Goal: Task Accomplishment & Management: Manage account settings

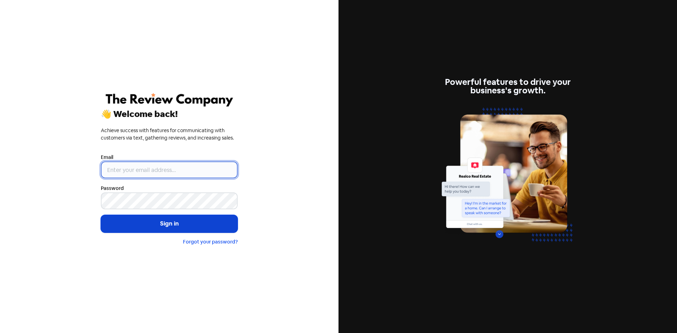
type input "[EMAIL_ADDRESS][DOMAIN_NAME]"
click at [184, 226] on button "Sign in" at bounding box center [169, 224] width 137 height 18
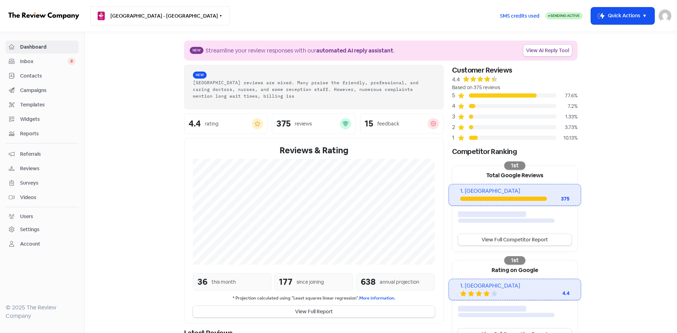
click at [154, 20] on button "Earlwood Medical Centre - Earlwood" at bounding box center [159, 15] width 139 height 19
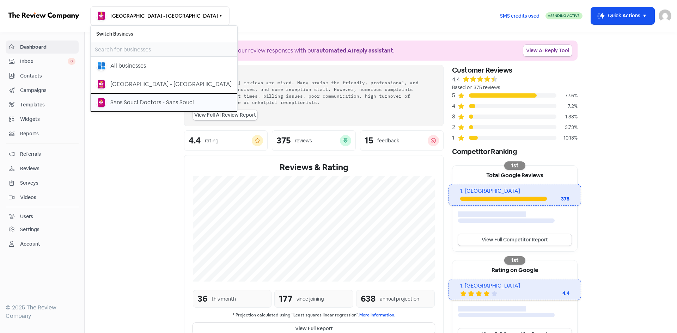
click at [137, 100] on div "Sans Souci Doctors - Sans Souci" at bounding box center [152, 102] width 84 height 8
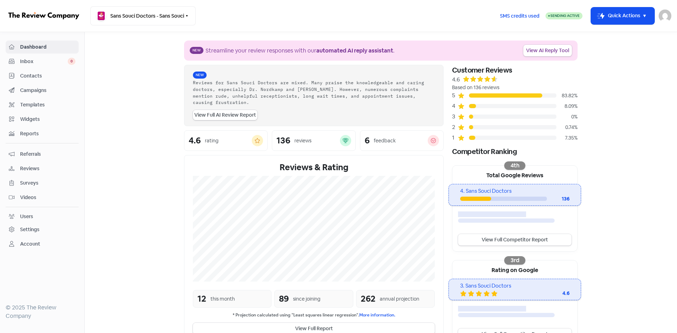
click at [35, 74] on span "Contacts" at bounding box center [47, 75] width 55 height 7
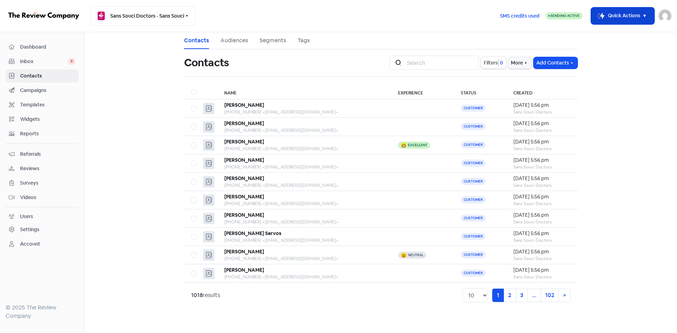
click at [602, 18] on rect "button" at bounding box center [601, 16] width 8 height 8
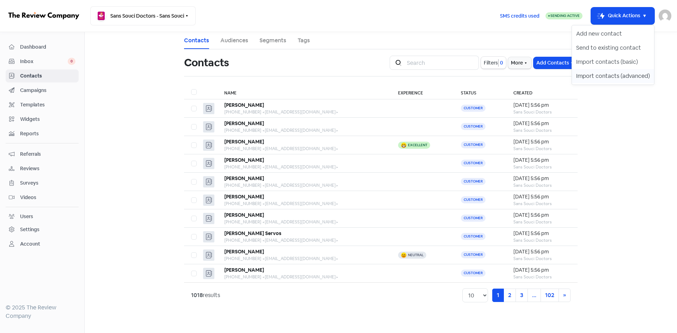
click at [604, 74] on button "Import contacts (advanced)" at bounding box center [613, 76] width 82 height 14
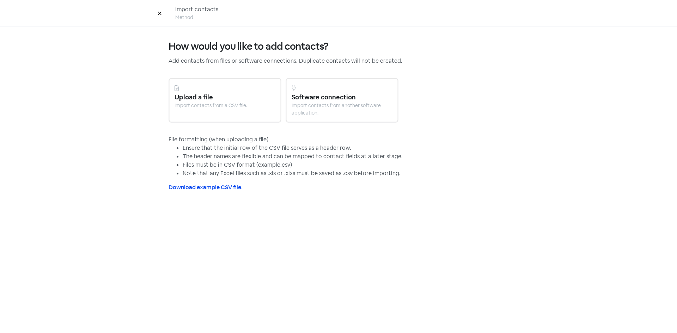
click at [222, 96] on div "Upload a file" at bounding box center [225, 97] width 101 height 10
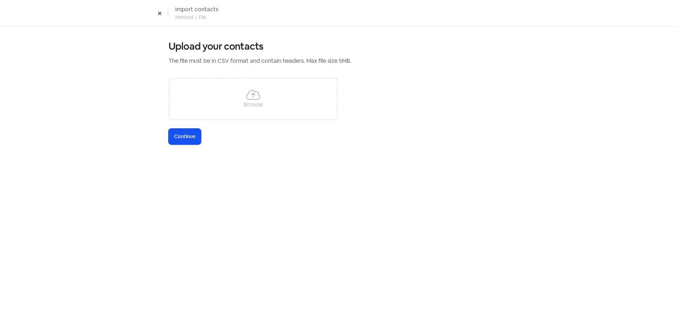
click at [222, 96] on div "Browse" at bounding box center [253, 99] width 169 height 42
click at [190, 136] on span "Continue" at bounding box center [184, 136] width 21 height 7
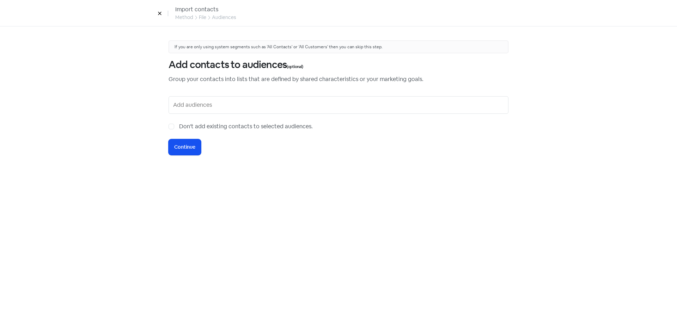
click at [206, 105] on input "text" at bounding box center [339, 104] width 332 height 11
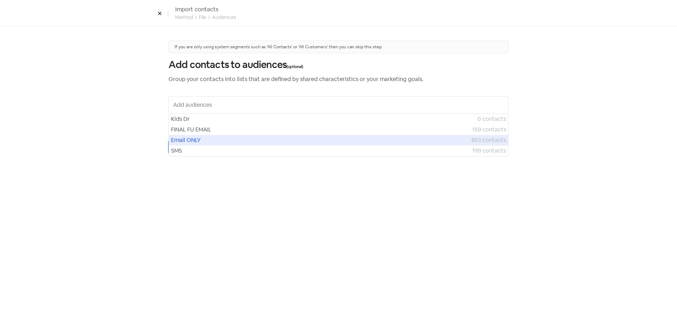
click at [200, 141] on span "Email ONLY" at bounding box center [321, 140] width 301 height 8
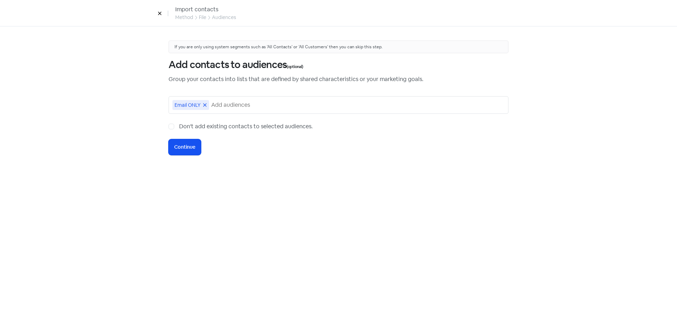
click at [179, 128] on label "Don't add existing contacts to selected audiences." at bounding box center [246, 126] width 134 height 8
click at [179, 127] on input "Don't add existing contacts to selected audiences." at bounding box center [181, 124] width 5 height 5
checkbox input "true"
click at [178, 148] on span "Continue" at bounding box center [184, 147] width 21 height 7
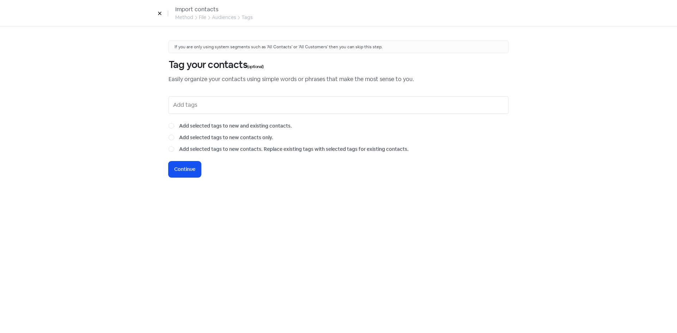
click at [161, 13] on icon at bounding box center [160, 13] width 4 height 4
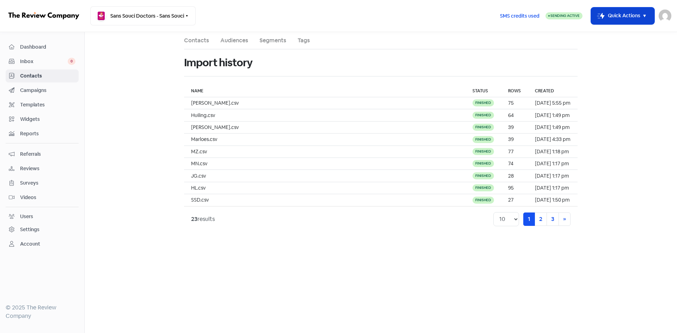
click at [620, 19] on button "Icon For Thunder-move Quick Actions" at bounding box center [622, 15] width 63 height 17
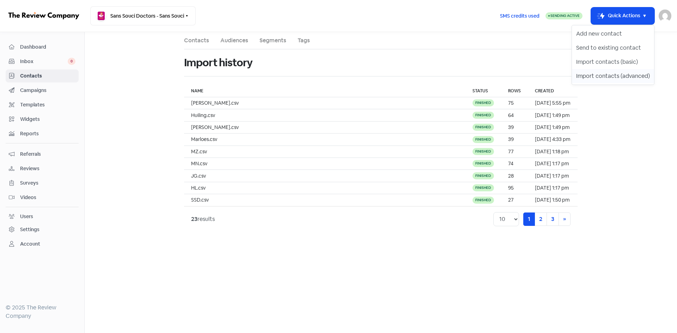
click at [586, 80] on button "Import contacts (advanced)" at bounding box center [613, 76] width 82 height 14
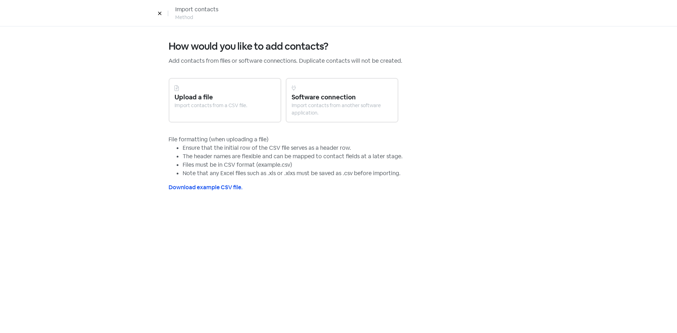
click at [241, 101] on div "Upload a file" at bounding box center [225, 97] width 101 height 10
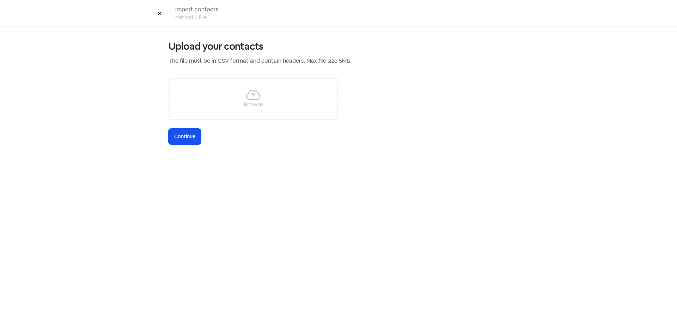
click at [243, 103] on div "Browse" at bounding box center [253, 99] width 169 height 42
click at [186, 135] on span "Continue" at bounding box center [184, 136] width 21 height 7
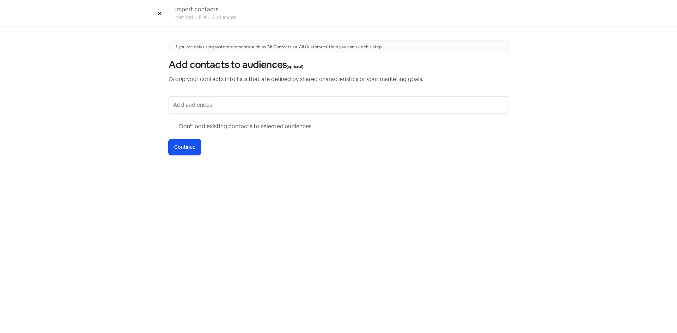
click at [180, 109] on input "text" at bounding box center [339, 104] width 332 height 11
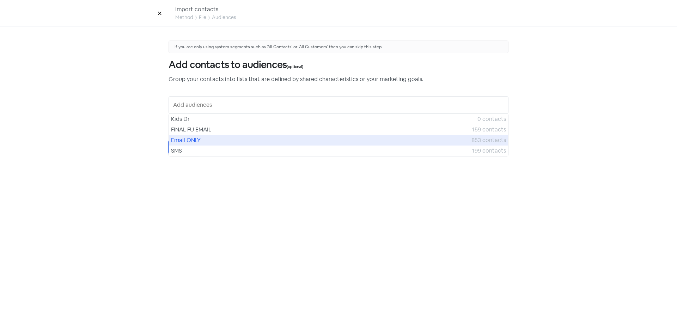
click at [183, 141] on span "Email ONLY" at bounding box center [321, 140] width 301 height 8
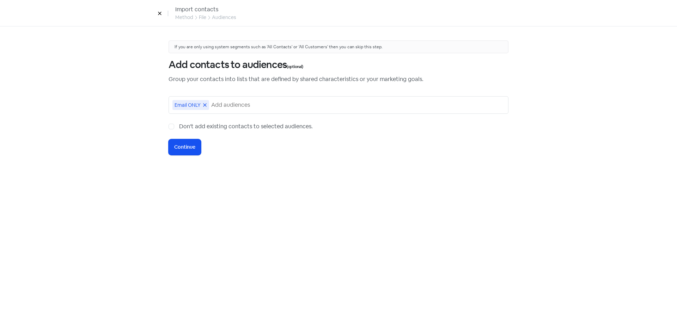
click at [179, 126] on label "Don't add existing contacts to selected audiences." at bounding box center [246, 126] width 134 height 8
click at [179, 126] on input "Don't add existing contacts to selected audiences." at bounding box center [181, 124] width 5 height 5
checkbox input "true"
click at [190, 145] on span "Continue" at bounding box center [184, 147] width 21 height 7
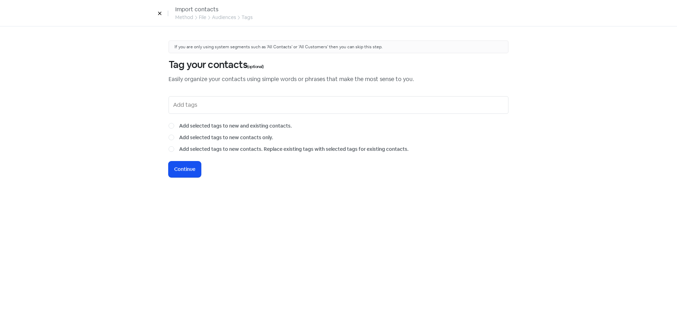
click at [228, 107] on input "text" at bounding box center [339, 104] width 332 height 11
click at [187, 167] on span "Continue" at bounding box center [184, 169] width 21 height 7
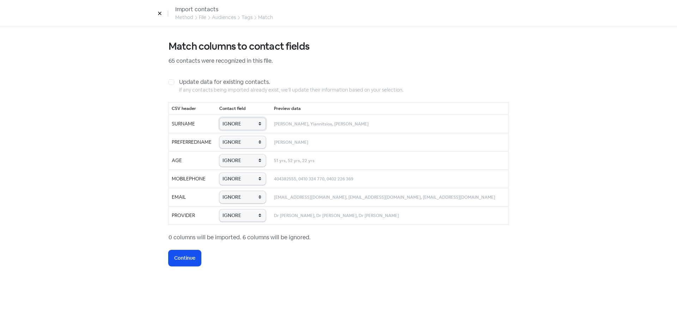
click at [243, 125] on select "IGNORE First name Last name Mobile number Email address Contact status Provider…" at bounding box center [242, 124] width 47 height 12
select select "last_name"
click at [224, 118] on select "IGNORE First name Last name Mobile number Email address Contact status Provider…" at bounding box center [242, 124] width 47 height 12
click at [244, 147] on select "IGNORE First name Last name Mobile number Email address Contact status Provider…" at bounding box center [242, 142] width 47 height 12
select select "first_name"
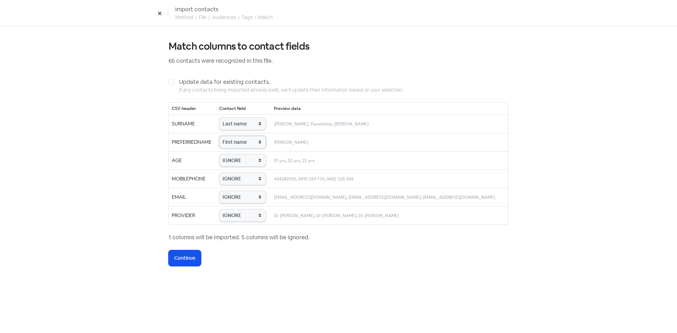
click at [224, 136] on select "IGNORE First name Last name Mobile number Email address Contact status Provider…" at bounding box center [242, 142] width 47 height 12
drag, startPoint x: 244, startPoint y: 160, endPoint x: 243, endPoint y: 164, distance: 3.9
click at [244, 160] on select "IGNORE First name Last name Mobile number Email address Contact status Provider…" at bounding box center [242, 160] width 47 height 12
select select "age"
click at [224, 154] on select "IGNORE First name Last name Mobile number Email address Contact status Provider…" at bounding box center [242, 160] width 47 height 12
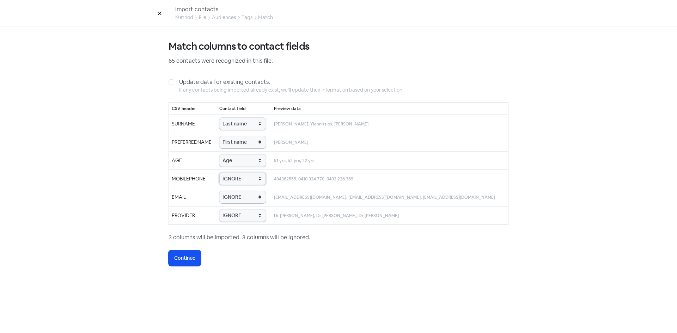
click at [242, 181] on select "IGNORE First name Last name Mobile number Email address Contact status Provider…" at bounding box center [242, 179] width 47 height 12
select select "phone"
click at [224, 173] on select "IGNORE First name Last name Mobile number Email address Contact status Provider…" at bounding box center [242, 179] width 47 height 12
drag, startPoint x: 244, startPoint y: 196, endPoint x: 243, endPoint y: 202, distance: 5.3
click at [244, 196] on select "IGNORE First name Last name Mobile number Email address Contact status Provider…" at bounding box center [242, 197] width 47 height 12
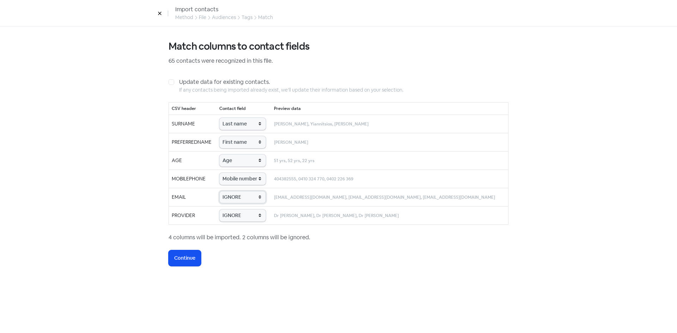
select select "email"
click at [224, 191] on select "IGNORE First name Last name Mobile number Email address Contact status Provider…" at bounding box center [242, 197] width 47 height 12
drag, startPoint x: 236, startPoint y: 216, endPoint x: 236, endPoint y: 220, distance: 4.6
click at [236, 216] on select "IGNORE First name Last name Mobile number Email address Contact status Provider…" at bounding box center [242, 216] width 47 height 12
select select "provider_name"
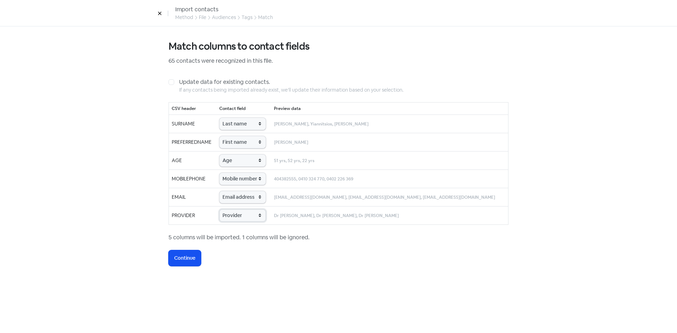
click at [224, 210] on select "IGNORE First name Last name Mobile number Email address Contact status Provider…" at bounding box center [242, 216] width 47 height 12
click at [187, 261] on span "Continue" at bounding box center [184, 258] width 21 height 7
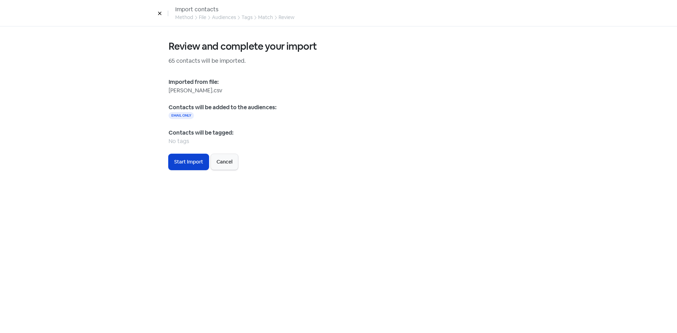
click at [180, 163] on span "Start Import" at bounding box center [188, 161] width 29 height 7
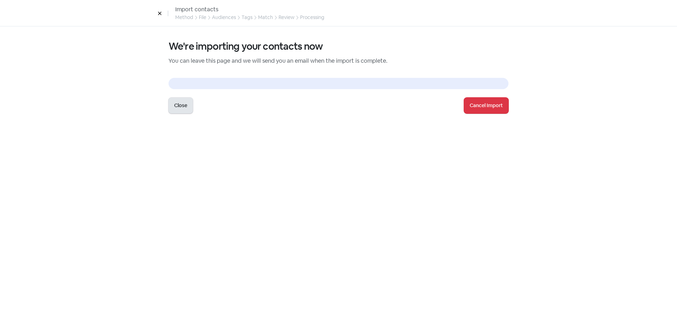
click at [179, 106] on button "Close" at bounding box center [181, 106] width 24 height 16
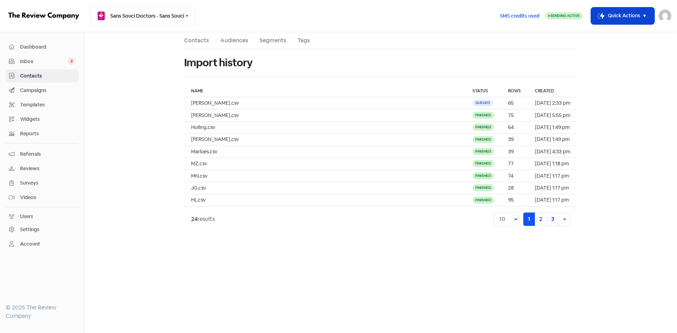
click at [606, 18] on button "Icon For Thunder-move Quick Actions" at bounding box center [622, 15] width 63 height 17
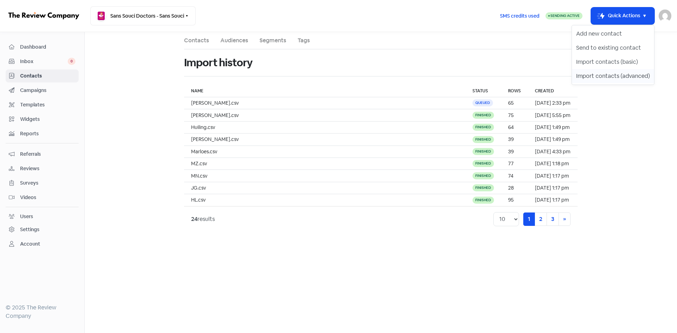
click at [598, 78] on button "Import contacts (advanced)" at bounding box center [613, 76] width 82 height 14
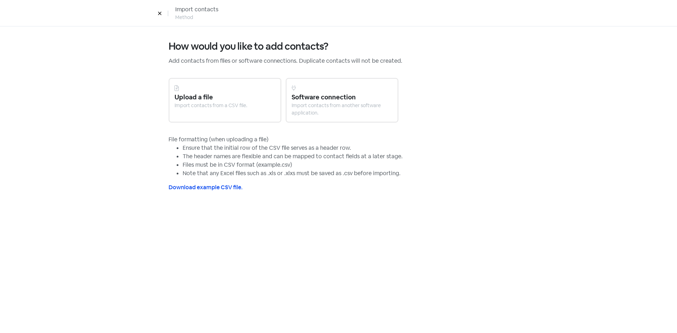
click at [216, 102] on div "Import contacts from a CSV file." at bounding box center [225, 105] width 101 height 7
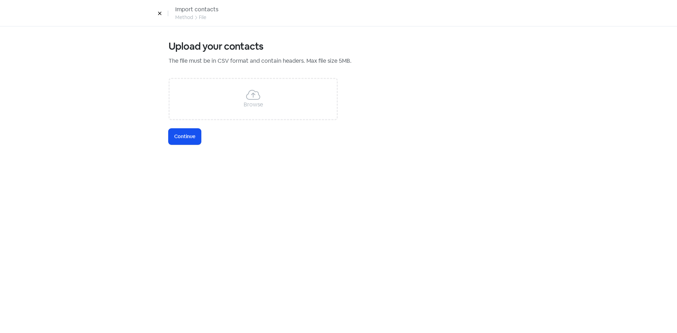
click at [208, 99] on div "Browse" at bounding box center [253, 99] width 169 height 42
click at [176, 137] on span "Continue" at bounding box center [184, 136] width 21 height 7
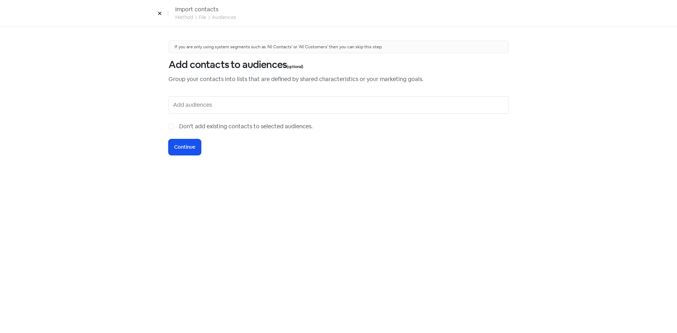
click at [217, 103] on input "text" at bounding box center [339, 104] width 332 height 11
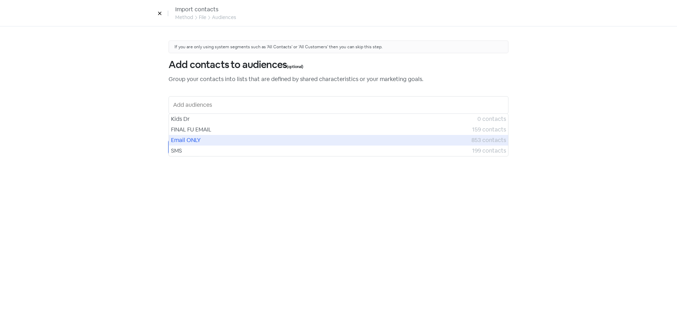
click at [190, 141] on span "Email ONLY" at bounding box center [321, 140] width 301 height 8
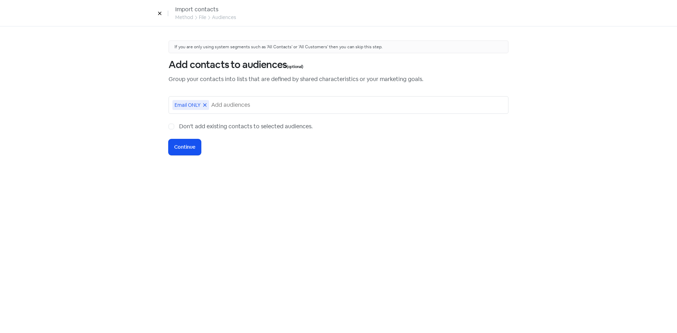
click at [168, 127] on div "If you are only using system segments such as 'All Contacts' or 'All Customers'…" at bounding box center [338, 179] width 368 height 307
click at [179, 128] on label "Don't add existing contacts to selected audiences." at bounding box center [246, 126] width 134 height 8
click at [179, 127] on input "Don't add existing contacts to selected audiences." at bounding box center [181, 124] width 5 height 5
checkbox input "true"
click at [184, 145] on span "Continue" at bounding box center [184, 147] width 21 height 7
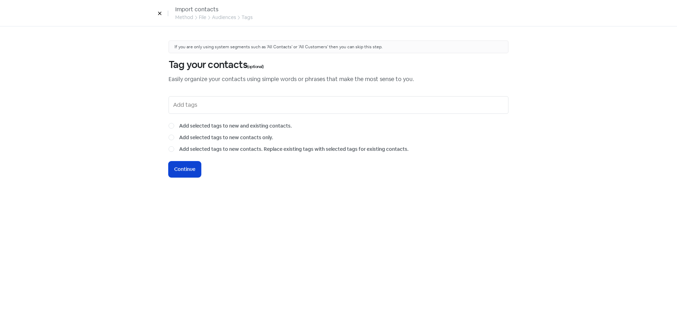
click at [188, 174] on button "Icon For Loading Continue" at bounding box center [185, 170] width 32 height 16
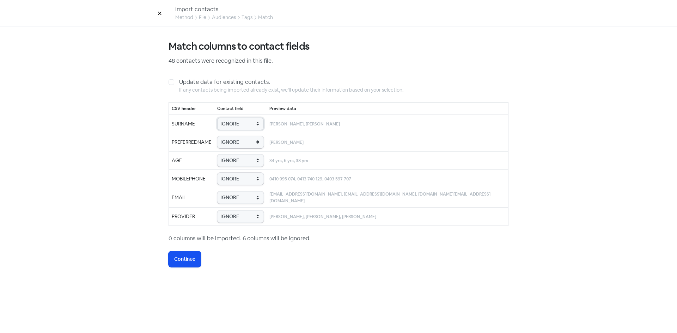
click at [253, 125] on select "IGNORE First name Last name Mobile number Email address Contact status Provider…" at bounding box center [240, 124] width 47 height 12
select select "last_name"
click at [228, 118] on select "IGNORE First name Last name Mobile number Email address Contact status Provider…" at bounding box center [240, 124] width 47 height 12
click at [240, 144] on select "IGNORE First name Last name Mobile number Email address Contact status Provider…" at bounding box center [240, 142] width 47 height 12
select select "first_name"
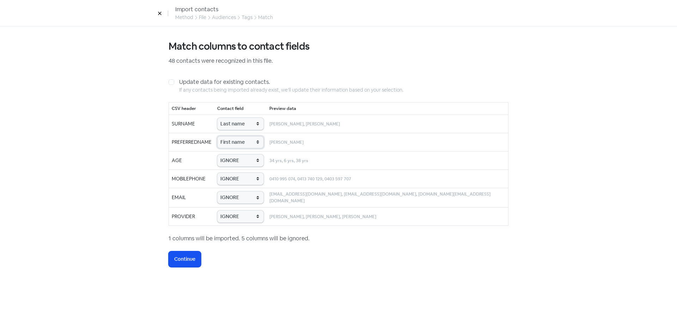
click at [228, 136] on select "IGNORE First name Last name Mobile number Email address Contact status Provider…" at bounding box center [240, 142] width 47 height 12
drag, startPoint x: 238, startPoint y: 162, endPoint x: 238, endPoint y: 166, distance: 3.9
click at [238, 162] on select "IGNORE First name Last name Mobile number Email address Contact status Provider…" at bounding box center [240, 160] width 47 height 12
select select "age"
click at [228, 154] on select "IGNORE First name Last name Mobile number Email address Contact status Provider…" at bounding box center [240, 160] width 47 height 12
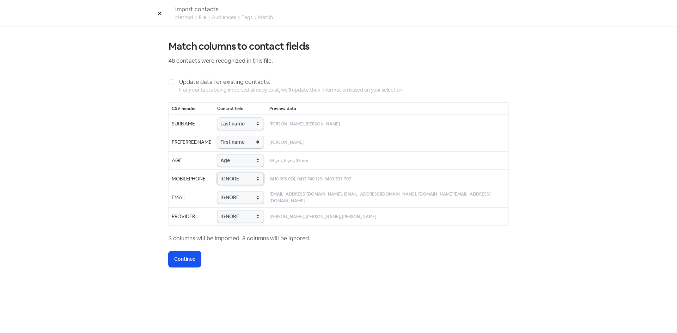
click at [241, 182] on select "IGNORE First name Last name Mobile number Email address Contact status Provider…" at bounding box center [240, 179] width 47 height 12
select select "phone"
click at [228, 173] on select "IGNORE First name Last name Mobile number Email address Contact status Provider…" at bounding box center [240, 179] width 47 height 12
click at [249, 199] on select "IGNORE First name Last name Mobile number Email address Contact status Provider…" at bounding box center [240, 198] width 47 height 12
select select "email"
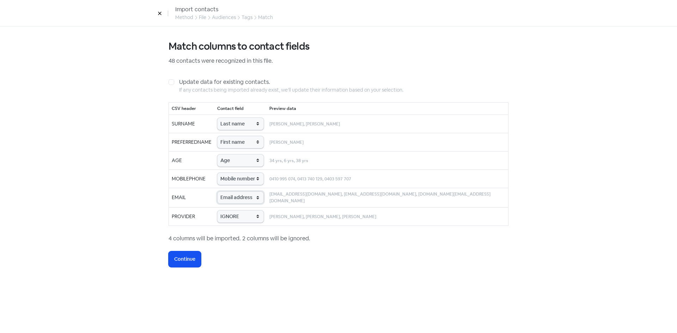
click at [228, 192] on select "IGNORE First name Last name Mobile number Email address Contact status Provider…" at bounding box center [240, 198] width 47 height 12
click at [247, 218] on select "IGNORE First name Last name Mobile number Email address Contact status Provider…" at bounding box center [240, 217] width 47 height 12
select select "provider_name"
click at [228, 211] on select "IGNORE First name Last name Mobile number Email address Contact status Provider…" at bounding box center [240, 217] width 47 height 12
click at [193, 260] on span "Continue" at bounding box center [184, 259] width 21 height 7
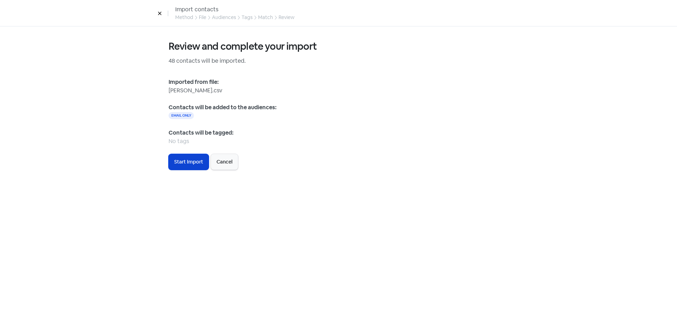
click at [191, 163] on span "Start Import" at bounding box center [188, 161] width 29 height 7
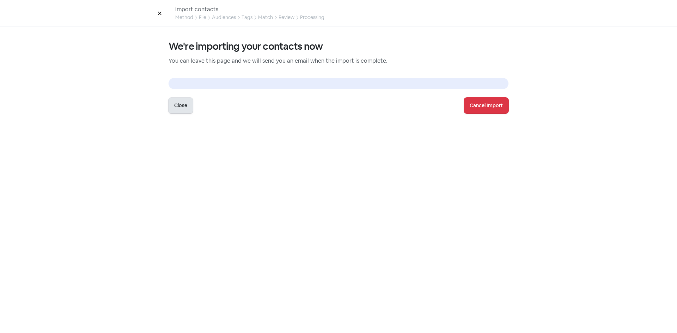
click at [183, 108] on button "Close" at bounding box center [181, 106] width 24 height 16
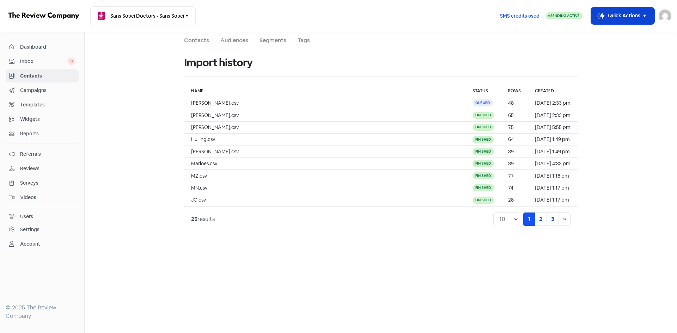
click at [614, 22] on button "Icon For Thunder-move Quick Actions" at bounding box center [622, 15] width 63 height 17
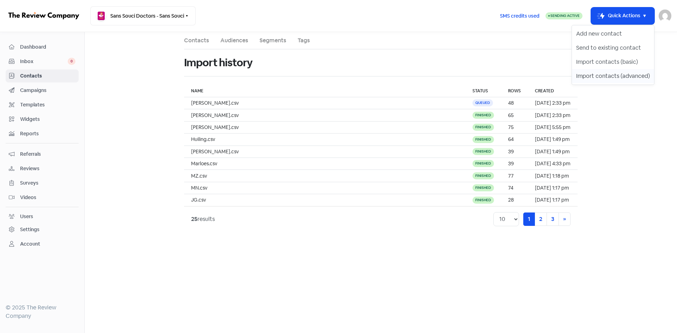
click at [600, 77] on button "Import contacts (advanced)" at bounding box center [613, 76] width 82 height 14
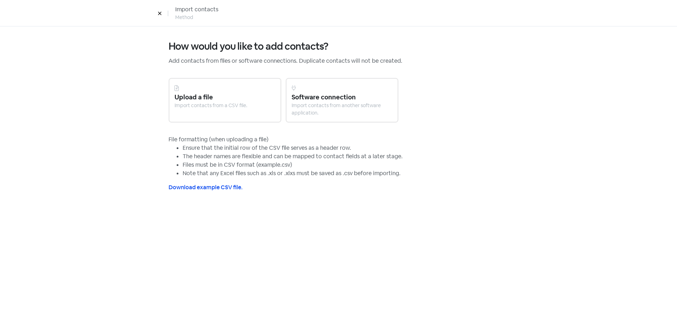
click at [207, 96] on div "Upload a file" at bounding box center [225, 97] width 101 height 10
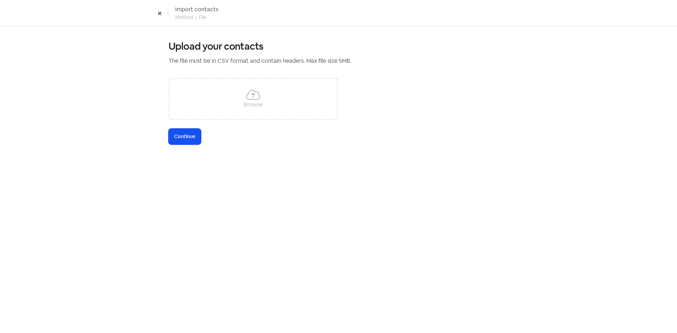
click at [239, 95] on div "Browse" at bounding box center [253, 99] width 169 height 42
click at [183, 132] on button "Icon For Loading Continue" at bounding box center [185, 137] width 32 height 16
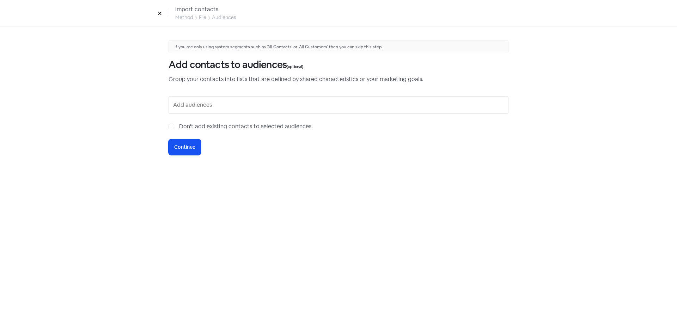
click at [217, 113] on div at bounding box center [339, 105] width 340 height 18
click at [213, 109] on input "text" at bounding box center [339, 104] width 332 height 11
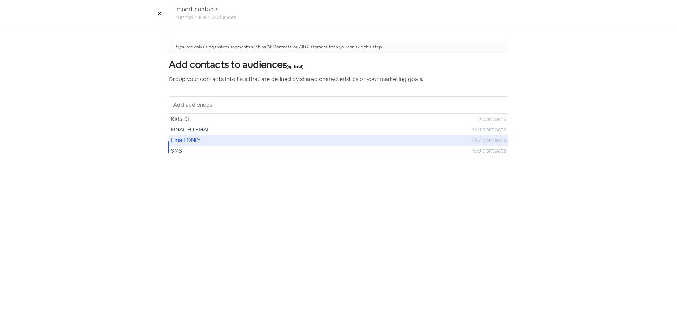
click at [188, 139] on span "Email ONLY" at bounding box center [321, 140] width 301 height 8
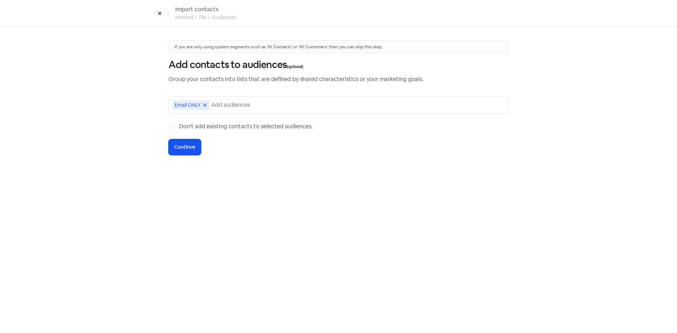
click at [179, 126] on label "Don't add existing contacts to selected audiences." at bounding box center [246, 126] width 134 height 8
click at [179, 126] on input "Don't add existing contacts to selected audiences." at bounding box center [181, 124] width 5 height 5
checkbox input "true"
click at [183, 144] on span "Continue" at bounding box center [184, 147] width 21 height 7
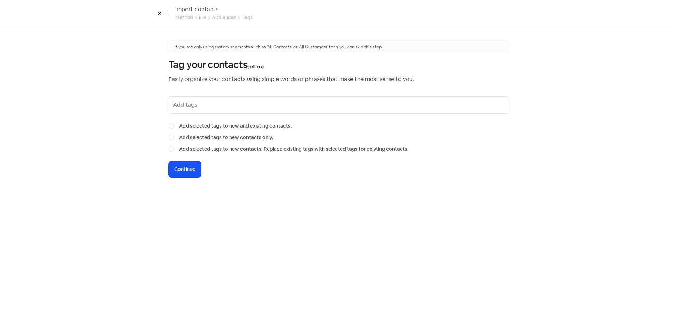
click at [228, 102] on input "text" at bounding box center [339, 104] width 332 height 11
click at [174, 183] on div "If you are only using system segments such as 'All Contacts' or 'All Customers'…" at bounding box center [338, 179] width 368 height 307
click at [180, 172] on span "Continue" at bounding box center [184, 169] width 21 height 7
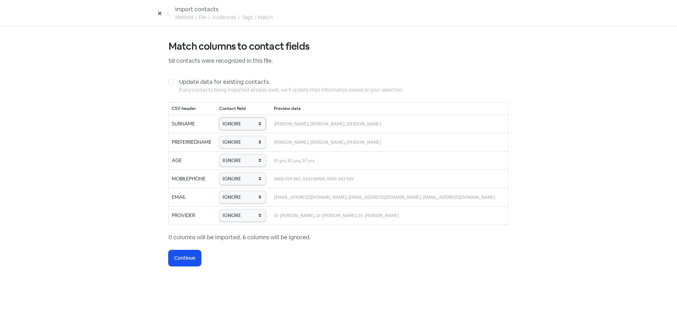
click at [258, 121] on select "IGNORE First name Last name Mobile number Email address Contact status Provider…" at bounding box center [242, 124] width 47 height 12
select select "last_name"
click at [232, 118] on select "IGNORE First name Last name Mobile number Email address Contact status Provider…" at bounding box center [242, 124] width 47 height 12
click at [246, 147] on select "IGNORE First name Last name Mobile number Email address Contact status Provider…" at bounding box center [242, 142] width 47 height 12
select select "first_name"
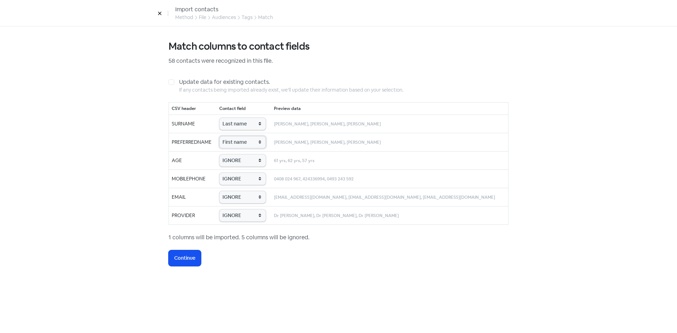
click at [232, 136] on select "IGNORE First name Last name Mobile number Email address Contact status Provider…" at bounding box center [242, 142] width 47 height 12
click at [244, 162] on select "IGNORE First name Last name Mobile number Email address Contact status Provider…" at bounding box center [242, 160] width 47 height 12
select select "age"
click at [232, 154] on select "IGNORE First name Last name Mobile number Email address Contact status Provider…" at bounding box center [242, 160] width 47 height 12
drag, startPoint x: 249, startPoint y: 179, endPoint x: 249, endPoint y: 183, distance: 3.9
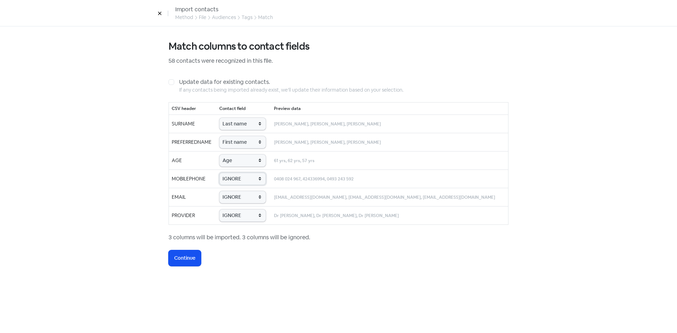
click at [249, 179] on select "IGNORE First name Last name Mobile number Email address Contact status Provider…" at bounding box center [242, 179] width 47 height 12
select select "phone"
click at [232, 173] on select "IGNORE First name Last name Mobile number Email address Contact status Provider…" at bounding box center [242, 179] width 47 height 12
click at [254, 203] on select "IGNORE First name Last name Mobile number Email address Contact status Provider…" at bounding box center [242, 197] width 47 height 12
select select "email"
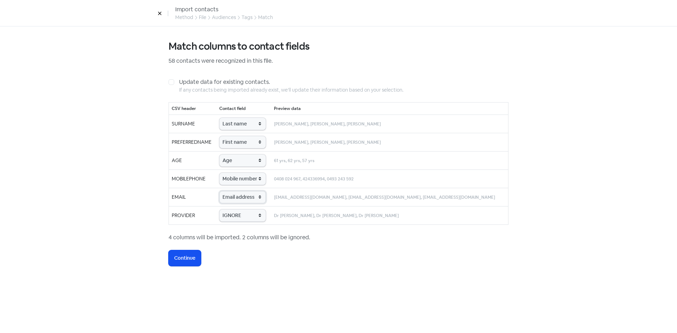
click at [232, 191] on select "IGNORE First name Last name Mobile number Email address Contact status Provider…" at bounding box center [242, 197] width 47 height 12
click at [251, 220] on select "IGNORE First name Last name Mobile number Email address Contact status Provider…" at bounding box center [242, 216] width 47 height 12
select select "provider_name"
click at [232, 210] on select "IGNORE First name Last name Mobile number Email address Contact status Provider…" at bounding box center [242, 216] width 47 height 12
click at [196, 262] on button "Icon For Loading Continue" at bounding box center [185, 258] width 32 height 16
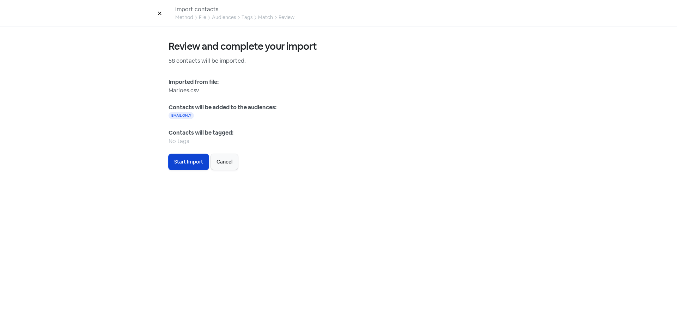
click at [196, 164] on span "Start Import" at bounding box center [188, 161] width 29 height 7
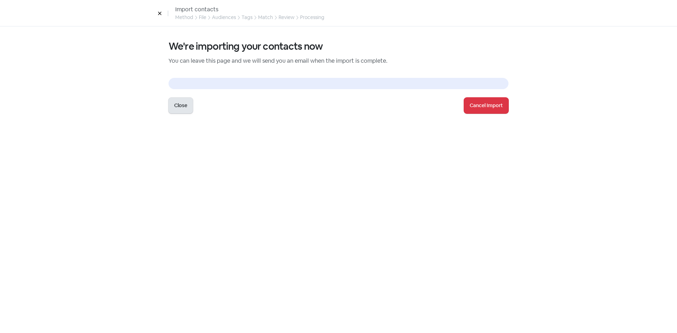
click at [186, 108] on button "Close" at bounding box center [181, 106] width 24 height 16
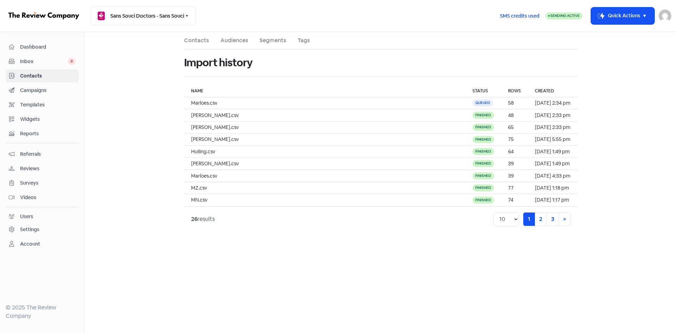
click at [195, 37] on link "Contacts" at bounding box center [196, 40] width 25 height 8
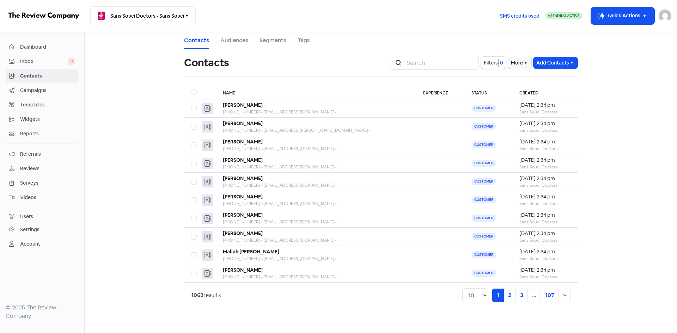
click at [490, 65] on span "Filters" at bounding box center [491, 62] width 14 height 7
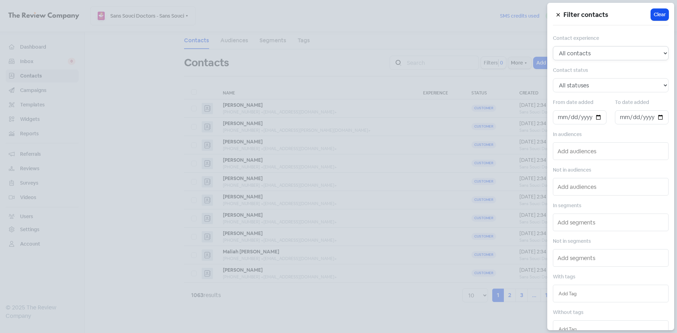
click at [592, 48] on select "All contacts Any experience (5, 4, 3, 2, 1) Positive experience (5, 4) Excellen…" at bounding box center [611, 53] width 116 height 14
select select "positive"
click at [553, 46] on select "All contacts Any experience (5, 4, 3, 2, 1) Positive experience (5, 4) Excellen…" at bounding box center [611, 53] width 116 height 14
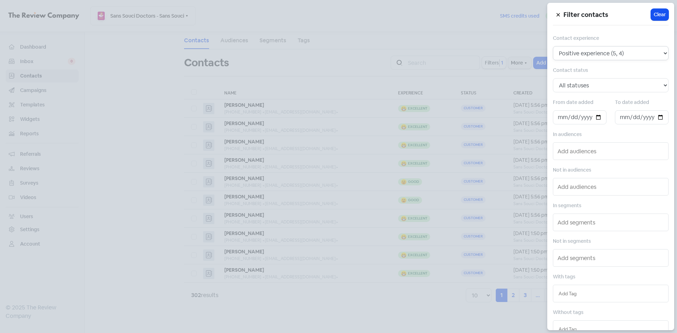
click at [575, 54] on select "All contacts Any experience (5, 4, 3, 2, 1) Positive experience (5, 4) Excellen…" at bounding box center [611, 53] width 116 height 14
click at [576, 84] on select "All statuses Customer Lead Subscribed Unsubscribed" at bounding box center [611, 85] width 116 height 14
click at [579, 85] on select "All statuses Customer Lead Subscribed Unsubscribed" at bounding box center [611, 85] width 116 height 14
click at [581, 187] on input "text" at bounding box center [612, 186] width 108 height 11
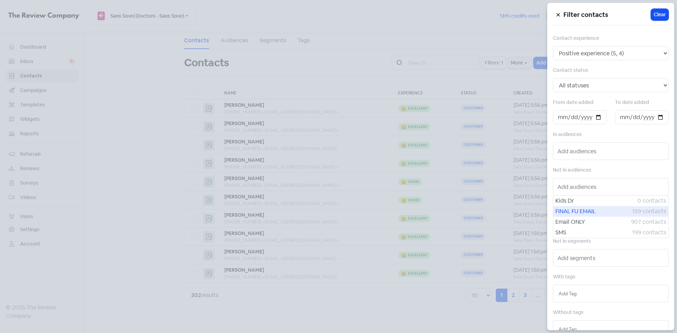
click at [580, 211] on span "FINAL FU EMAIL" at bounding box center [594, 211] width 77 height 8
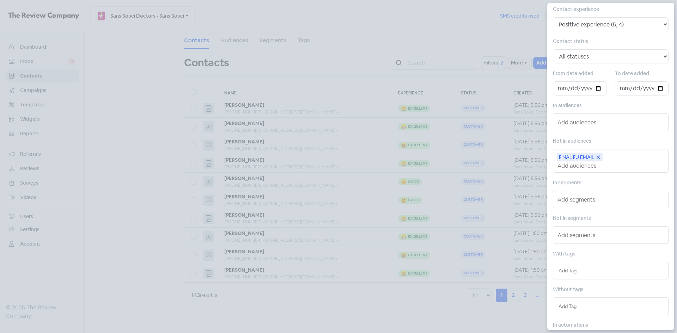
scroll to position [71, 0]
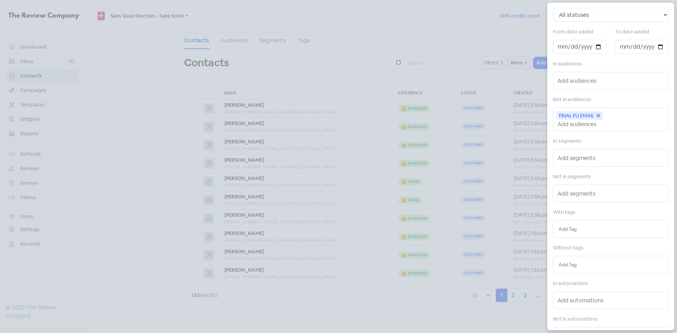
click at [575, 264] on input "text" at bounding box center [611, 265] width 104 height 8
click at [575, 278] on div "REVIEWED" at bounding box center [610, 279] width 115 height 11
click at [400, 32] on div at bounding box center [338, 166] width 677 height 333
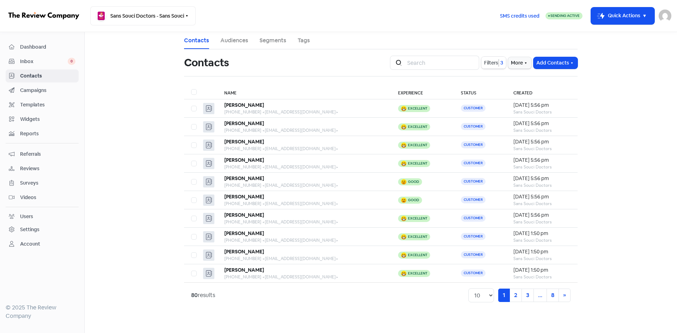
click at [493, 64] on span "Filters" at bounding box center [491, 62] width 14 height 7
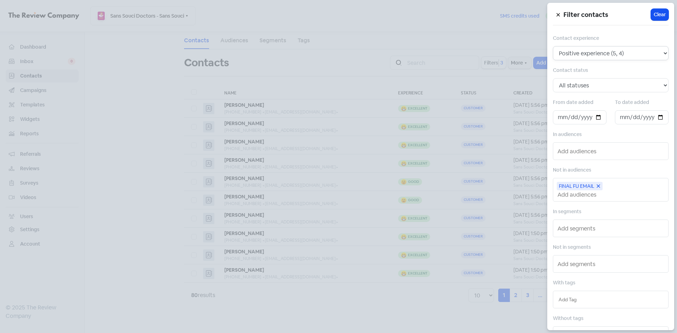
click at [575, 55] on select "All contacts Any experience (5, 4, 3, 2, 1) Positive experience (5, 4) Excellen…" at bounding box center [611, 53] width 116 height 14
select select "5"
click at [553, 46] on select "All contacts Any experience (5, 4, 3, 2, 1) Positive experience (5, 4) Excellen…" at bounding box center [611, 53] width 116 height 14
click at [463, 82] on div at bounding box center [338, 166] width 677 height 333
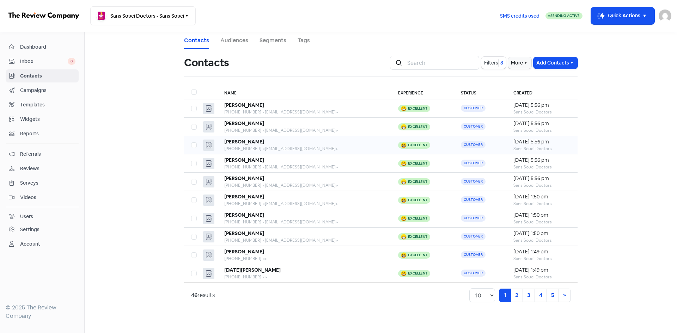
click at [321, 146] on div "+61417050040 <mascott@y7mail.com>" at bounding box center [304, 149] width 160 height 6
click at [191, 141] on label at bounding box center [191, 141] width 0 height 0
click at [194, 145] on input "checkbox" at bounding box center [193, 143] width 5 height 5
checkbox input "true"
click at [423, 61] on input "search" at bounding box center [441, 63] width 76 height 14
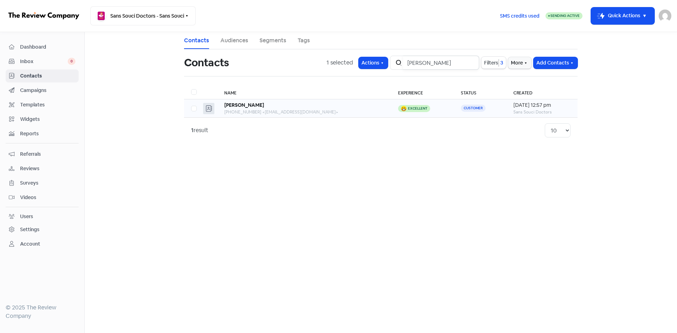
type input "cather"
click at [191, 104] on label at bounding box center [191, 104] width 0 height 0
click at [193, 109] on input "checkbox" at bounding box center [193, 106] width 5 height 5
checkbox input "true"
drag, startPoint x: 434, startPoint y: 65, endPoint x: 411, endPoint y: 63, distance: 23.4
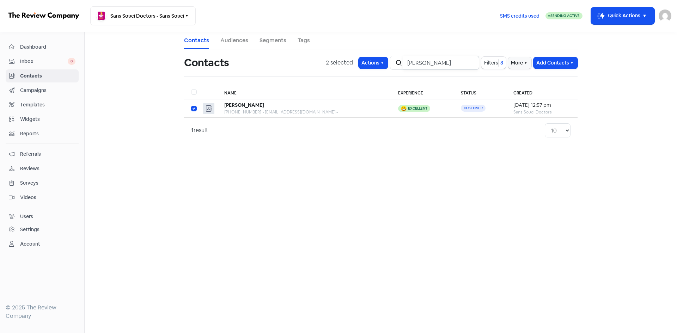
click at [411, 63] on input "cather" at bounding box center [441, 63] width 76 height 14
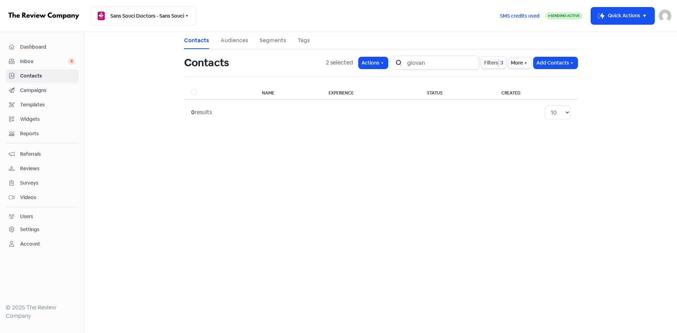
drag, startPoint x: 441, startPoint y: 64, endPoint x: 411, endPoint y: 66, distance: 30.1
click at [411, 66] on input "giovan" at bounding box center [441, 63] width 76 height 14
type input "v"
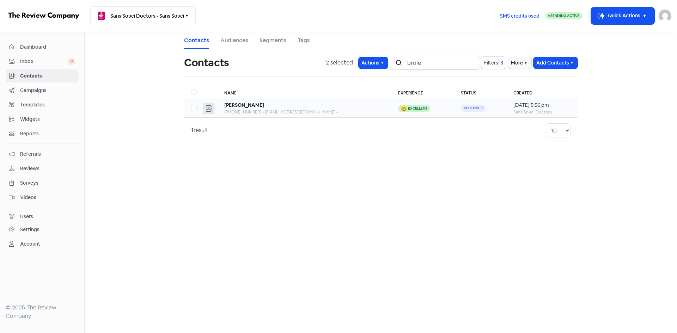
type input "brole"
click at [191, 104] on label at bounding box center [191, 104] width 0 height 0
click at [196, 109] on input "checkbox" at bounding box center [193, 106] width 5 height 5
checkbox input "true"
drag, startPoint x: 424, startPoint y: 65, endPoint x: 392, endPoint y: 66, distance: 31.8
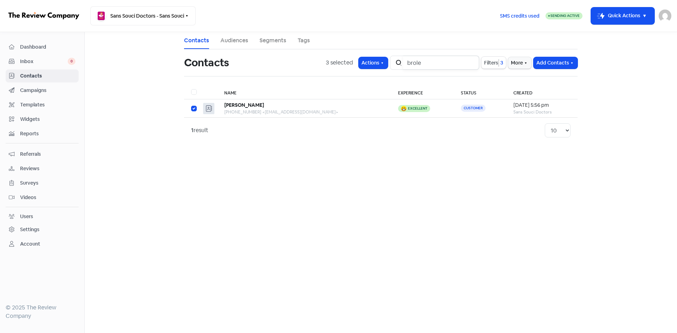
click at [392, 66] on div "3 selected Actions Icon For Search brole Filters 3 More Add Contacts" at bounding box center [452, 63] width 252 height 14
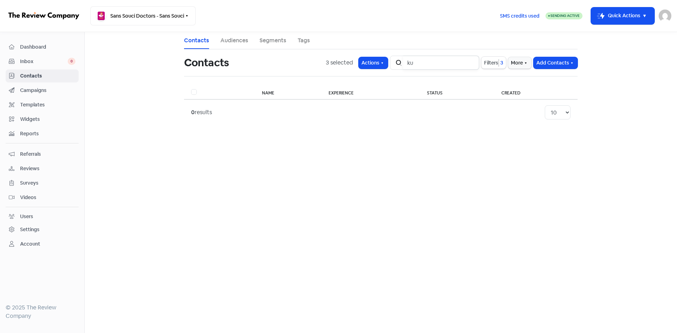
type input "k"
type input "w"
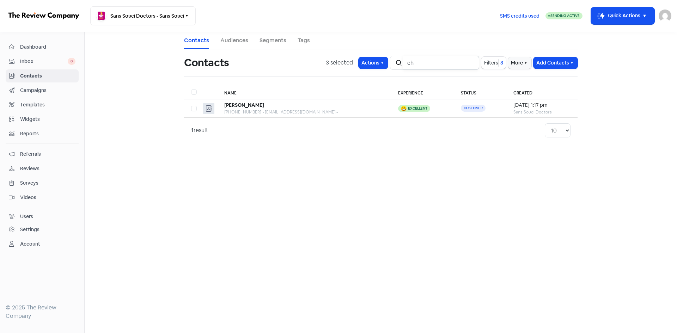
type input "c"
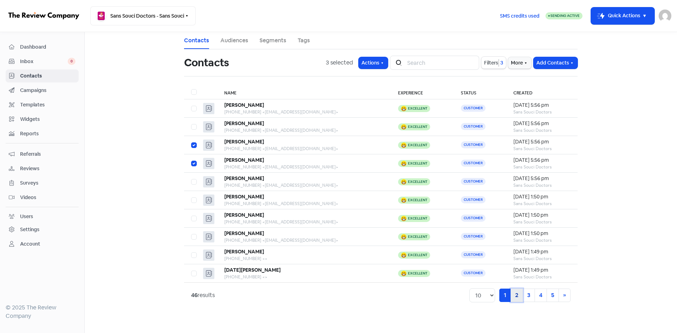
click at [519, 298] on link "2" at bounding box center [517, 295] width 12 height 13
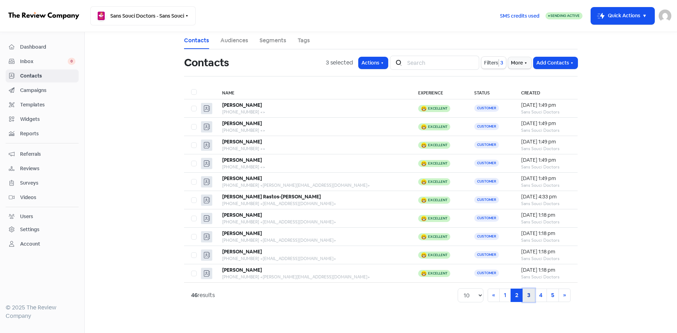
click at [525, 296] on link "3" at bounding box center [529, 295] width 12 height 13
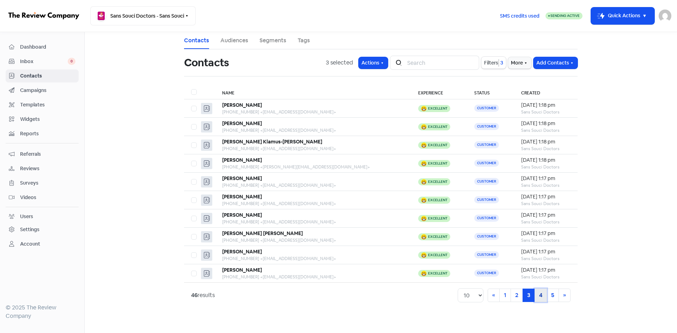
click at [544, 296] on link "4" at bounding box center [541, 295] width 12 height 13
click at [555, 295] on link "5" at bounding box center [553, 295] width 12 height 13
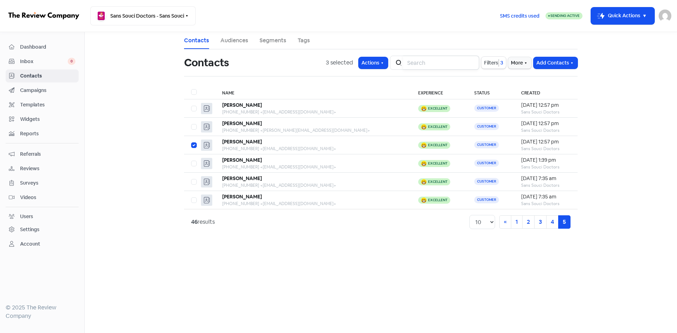
click at [419, 63] on input "search" at bounding box center [441, 63] width 76 height 14
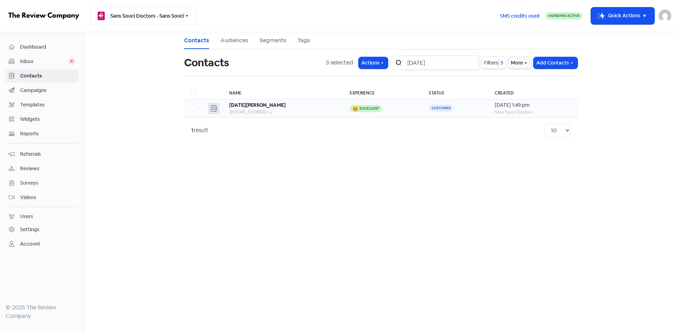
type input "raja"
click at [191, 104] on label at bounding box center [191, 104] width 0 height 0
click at [194, 105] on input "checkbox" at bounding box center [193, 106] width 5 height 5
checkbox input "true"
drag, startPoint x: 442, startPoint y: 63, endPoint x: 410, endPoint y: 63, distance: 32.1
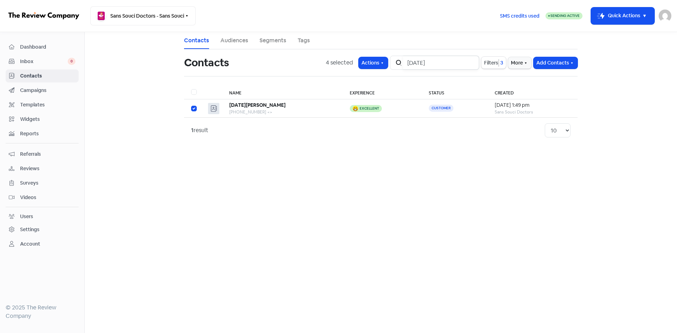
click at [410, 63] on input "raja" at bounding box center [441, 63] width 76 height 14
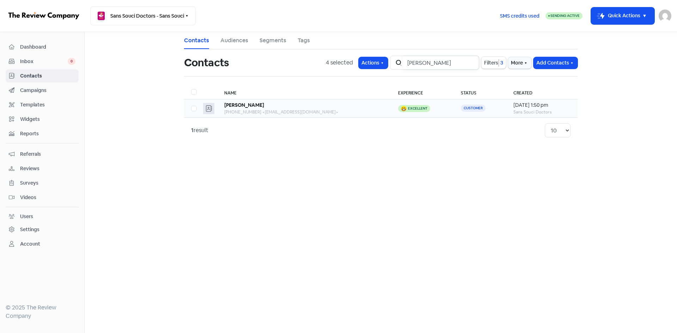
type input "stephen"
click at [191, 104] on label at bounding box center [191, 104] width 0 height 0
click at [194, 108] on input "checkbox" at bounding box center [193, 106] width 5 height 5
checkbox input "true"
drag, startPoint x: 442, startPoint y: 66, endPoint x: 410, endPoint y: 63, distance: 31.8
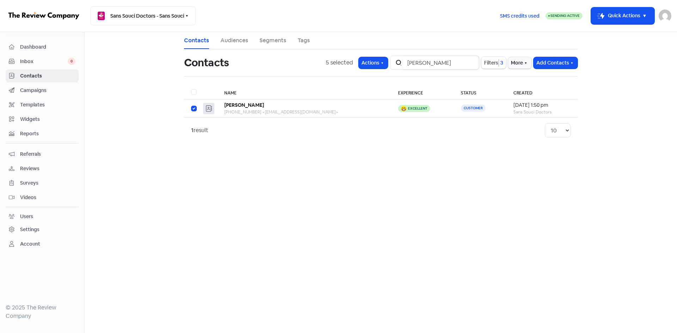
click at [410, 63] on input "stephen" at bounding box center [441, 63] width 76 height 14
type input "loren"
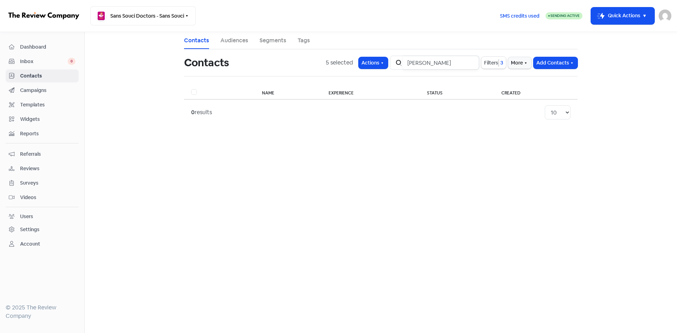
click at [471, 64] on input "loren" at bounding box center [441, 63] width 76 height 14
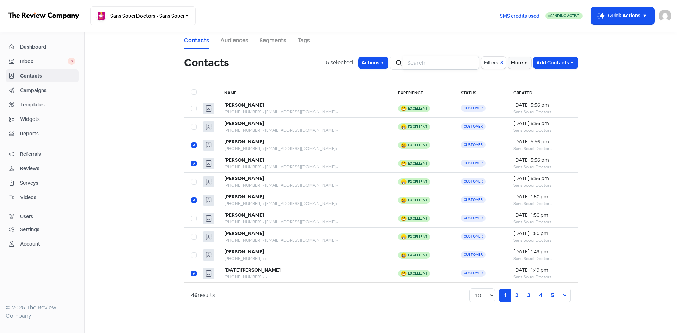
click at [411, 63] on input "search" at bounding box center [441, 63] width 76 height 14
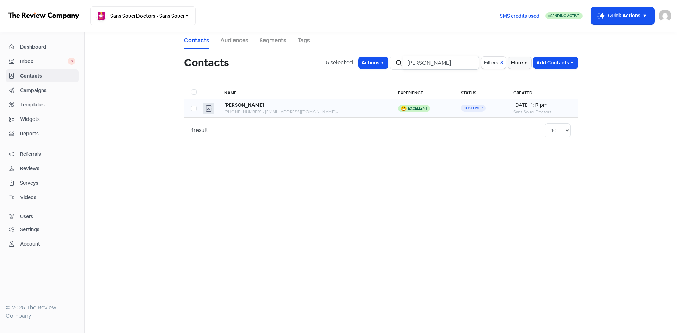
type input "ron"
click at [191, 104] on label at bounding box center [191, 104] width 0 height 0
click at [194, 108] on input "checkbox" at bounding box center [193, 106] width 5 height 5
checkbox input "true"
drag, startPoint x: 422, startPoint y: 64, endPoint x: 407, endPoint y: 64, distance: 14.8
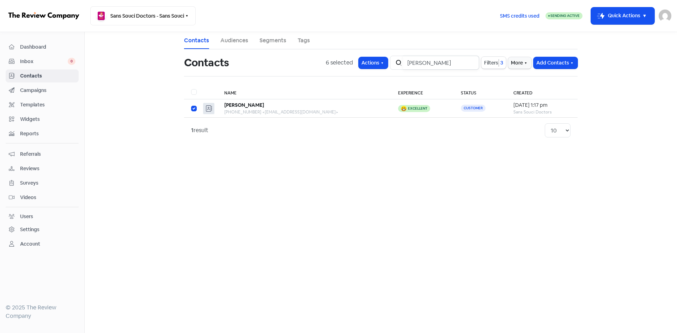
click at [407, 64] on input "ron" at bounding box center [441, 63] width 76 height 14
type input "pam"
click at [191, 104] on label at bounding box center [191, 104] width 0 height 0
click at [193, 109] on input "checkbox" at bounding box center [193, 106] width 5 height 5
checkbox input "true"
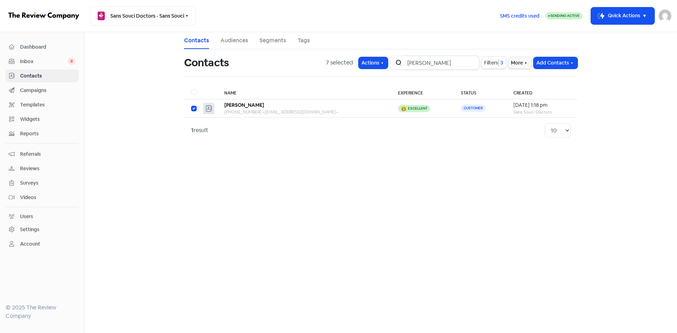
drag, startPoint x: 429, startPoint y: 66, endPoint x: 411, endPoint y: 64, distance: 18.7
click at [411, 64] on input "pam" at bounding box center [441, 63] width 76 height 14
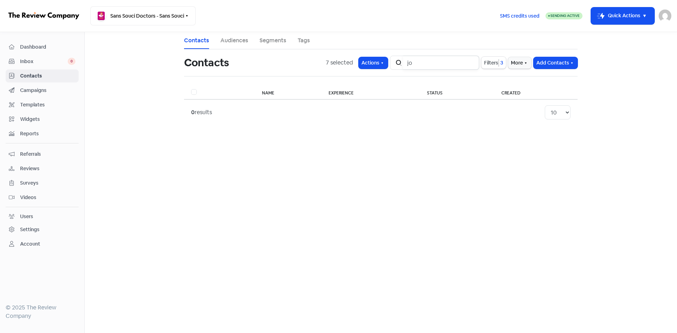
type input "j"
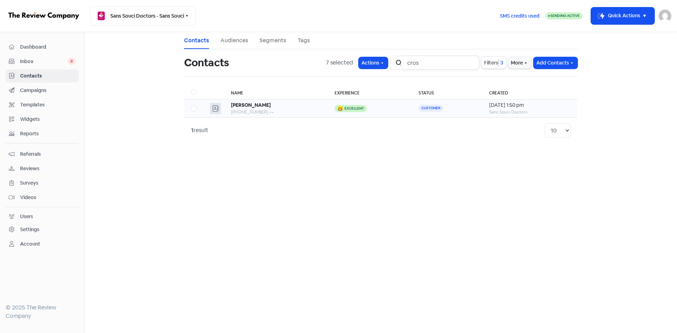
type input "cros"
click at [191, 104] on label at bounding box center [191, 104] width 0 height 0
click at [193, 109] on input "checkbox" at bounding box center [193, 106] width 5 height 5
checkbox input "true"
drag, startPoint x: 426, startPoint y: 60, endPoint x: 408, endPoint y: 63, distance: 18.2
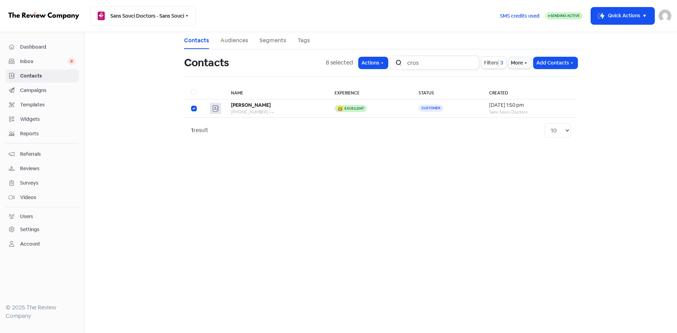
click at [408, 63] on input "cros" at bounding box center [441, 63] width 76 height 14
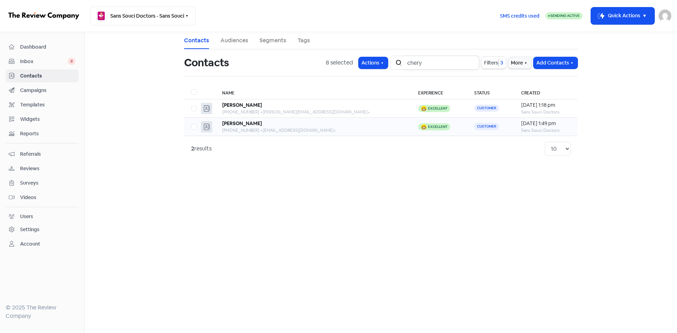
type input "chery"
click at [191, 123] on label at bounding box center [191, 123] width 0 height 0
click at [194, 127] on input "checkbox" at bounding box center [193, 125] width 5 height 5
checkbox input "true"
drag, startPoint x: 430, startPoint y: 61, endPoint x: 410, endPoint y: 65, distance: 20.4
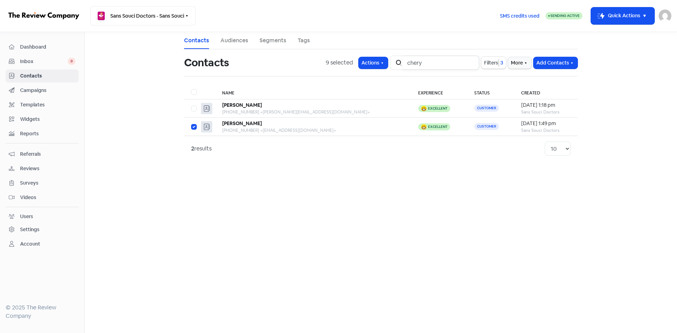
click at [410, 65] on input "chery" at bounding box center [441, 63] width 76 height 14
type input "alm"
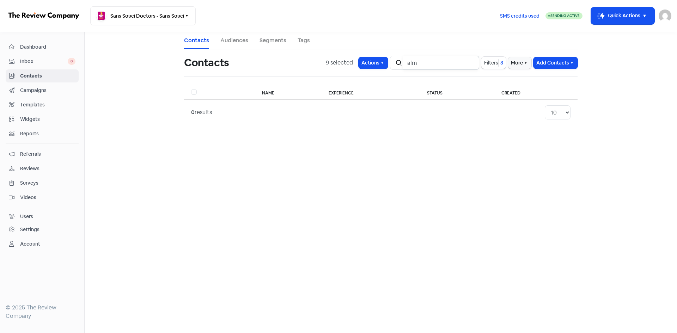
click at [469, 62] on input "alm" at bounding box center [441, 63] width 76 height 14
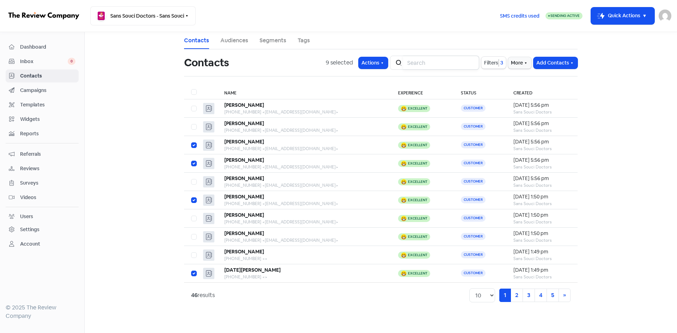
click at [435, 64] on input "search" at bounding box center [441, 63] width 76 height 14
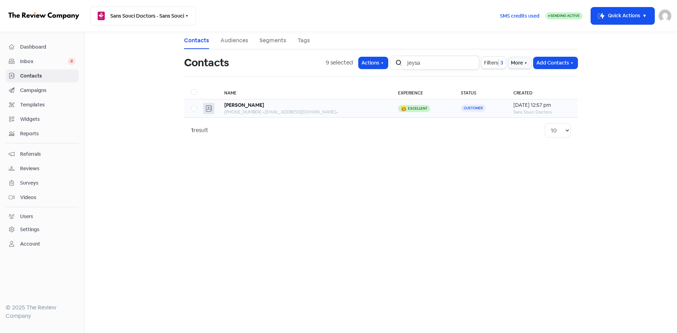
type input "jeysa"
click at [191, 104] on label at bounding box center [191, 104] width 0 height 0
click at [194, 109] on input "checkbox" at bounding box center [193, 106] width 5 height 5
checkbox input "true"
drag, startPoint x: 443, startPoint y: 59, endPoint x: 410, endPoint y: 62, distance: 33.7
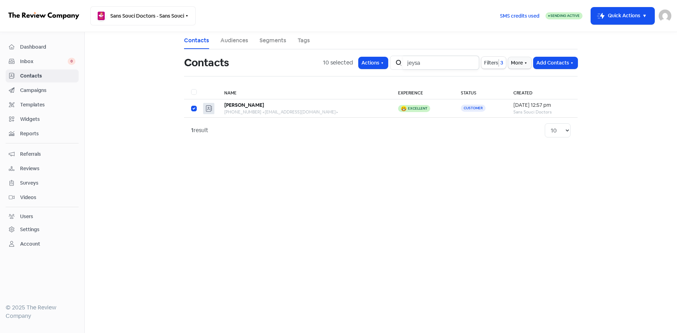
click at [410, 62] on input "jeysa" at bounding box center [441, 63] width 76 height 14
type input "angela"
click at [191, 104] on label at bounding box center [191, 104] width 0 height 0
click at [193, 109] on input "checkbox" at bounding box center [193, 106] width 5 height 5
checkbox input "true"
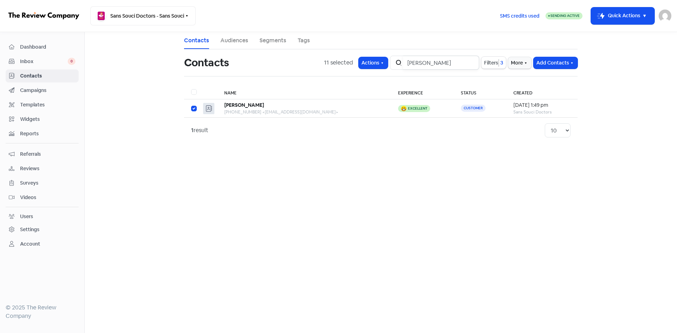
drag, startPoint x: 432, startPoint y: 64, endPoint x: 401, endPoint y: 64, distance: 31.0
click at [401, 64] on div "Icon For Search angela" at bounding box center [434, 63] width 89 height 14
type input "cindy"
click at [191, 104] on label at bounding box center [191, 104] width 0 height 0
click at [192, 109] on input "checkbox" at bounding box center [193, 106] width 5 height 5
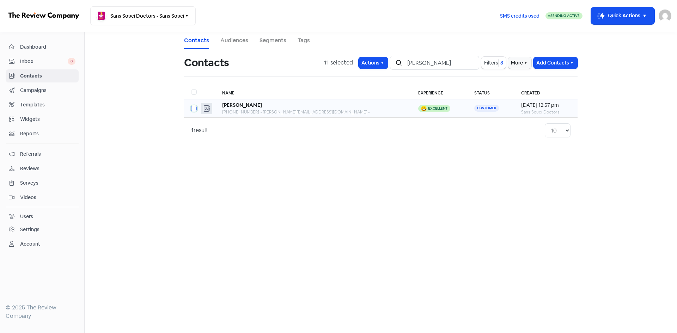
checkbox input "true"
drag, startPoint x: 434, startPoint y: 62, endPoint x: 411, endPoint y: 63, distance: 23.7
click at [411, 63] on input "cindy" at bounding box center [441, 63] width 76 height 14
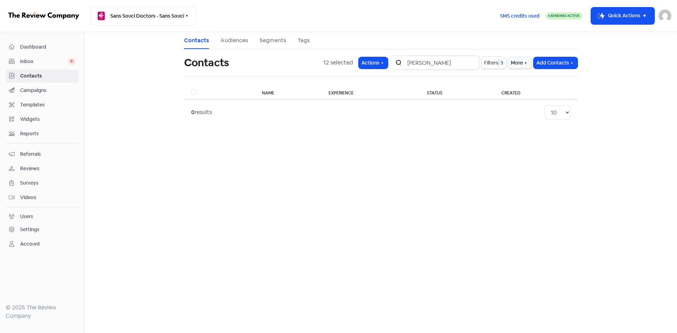
drag, startPoint x: 433, startPoint y: 62, endPoint x: 400, endPoint y: 61, distance: 32.5
click at [400, 61] on div "Icon For Search gloria" at bounding box center [434, 63] width 89 height 14
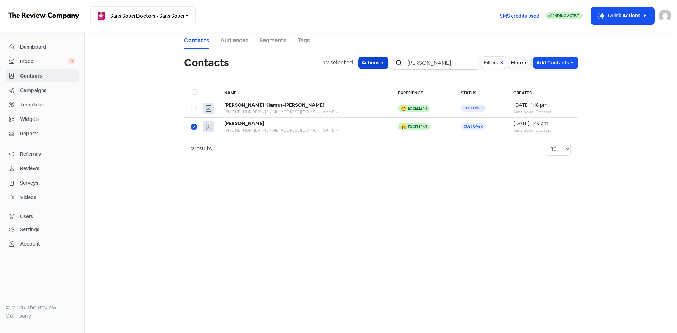
drag, startPoint x: 433, startPoint y: 62, endPoint x: 388, endPoint y: 60, distance: 45.2
click at [388, 60] on div "12 selected Actions Icon For Search lam Filters 3 More Add Contacts" at bounding box center [450, 63] width 254 height 14
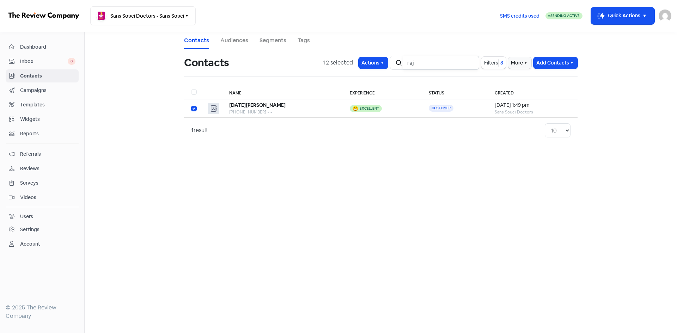
drag, startPoint x: 428, startPoint y: 64, endPoint x: 405, endPoint y: 63, distance: 23.7
click at [405, 63] on div "Icon For Search raj" at bounding box center [434, 63] width 89 height 14
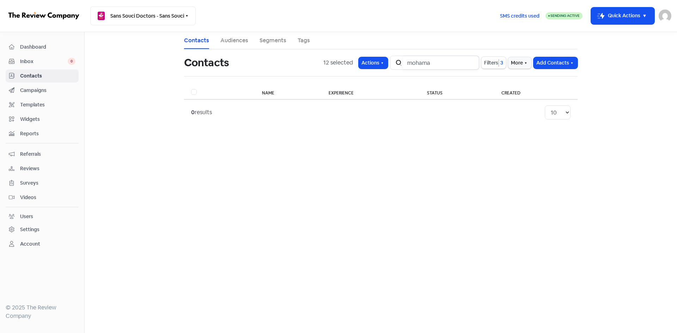
type input "mohamad"
click at [469, 64] on input "mohamad" at bounding box center [441, 63] width 76 height 14
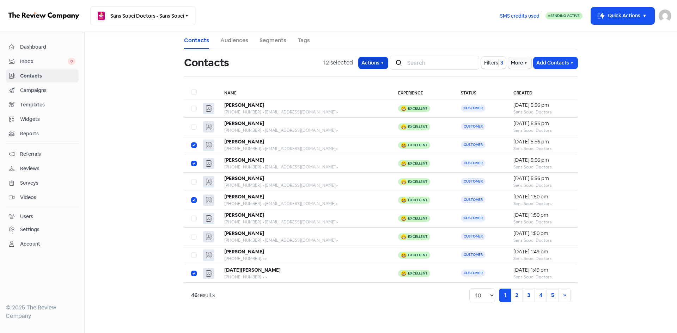
click at [376, 64] on button "Actions" at bounding box center [373, 63] width 29 height 12
click at [352, 81] on button "Add tags" at bounding box center [353, 78] width 74 height 14
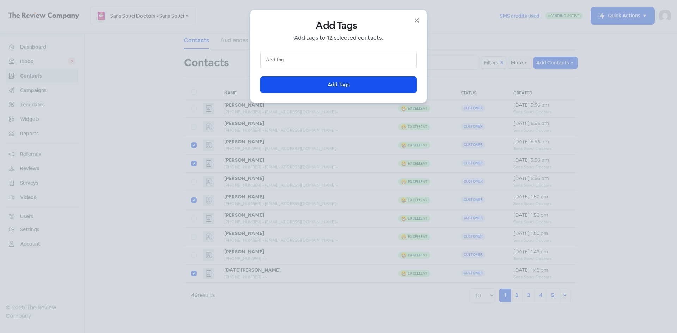
click at [329, 58] on input "text" at bounding box center [338, 60] width 145 height 8
click at [290, 72] on div "REVIEWED" at bounding box center [339, 73] width 156 height 11
click at [302, 84] on button "Icon For Loading Add Tags" at bounding box center [338, 85] width 157 height 16
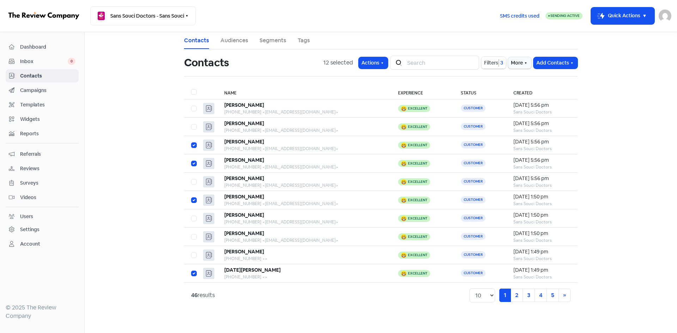
click at [489, 62] on span "Filters" at bounding box center [491, 62] width 14 height 7
select select "5"
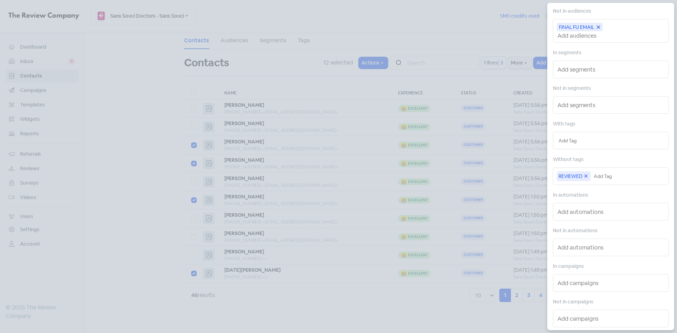
scroll to position [168, 0]
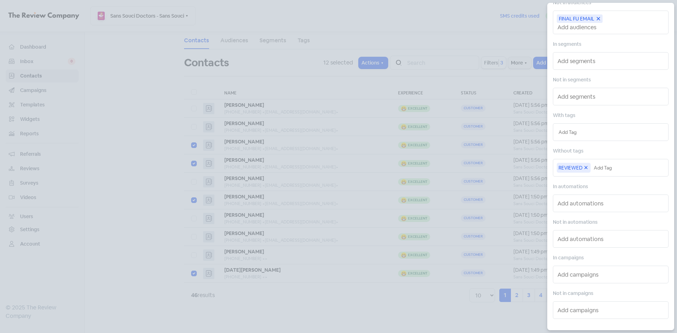
click at [587, 166] on icon at bounding box center [586, 168] width 6 height 6
click at [585, 169] on input "text" at bounding box center [611, 168] width 104 height 8
click at [583, 179] on div "REVIEWED" at bounding box center [610, 182] width 115 height 11
click at [418, 321] on div at bounding box center [338, 166] width 677 height 333
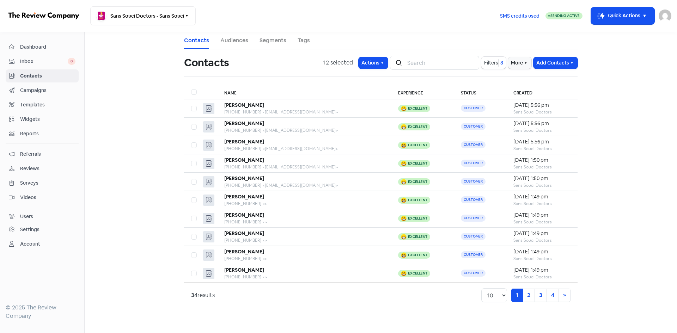
click at [226, 38] on link "Audiences" at bounding box center [234, 40] width 28 height 8
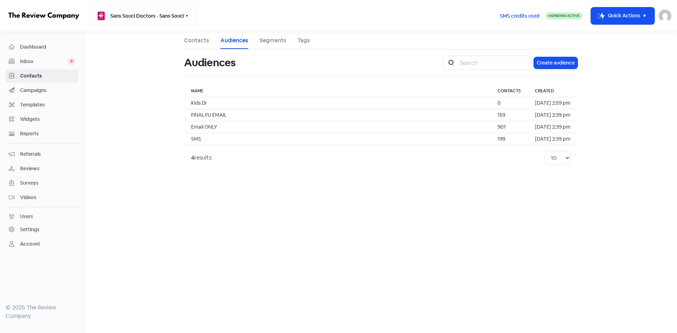
click at [194, 41] on link "Contacts" at bounding box center [196, 40] width 25 height 8
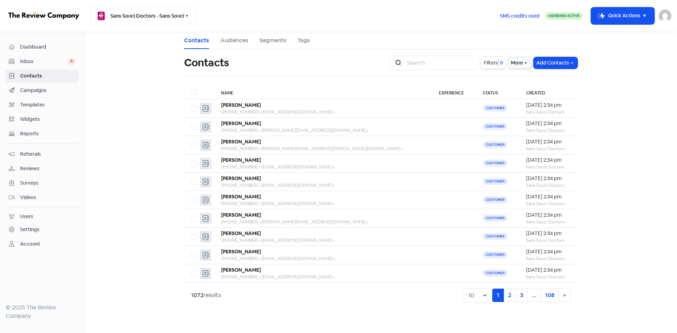
click at [491, 62] on span "Filters" at bounding box center [491, 62] width 14 height 7
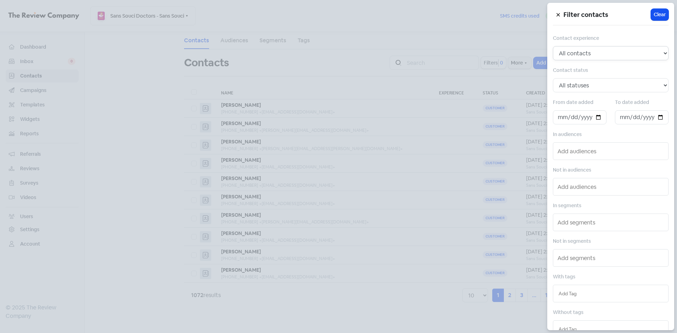
click at [576, 54] on select "All contacts Any experience (5, 4, 3, 2, 1) Positive experience (5, 4) Excellen…" at bounding box center [611, 53] width 116 height 14
select select "5"
click at [553, 46] on select "All contacts Any experience (5, 4, 3, 2, 1) Positive experience (5, 4) Excellen…" at bounding box center [611, 53] width 116 height 14
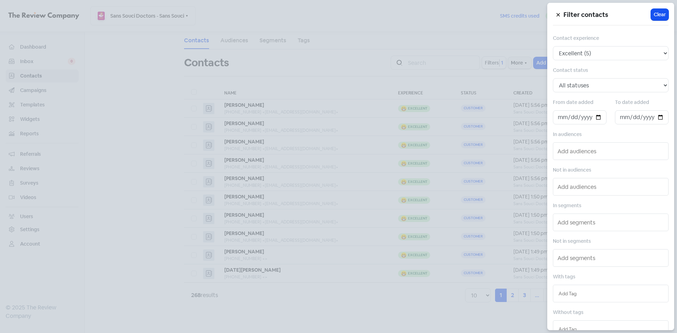
click at [578, 189] on input "text" at bounding box center [612, 186] width 108 height 11
click at [580, 208] on span "FINAL FU EMAIL" at bounding box center [594, 211] width 77 height 8
click at [575, 324] on div "Without tags" at bounding box center [611, 329] width 116 height 30
click at [574, 328] on div at bounding box center [611, 336] width 116 height 18
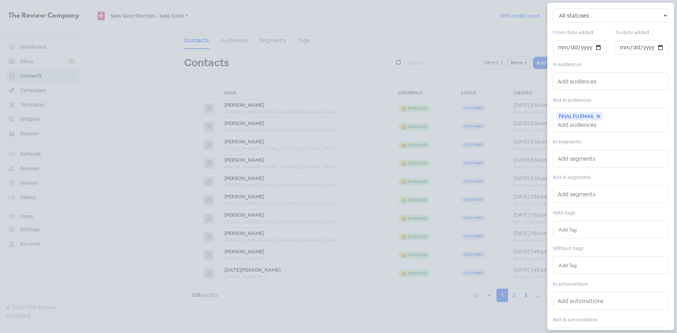
scroll to position [71, 0]
click at [569, 259] on ul at bounding box center [610, 264] width 109 height 11
click at [570, 264] on input "text" at bounding box center [611, 265] width 104 height 8
click at [573, 280] on div "REVIEWED" at bounding box center [610, 279] width 115 height 11
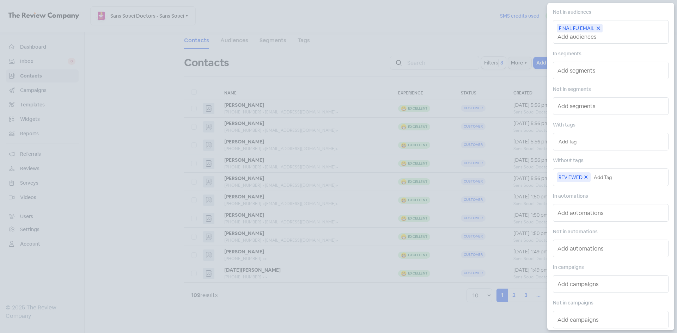
scroll to position [168, 0]
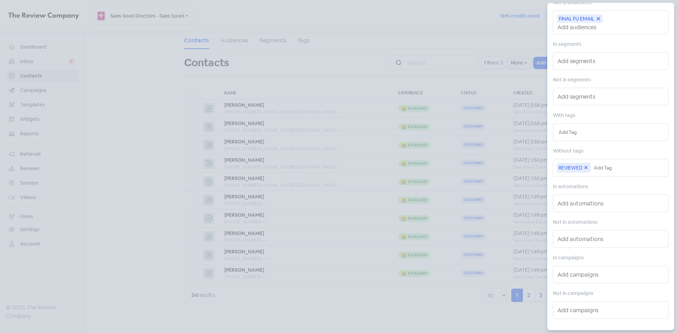
click at [532, 275] on div at bounding box center [338, 166] width 677 height 333
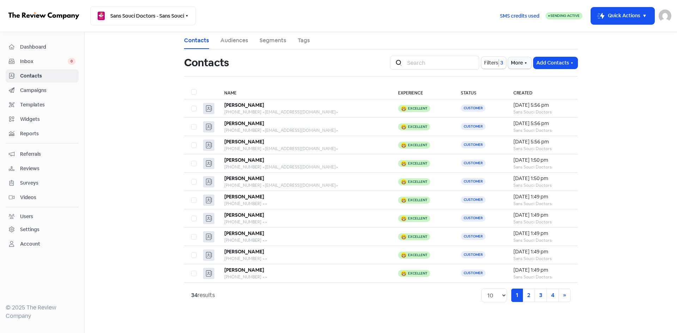
click at [191, 88] on label at bounding box center [191, 88] width 0 height 0
click at [195, 92] on input "checkbox" at bounding box center [193, 90] width 5 height 5
checkbox input "true"
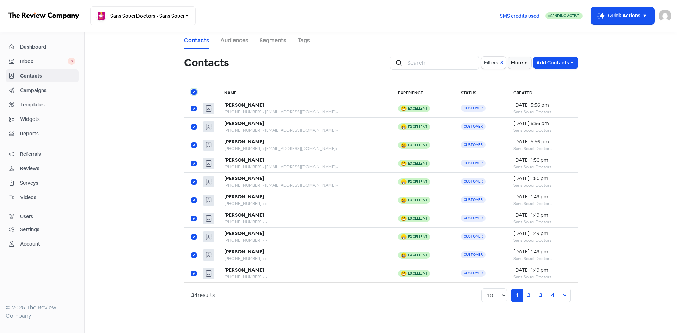
checkbox input "true"
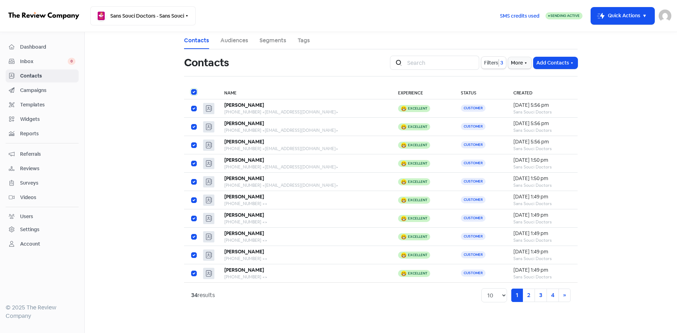
checkbox input "true"
click at [528, 294] on link "2" at bounding box center [529, 295] width 12 height 13
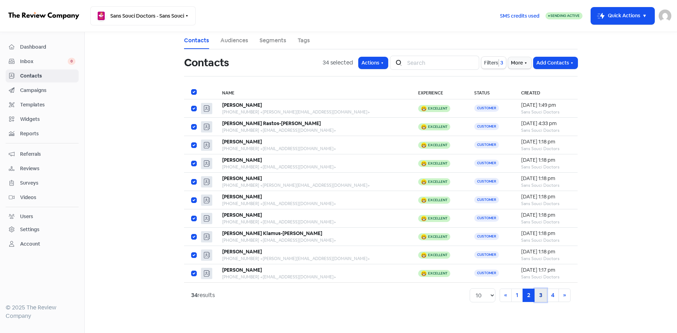
click at [538, 295] on link "3" at bounding box center [541, 295] width 12 height 13
click at [553, 295] on link "4" at bounding box center [553, 295] width 12 height 13
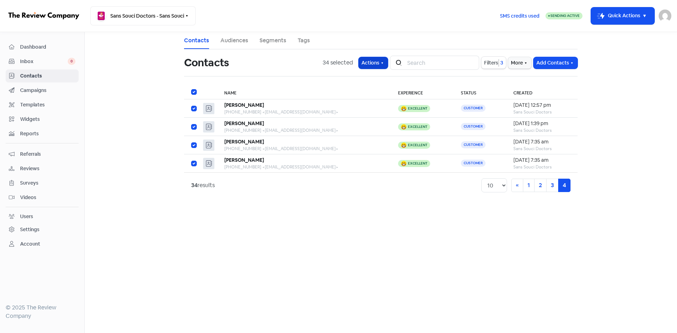
click at [388, 66] on button "Actions" at bounding box center [373, 63] width 29 height 12
click at [358, 116] on button "Add to existing audience" at bounding box center [353, 121] width 74 height 14
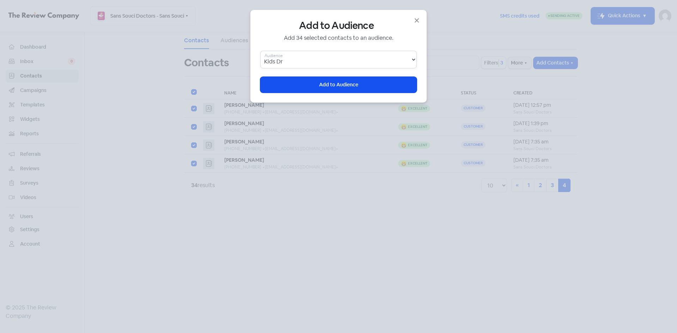
click at [317, 58] on select "Kids Dr FINAL FU EMAIL Email ONLY SMS" at bounding box center [338, 60] width 157 height 18
select select "arOes1Ck"
click at [260, 51] on select "Kids Dr FINAL FU EMAIL Email ONLY SMS" at bounding box center [338, 60] width 157 height 18
click at [315, 82] on button "Icon For Loading Add to Audience" at bounding box center [338, 85] width 157 height 16
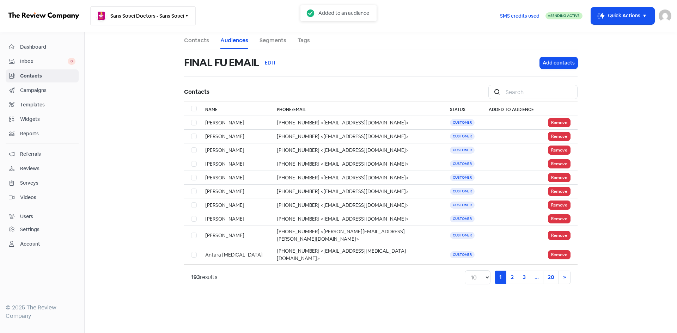
click at [120, 17] on button "Sans Souci Doctors - Sans Souci" at bounding box center [142, 15] width 105 height 19
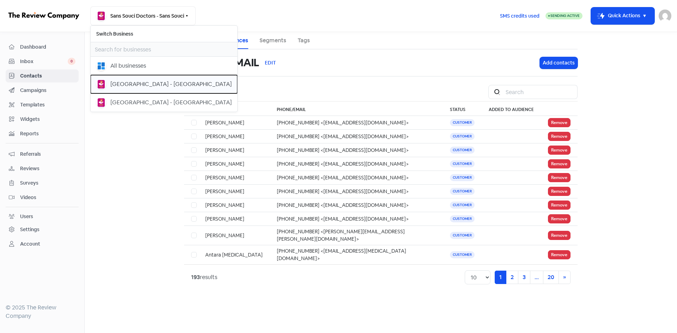
click at [143, 86] on div "[GEOGRAPHIC_DATA] - [GEOGRAPHIC_DATA]" at bounding box center [170, 84] width 121 height 8
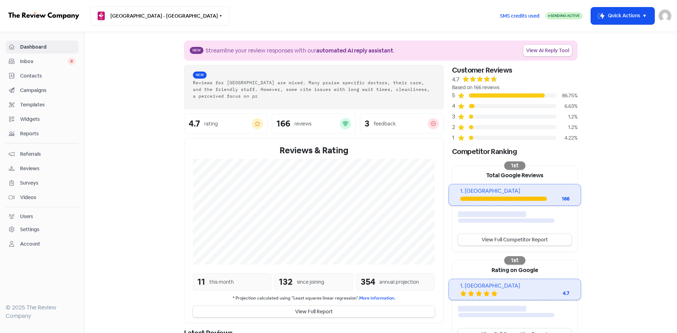
click at [42, 78] on span "Contacts" at bounding box center [47, 75] width 55 height 7
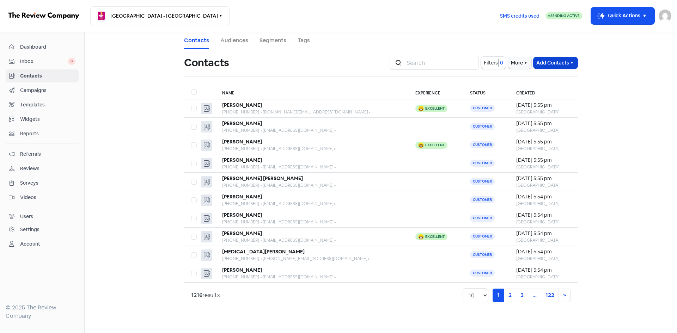
click at [560, 67] on button "Add Contacts" at bounding box center [556, 63] width 44 height 12
click at [539, 103] on button "Import contacts (advanced)" at bounding box center [536, 106] width 82 height 14
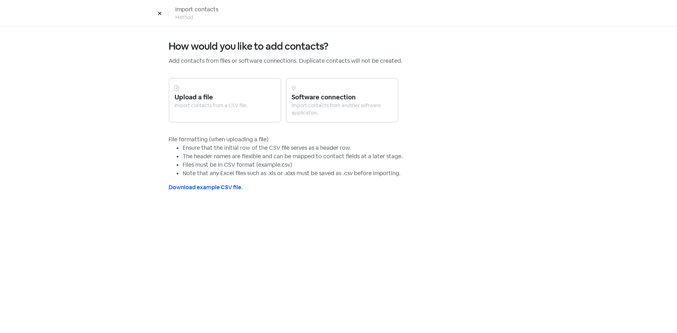
click at [227, 98] on div "Upload a file" at bounding box center [225, 97] width 101 height 10
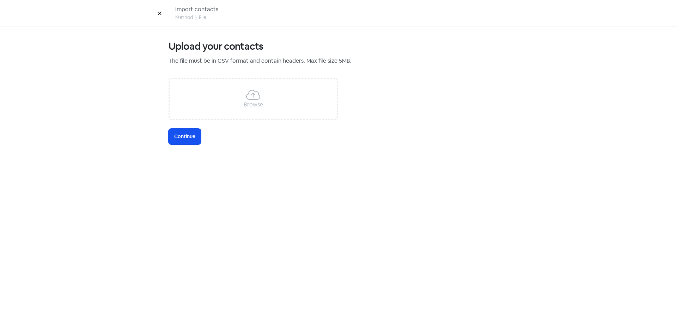
click at [238, 103] on div "Browse" at bounding box center [253, 99] width 169 height 42
click at [193, 144] on button "Icon For Loading Continue" at bounding box center [185, 137] width 32 height 16
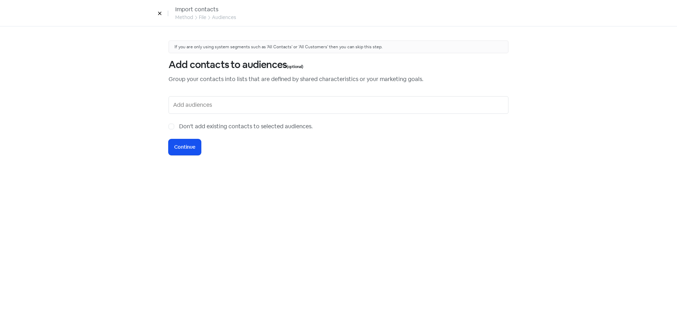
click at [199, 105] on input "text" at bounding box center [339, 104] width 332 height 11
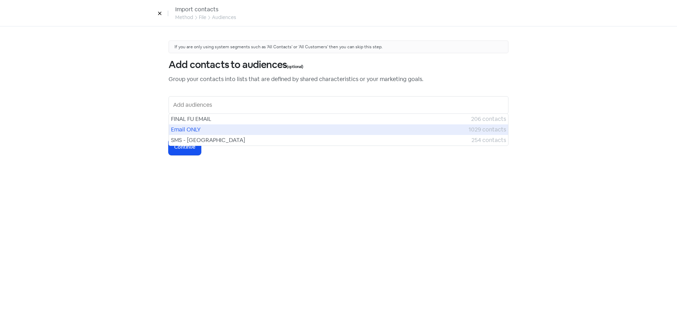
click at [194, 129] on span "Email ONLY" at bounding box center [320, 130] width 298 height 8
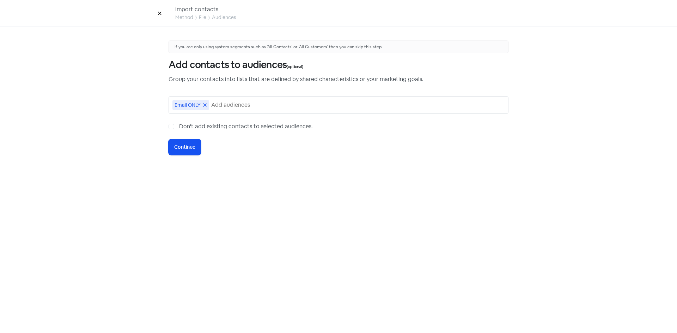
click at [179, 129] on label "Don't add existing contacts to selected audiences." at bounding box center [246, 126] width 134 height 8
click at [179, 127] on input "Don't add existing contacts to selected audiences." at bounding box center [181, 124] width 5 height 5
checkbox input "true"
click at [184, 148] on span "Continue" at bounding box center [184, 147] width 21 height 7
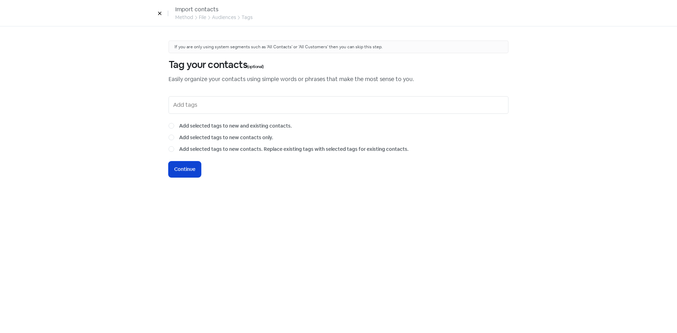
click at [192, 168] on span "Continue" at bounding box center [184, 169] width 21 height 7
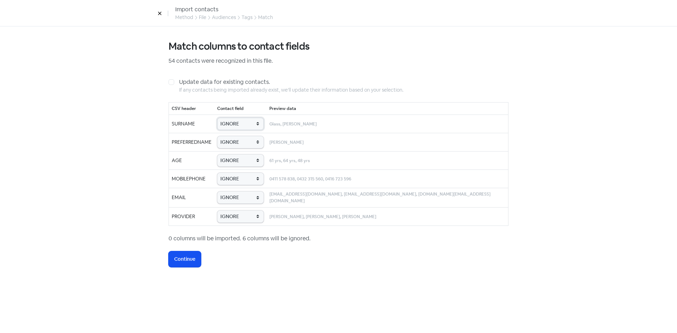
click at [242, 127] on select "IGNORE First name Last name Mobile number Email address Contact status Provider…" at bounding box center [240, 124] width 47 height 12
select select "last_name"
click at [225, 118] on select "IGNORE First name Last name Mobile number Email address Contact status Provider…" at bounding box center [240, 124] width 47 height 12
click at [240, 143] on select "IGNORE First name Last name Mobile number Email address Contact status Provider…" at bounding box center [240, 142] width 47 height 12
select select "first_name"
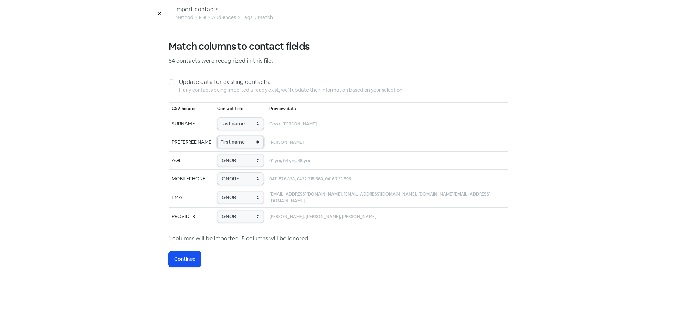
click at [225, 136] on select "IGNORE First name Last name Mobile number Email address Contact status Provider…" at bounding box center [240, 142] width 47 height 12
click at [240, 160] on select "IGNORE First name Last name Mobile number Email address Contact status Provider…" at bounding box center [240, 160] width 47 height 12
select select "age"
click at [225, 154] on select "IGNORE First name Last name Mobile number Email address Contact status Provider…" at bounding box center [240, 160] width 47 height 12
click at [252, 182] on select "IGNORE First name Last name Mobile number Email address Contact status Provider…" at bounding box center [240, 179] width 47 height 12
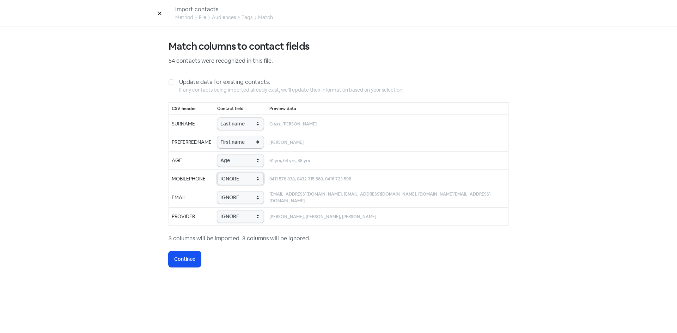
select select "phone"
click at [225, 173] on select "IGNORE First name Last name Mobile number Email address Contact status Provider…" at bounding box center [240, 179] width 47 height 12
click at [247, 201] on select "IGNORE First name Last name Mobile number Email address Contact status Provider…" at bounding box center [240, 198] width 47 height 12
select select "email"
click at [225, 192] on select "IGNORE First name Last name Mobile number Email address Contact status Provider…" at bounding box center [240, 198] width 47 height 12
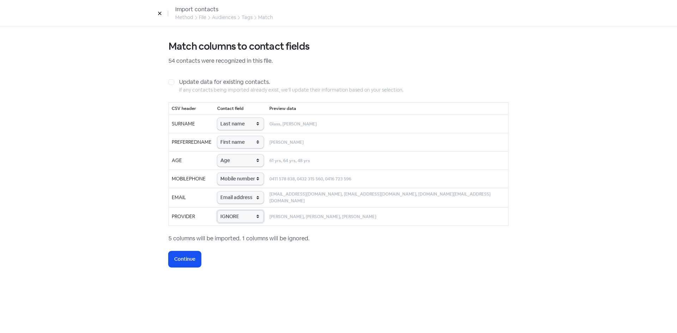
click at [249, 218] on select "IGNORE First name Last name Mobile number Email address Contact status Provider…" at bounding box center [240, 217] width 47 height 12
select select "provider_name"
click at [225, 211] on select "IGNORE First name Last name Mobile number Email address Contact status Provider…" at bounding box center [240, 217] width 47 height 12
click at [195, 259] on span "Continue" at bounding box center [184, 259] width 21 height 7
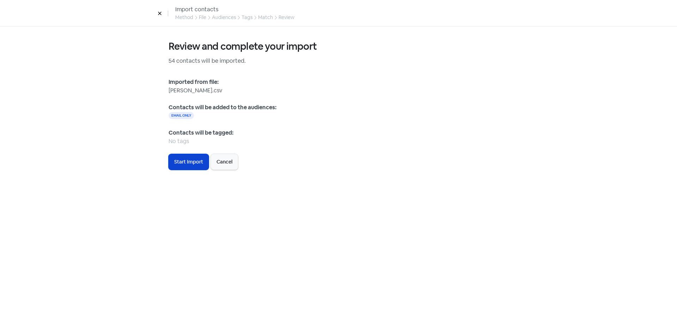
click at [186, 154] on button "Icon For Loading Start Import" at bounding box center [189, 162] width 40 height 16
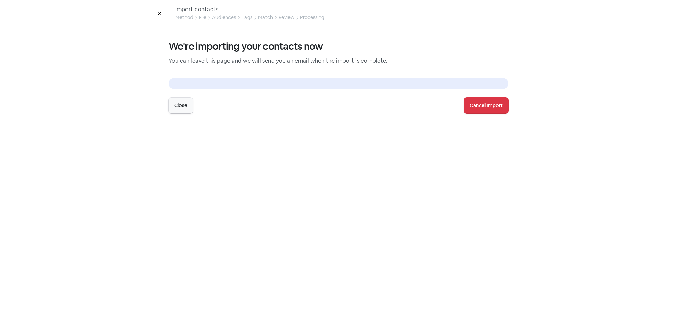
click at [194, 108] on div "Close" at bounding box center [317, 106] width 296 height 16
click at [187, 104] on button "Close" at bounding box center [181, 106] width 24 height 16
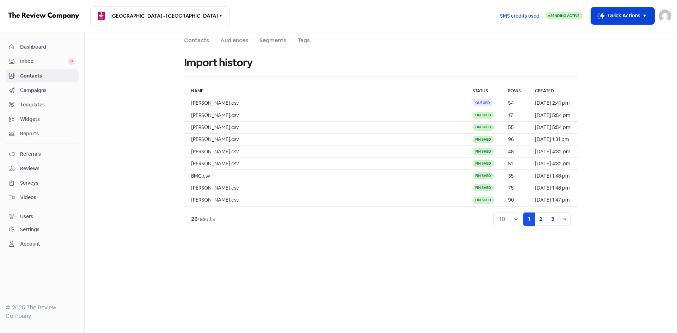
click at [608, 20] on button "Icon For Thunder-move Quick Actions" at bounding box center [622, 15] width 63 height 17
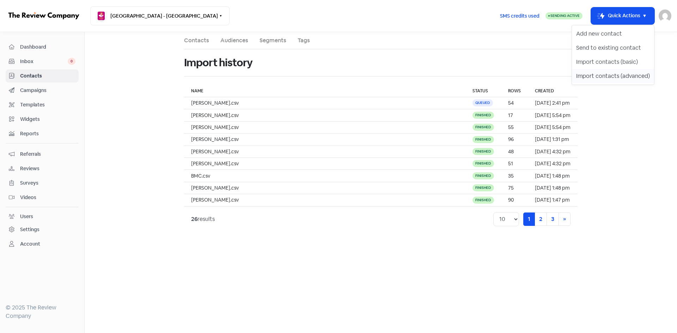
click at [596, 76] on button "Import contacts (advanced)" at bounding box center [613, 76] width 82 height 14
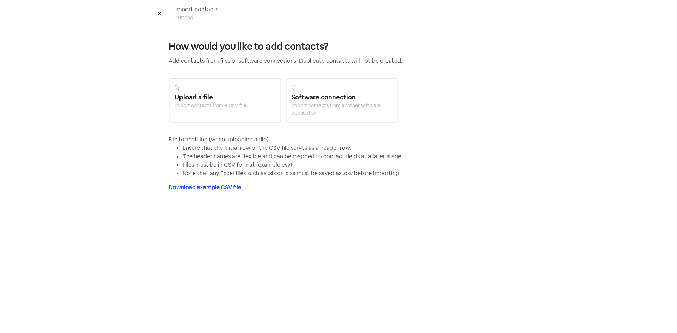
click at [242, 97] on div "Upload a file" at bounding box center [225, 97] width 101 height 10
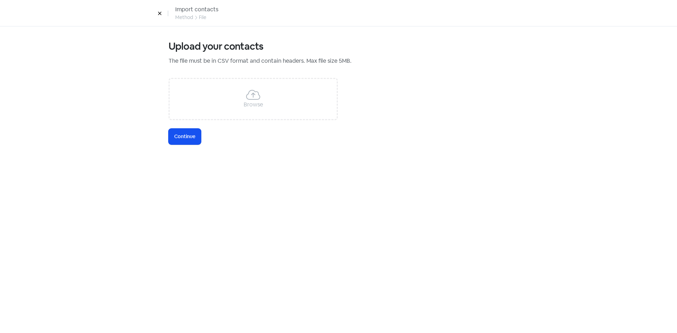
click at [244, 103] on div "Browse" at bounding box center [253, 105] width 19 height 8
click at [193, 137] on span "Continue" at bounding box center [184, 136] width 21 height 7
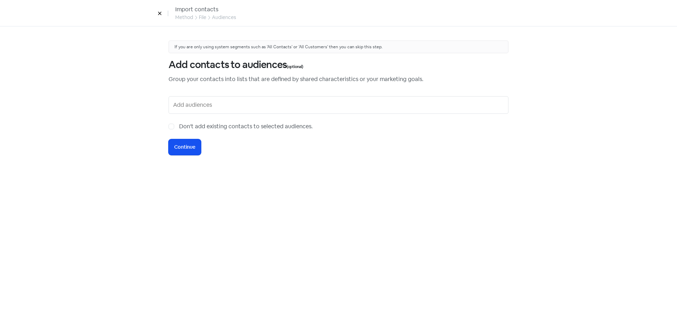
click at [241, 101] on input "text" at bounding box center [339, 104] width 332 height 11
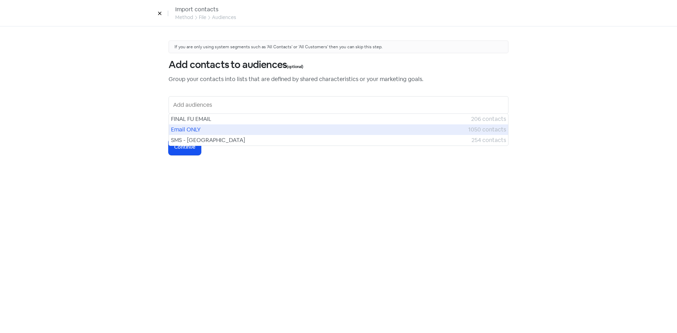
click at [203, 130] on span "Email ONLY" at bounding box center [319, 130] width 297 height 8
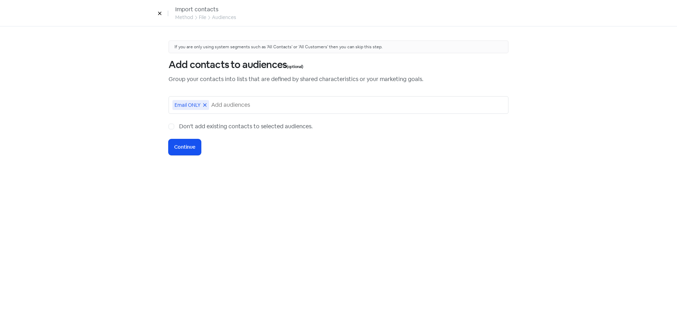
click at [179, 126] on label "Don't add existing contacts to selected audiences." at bounding box center [246, 126] width 134 height 8
click at [179, 126] on input "Don't add existing contacts to selected audiences." at bounding box center [181, 124] width 5 height 5
checkbox input "true"
click at [181, 147] on span "Continue" at bounding box center [184, 147] width 21 height 7
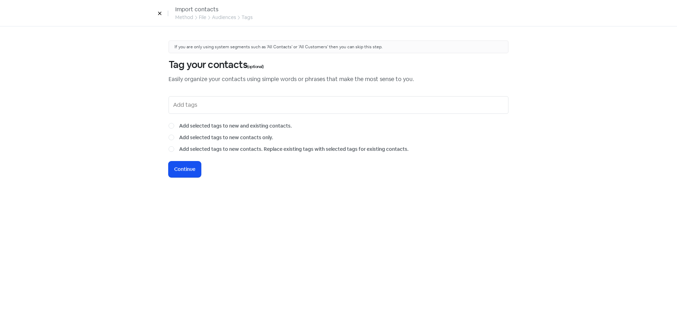
click at [212, 104] on input "text" at bounding box center [339, 104] width 332 height 11
click at [183, 172] on span "Continue" at bounding box center [184, 169] width 21 height 7
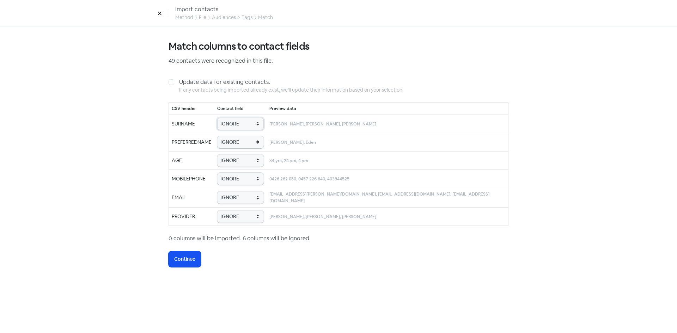
click at [256, 123] on select "IGNORE First name Last name Mobile number Email address Contact status Provider…" at bounding box center [240, 124] width 47 height 12
select select "last_name"
click at [231, 118] on select "IGNORE First name Last name Mobile number Email address Contact status Provider…" at bounding box center [240, 124] width 47 height 12
click at [254, 137] on select "IGNORE First name Last name Mobile number Email address Contact status Provider…" at bounding box center [240, 142] width 47 height 12
select select "first_name"
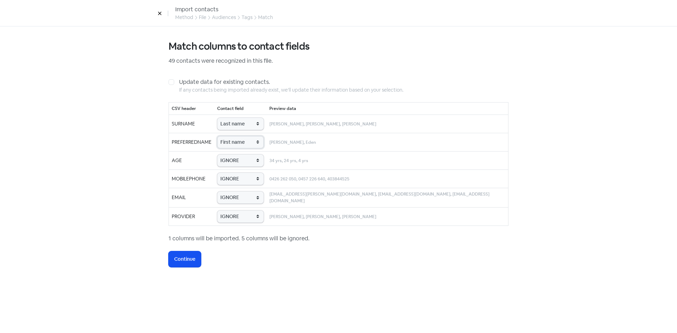
click at [231, 136] on select "IGNORE First name Last name Mobile number Email address Contact status Provider…" at bounding box center [240, 142] width 47 height 12
click at [254, 158] on select "IGNORE First name Last name Mobile number Email address Contact status Provider…" at bounding box center [240, 160] width 47 height 12
select select "age"
click at [231, 154] on select "IGNORE First name Last name Mobile number Email address Contact status Provider…" at bounding box center [240, 160] width 47 height 12
click at [242, 184] on select "IGNORE First name Last name Mobile number Email address Contact status Provider…" at bounding box center [240, 179] width 47 height 12
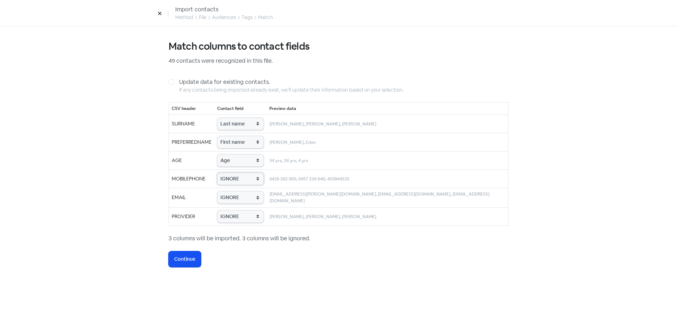
select select "phone"
click at [231, 173] on select "IGNORE First name Last name Mobile number Email address Contact status Provider…" at bounding box center [240, 179] width 47 height 12
click at [258, 200] on select "IGNORE First name Last name Mobile number Email address Contact status Provider…" at bounding box center [240, 198] width 47 height 12
select select "email"
click at [231, 192] on select "IGNORE First name Last name Mobile number Email address Contact status Provider…" at bounding box center [240, 198] width 47 height 12
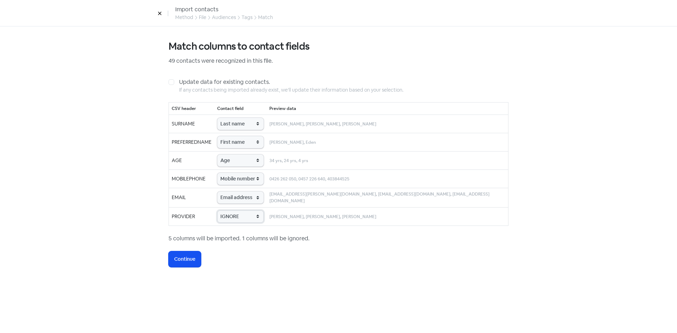
click at [252, 213] on select "IGNORE First name Last name Mobile number Email address Contact status Provider…" at bounding box center [240, 217] width 47 height 12
select select "provider_name"
click at [231, 211] on select "IGNORE First name Last name Mobile number Email address Contact status Provider…" at bounding box center [240, 217] width 47 height 12
click at [194, 256] on span "Continue" at bounding box center [184, 259] width 21 height 7
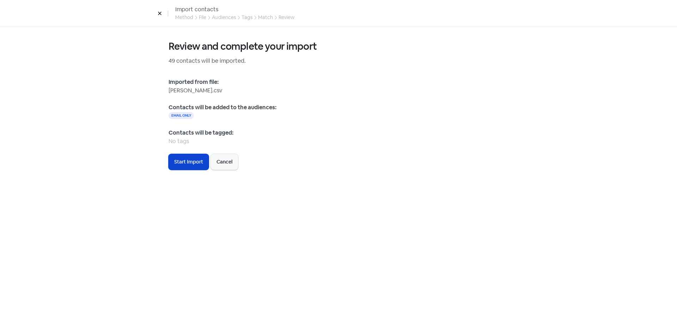
click at [182, 165] on span "Start Import" at bounding box center [188, 161] width 29 height 7
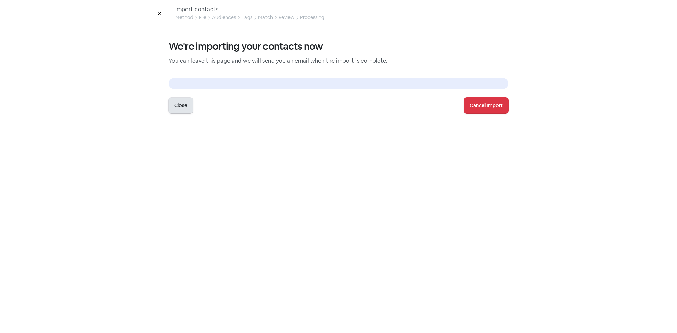
click at [180, 105] on button "Close" at bounding box center [181, 106] width 24 height 16
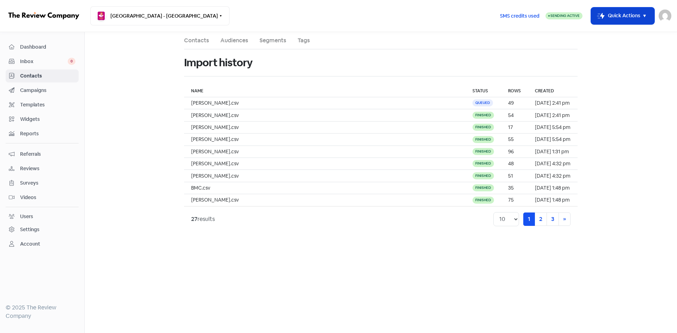
click at [618, 12] on button "Icon For Thunder-move Quick Actions" at bounding box center [622, 15] width 63 height 17
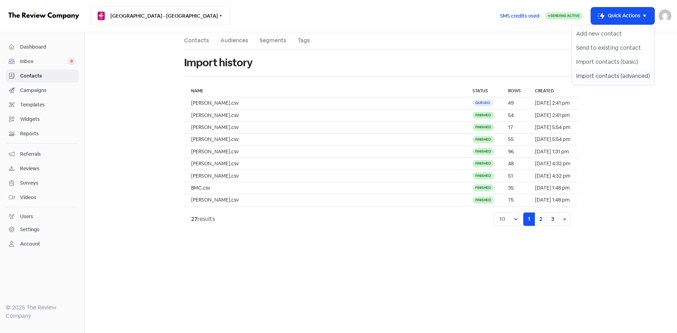
click at [612, 76] on button "Import contacts (advanced)" at bounding box center [613, 76] width 82 height 14
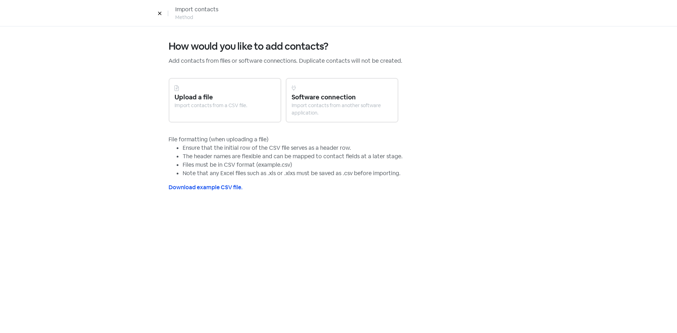
click at [210, 90] on div at bounding box center [225, 88] width 101 height 8
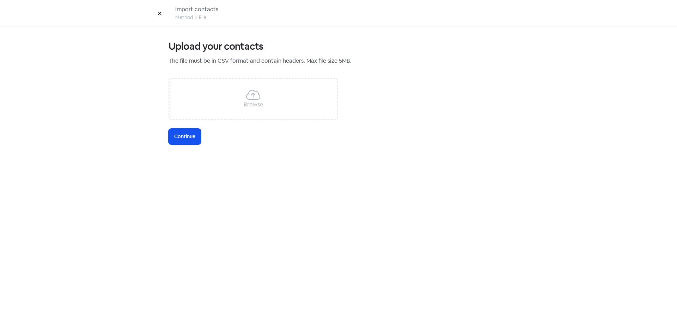
click at [226, 90] on div "Browse" at bounding box center [253, 99] width 169 height 42
click at [179, 129] on button "Icon For Loading Continue" at bounding box center [185, 137] width 32 height 16
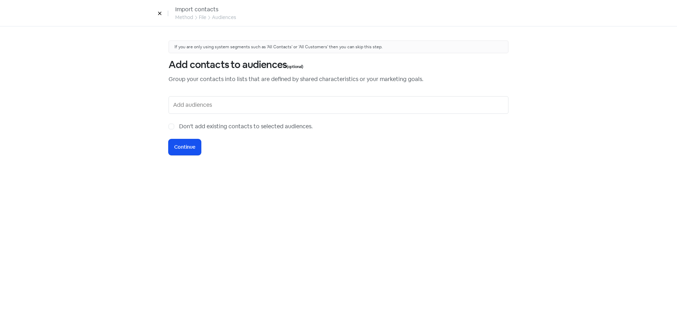
click at [200, 107] on input "text" at bounding box center [339, 104] width 332 height 11
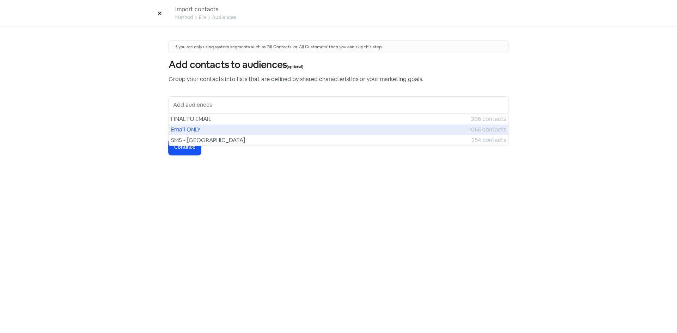
click at [188, 131] on span "Email ONLY" at bounding box center [320, 130] width 298 height 8
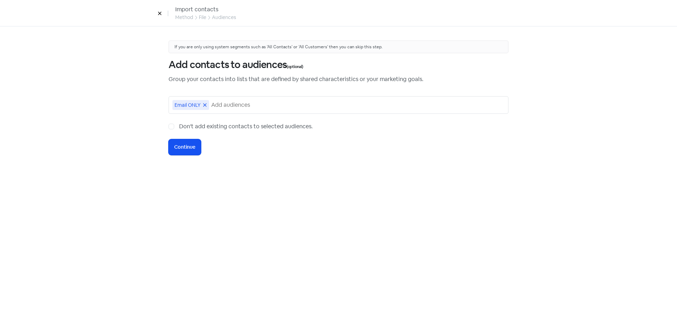
click at [179, 125] on label "Don't add existing contacts to selected audiences." at bounding box center [246, 126] width 134 height 8
click at [179, 125] on input "Don't add existing contacts to selected audiences." at bounding box center [181, 124] width 5 height 5
checkbox input "true"
click at [181, 144] on span "Continue" at bounding box center [184, 147] width 21 height 7
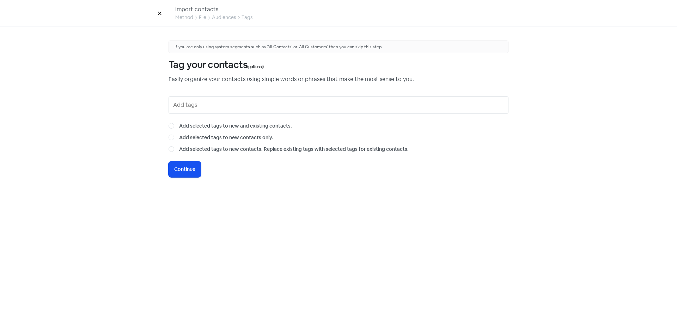
click at [230, 110] on input "text" at bounding box center [339, 104] width 332 height 11
click at [184, 177] on button "Icon For Loading Continue" at bounding box center [185, 170] width 32 height 16
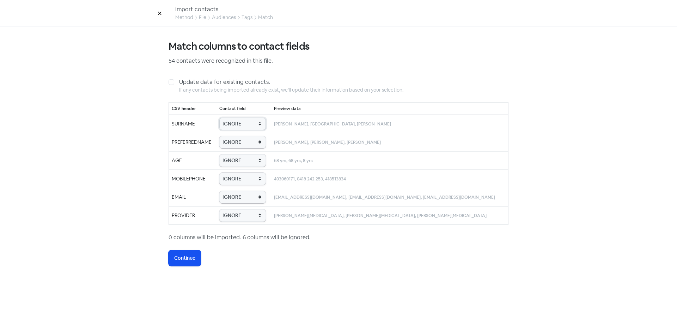
click at [251, 124] on select "IGNORE First name Last name Mobile number Email address Contact status Provider…" at bounding box center [242, 124] width 47 height 12
select select "last_name"
click at [228, 118] on select "IGNORE First name Last name Mobile number Email address Contact status Provider…" at bounding box center [242, 124] width 47 height 12
click at [243, 145] on select "IGNORE First name Last name Mobile number Email address Contact status Provider…" at bounding box center [242, 142] width 47 height 12
select select "first_name"
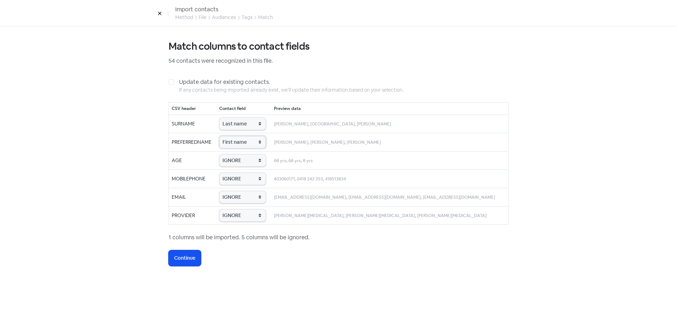
click at [228, 136] on select "IGNORE First name Last name Mobile number Email address Contact status Provider…" at bounding box center [242, 142] width 47 height 12
click at [241, 159] on select "IGNORE First name Last name Mobile number Email address Contact status Provider…" at bounding box center [242, 160] width 47 height 12
select select "age"
click at [228, 154] on select "IGNORE First name Last name Mobile number Email address Contact status Provider…" at bounding box center [242, 160] width 47 height 12
click at [245, 184] on select "IGNORE First name Last name Mobile number Email address Contact status Provider…" at bounding box center [242, 179] width 47 height 12
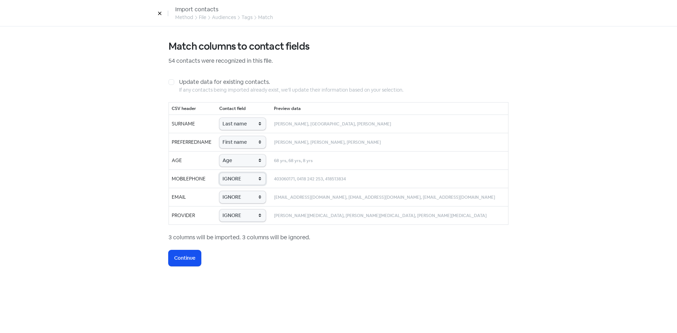
select select "phone"
click at [228, 173] on select "IGNORE First name Last name Mobile number Email address Contact status Provider…" at bounding box center [242, 179] width 47 height 12
click at [250, 202] on select "IGNORE First name Last name Mobile number Email address Contact status Provider…" at bounding box center [242, 197] width 47 height 12
select select "email"
click at [228, 191] on select "IGNORE First name Last name Mobile number Email address Contact status Provider…" at bounding box center [242, 197] width 47 height 12
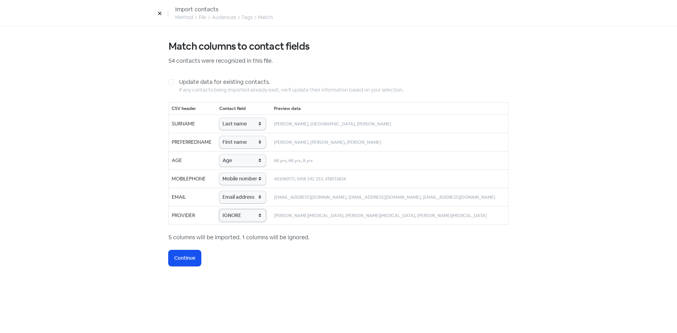
click at [246, 221] on select "IGNORE First name Last name Mobile number Email address Contact status Provider…" at bounding box center [242, 216] width 47 height 12
select select "provider_name"
click at [228, 210] on select "IGNORE First name Last name Mobile number Email address Contact status Provider…" at bounding box center [242, 216] width 47 height 12
click at [189, 261] on span "Continue" at bounding box center [184, 258] width 21 height 7
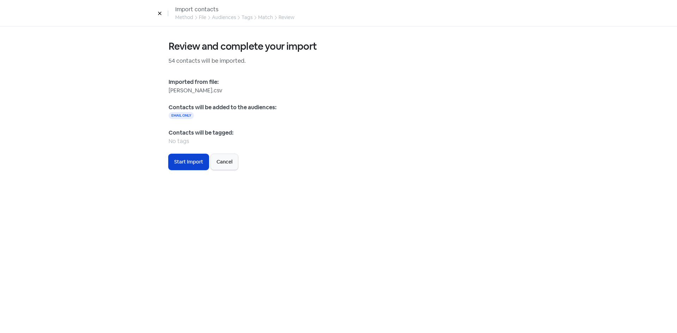
click at [193, 163] on span "Start Import" at bounding box center [188, 161] width 29 height 7
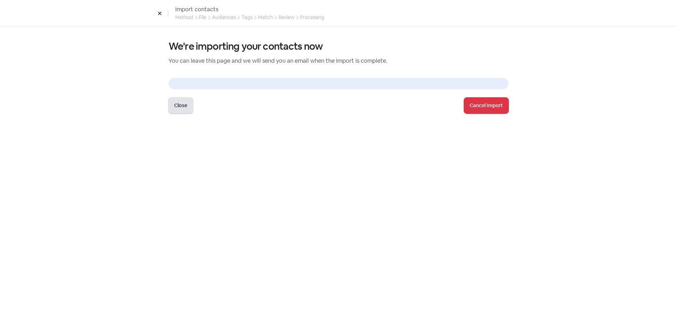
click at [183, 108] on button "Close" at bounding box center [181, 106] width 24 height 16
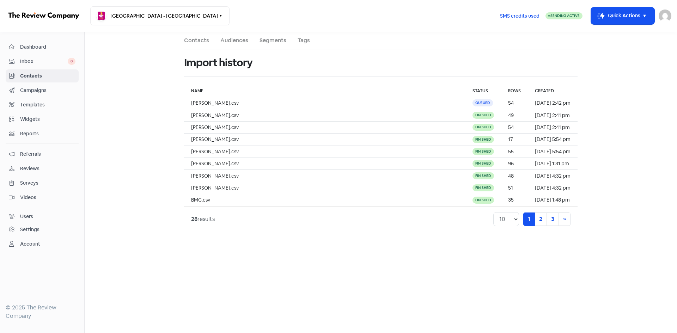
click at [195, 41] on link "Contacts" at bounding box center [196, 40] width 25 height 8
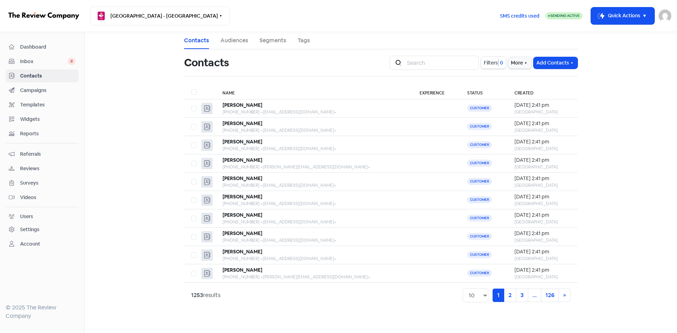
click at [492, 61] on span "Filters" at bounding box center [491, 62] width 14 height 7
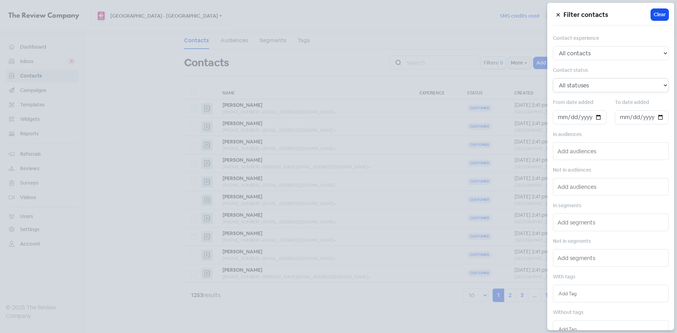
click at [573, 84] on select "All statuses Customer Lead Subscribed Unsubscribed" at bounding box center [611, 85] width 116 height 14
click at [574, 56] on select "All contacts Any experience (5, 4, 3, 2, 1) Positive experience (5, 4) Excellen…" at bounding box center [611, 53] width 116 height 14
select select "5"
click at [553, 46] on select "All contacts Any experience (5, 4, 3, 2, 1) Positive experience (5, 4) Excellen…" at bounding box center [611, 53] width 116 height 14
click at [578, 187] on input "text" at bounding box center [612, 186] width 108 height 11
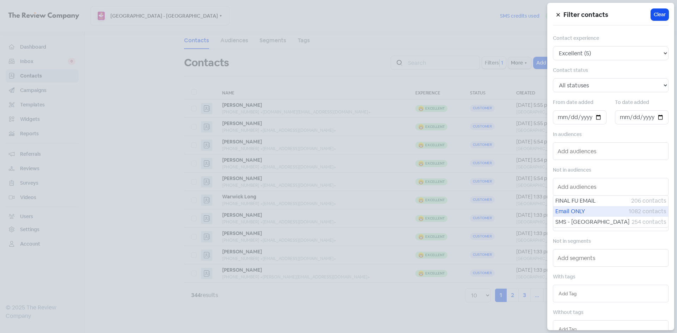
click at [576, 211] on span "Email ONLY" at bounding box center [592, 211] width 73 height 8
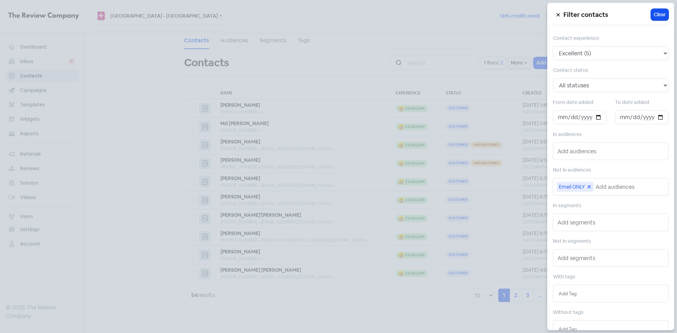
click at [589, 186] on icon at bounding box center [589, 186] width 3 height 3
click at [580, 187] on input "text" at bounding box center [612, 186] width 108 height 11
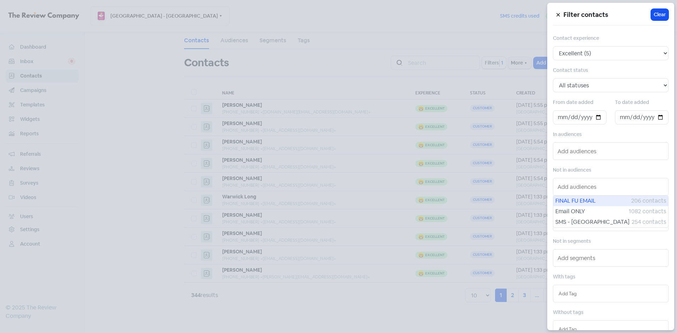
click at [580, 202] on span "FINAL FU EMAIL" at bounding box center [594, 201] width 76 height 8
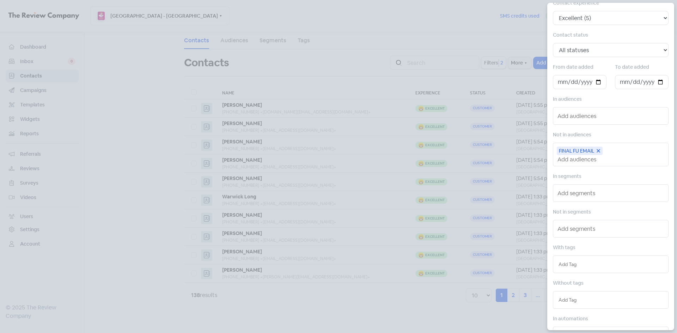
scroll to position [71, 0]
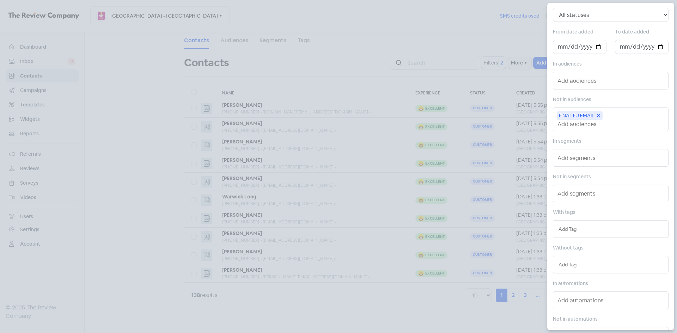
click at [570, 267] on input "text" at bounding box center [611, 265] width 104 height 8
click at [571, 275] on div "REVIEWED" at bounding box center [610, 279] width 115 height 11
click at [519, 80] on div at bounding box center [338, 166] width 677 height 333
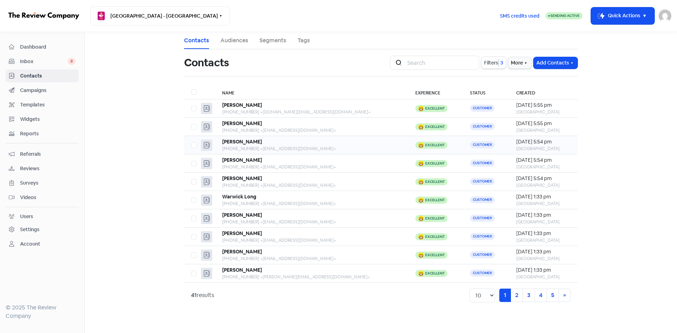
click at [191, 141] on label at bounding box center [191, 141] width 0 height 0
click at [193, 146] on input "checkbox" at bounding box center [193, 143] width 5 height 5
checkbox input "true"
click at [417, 63] on input "search" at bounding box center [441, 63] width 76 height 14
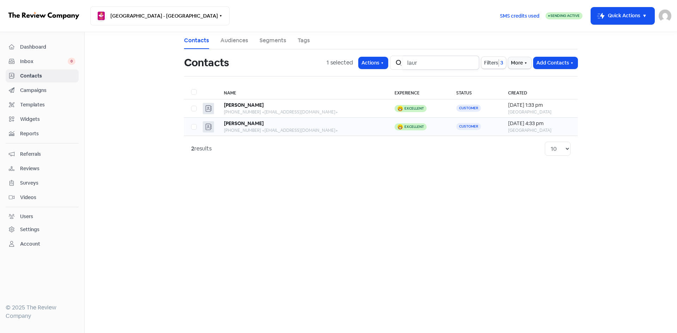
type input "laur"
click at [191, 123] on label at bounding box center [191, 123] width 0 height 0
click at [195, 127] on input "checkbox" at bounding box center [193, 125] width 5 height 5
checkbox input "true"
drag, startPoint x: 417, startPoint y: 63, endPoint x: 411, endPoint y: 63, distance: 6.0
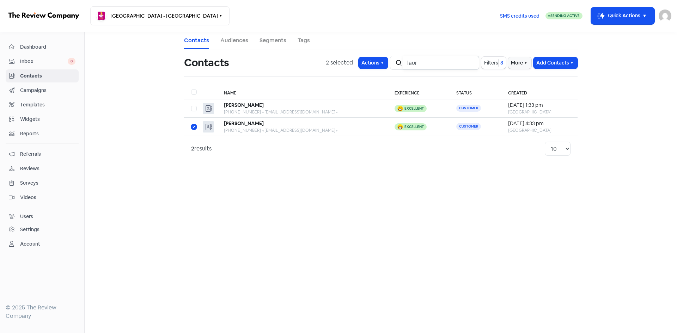
click at [411, 63] on input "laur" at bounding box center [441, 63] width 76 height 14
click at [438, 62] on input "laur" at bounding box center [441, 63] width 76 height 14
drag, startPoint x: 441, startPoint y: 66, endPoint x: 411, endPoint y: 63, distance: 30.4
click at [411, 63] on input "laur" at bounding box center [441, 63] width 76 height 14
type input "lynet"
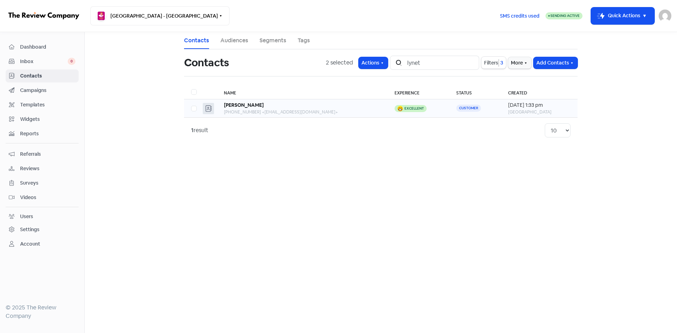
click at [191, 104] on label at bounding box center [191, 104] width 0 height 0
click at [195, 109] on input "checkbox" at bounding box center [193, 106] width 5 height 5
checkbox input "true"
drag, startPoint x: 408, startPoint y: 65, endPoint x: 389, endPoint y: 65, distance: 18.7
click at [389, 65] on div "3 selected Actions Icon For Search lynet Filters 3 More Add Contacts" at bounding box center [452, 63] width 252 height 14
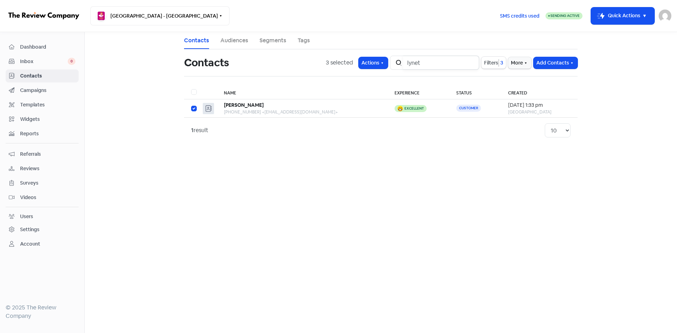
drag, startPoint x: 427, startPoint y: 64, endPoint x: 395, endPoint y: 62, distance: 31.5
click at [395, 62] on div "Icon For Search lynet" at bounding box center [434, 63] width 89 height 14
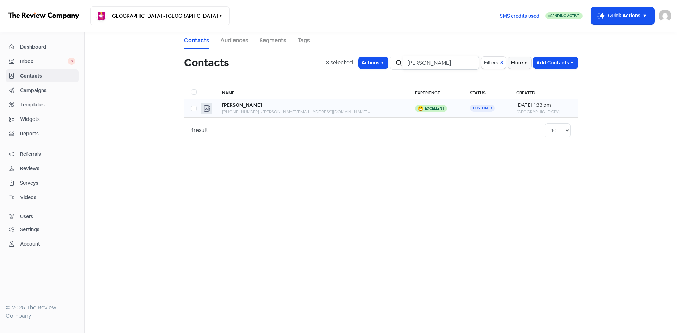
type input "kim"
click at [302, 109] on div "[PERSON_NAME]" at bounding box center [311, 105] width 179 height 7
click at [408, 65] on input "kim" at bounding box center [441, 63] width 76 height 14
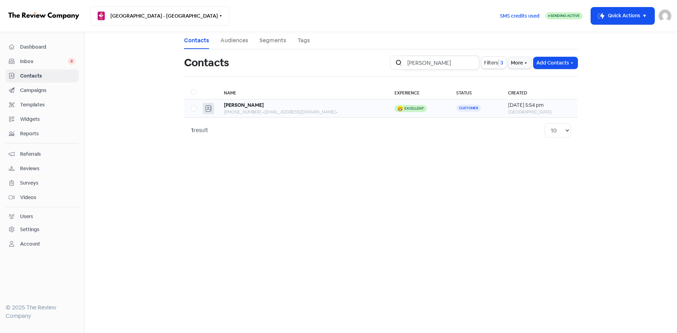
type input "mika"
click at [191, 104] on label at bounding box center [191, 104] width 0 height 0
click at [192, 109] on input "checkbox" at bounding box center [193, 106] width 5 height 5
checkbox input "true"
drag, startPoint x: 431, startPoint y: 61, endPoint x: 406, endPoint y: 61, distance: 25.7
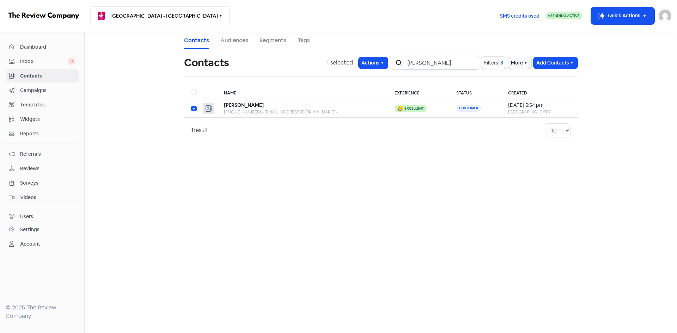
click at [406, 61] on input "mika" at bounding box center [441, 63] width 76 height 14
type input "glassing"
click at [191, 109] on td at bounding box center [193, 108] width 19 height 18
click at [191, 104] on label at bounding box center [191, 104] width 0 height 0
click at [192, 109] on input "checkbox" at bounding box center [193, 106] width 5 height 5
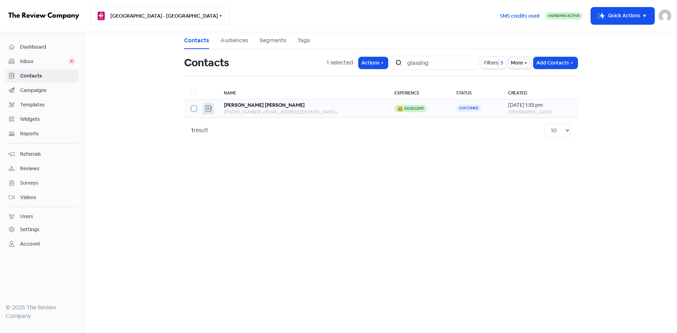
checkbox input "true"
drag, startPoint x: 416, startPoint y: 65, endPoint x: 408, endPoint y: 65, distance: 7.1
click at [408, 65] on input "glassing" at bounding box center [441, 63] width 76 height 14
click at [438, 63] on input "glassing" at bounding box center [441, 63] width 76 height 14
drag, startPoint x: 424, startPoint y: 64, endPoint x: 412, endPoint y: 64, distance: 12.7
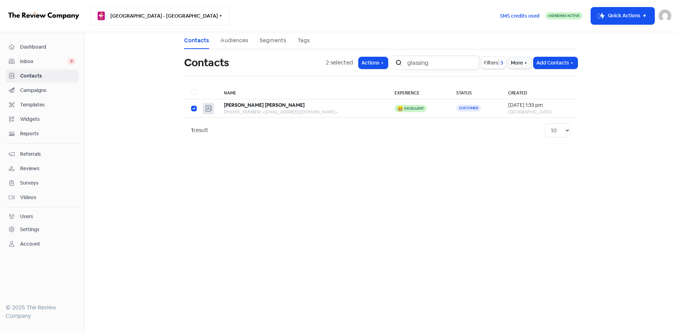
click at [412, 64] on input "glassing" at bounding box center [441, 63] width 76 height 14
type input "shenny"
click at [191, 104] on label at bounding box center [191, 104] width 0 height 0
click at [195, 109] on input "checkbox" at bounding box center [193, 106] width 5 height 5
checkbox input "true"
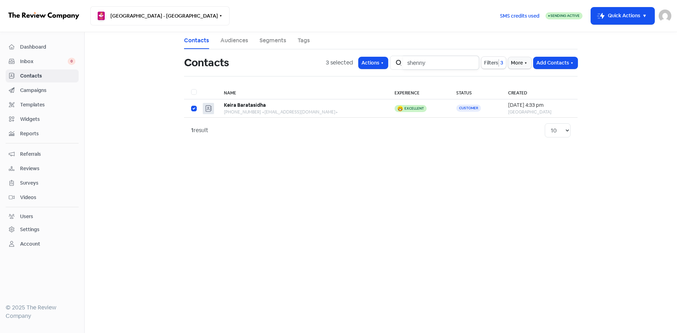
drag, startPoint x: 432, startPoint y: 65, endPoint x: 410, endPoint y: 64, distance: 21.5
click at [410, 64] on input "shenny" at bounding box center [441, 63] width 76 height 14
type input "synth"
click at [191, 104] on label at bounding box center [191, 104] width 0 height 0
click at [194, 108] on input "checkbox" at bounding box center [193, 106] width 5 height 5
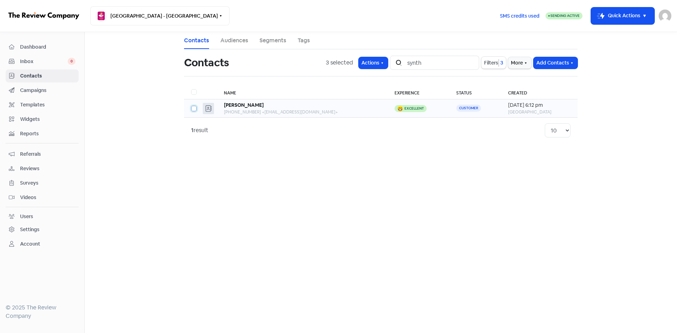
checkbox input "true"
drag, startPoint x: 438, startPoint y: 61, endPoint x: 411, endPoint y: 62, distance: 27.2
click at [411, 62] on input "synth" at bounding box center [441, 63] width 76 height 14
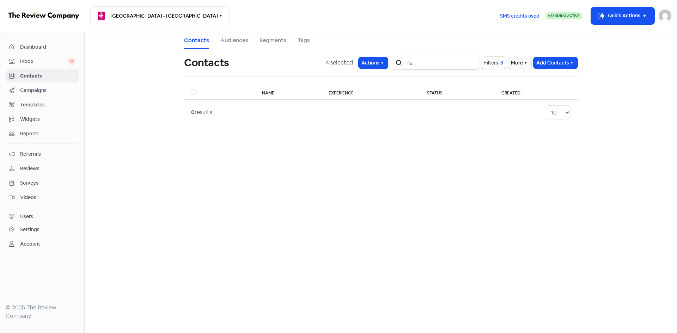
type input "f"
drag, startPoint x: 399, startPoint y: 61, endPoint x: 392, endPoint y: 61, distance: 6.7
click at [392, 61] on div "4 selected Actions Icon For Search lee Filters 3 More Add Contacts" at bounding box center [452, 63] width 252 height 14
drag, startPoint x: 441, startPoint y: 62, endPoint x: 403, endPoint y: 60, distance: 37.8
click at [403, 60] on div "Icon For Search merry" at bounding box center [434, 63] width 89 height 14
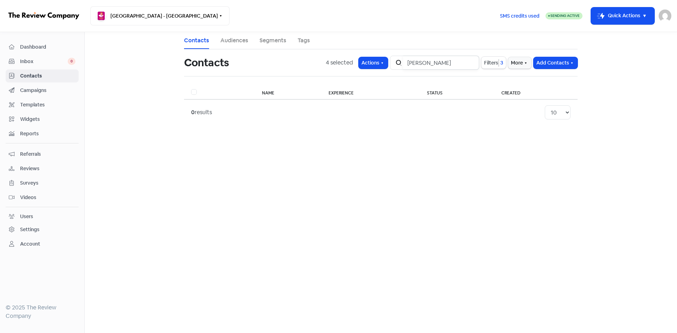
drag, startPoint x: 430, startPoint y: 60, endPoint x: 408, endPoint y: 61, distance: 22.6
click at [408, 61] on input "tracy" at bounding box center [441, 63] width 76 height 14
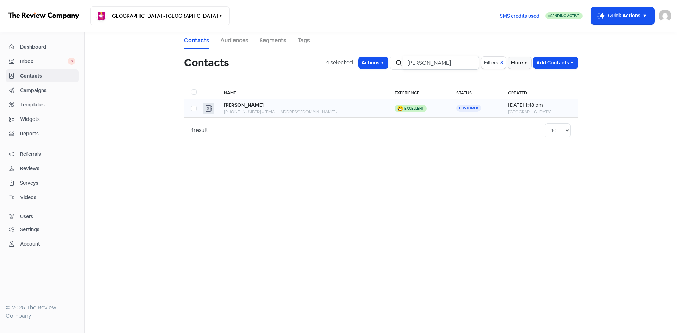
type input "lisa"
click at [191, 104] on label at bounding box center [191, 104] width 0 height 0
click at [195, 109] on input "checkbox" at bounding box center [193, 106] width 5 height 5
checkbox input "true"
drag, startPoint x: 436, startPoint y: 64, endPoint x: 406, endPoint y: 66, distance: 30.7
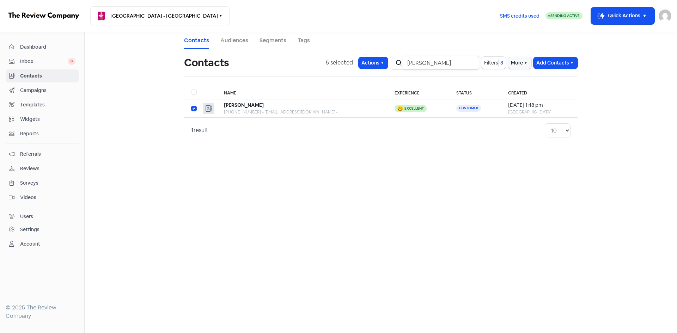
click at [406, 65] on input "lisa" at bounding box center [441, 63] width 76 height 14
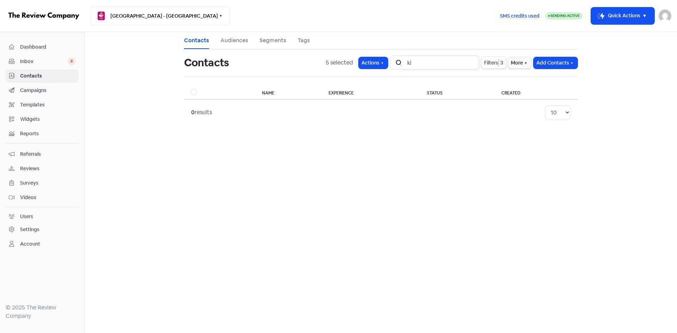
type input "k"
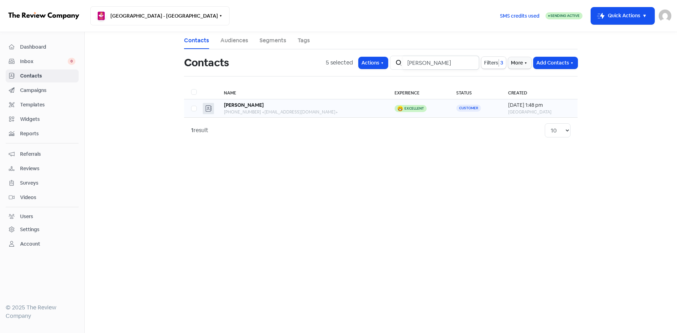
type input "james ga"
drag, startPoint x: 196, startPoint y: 109, endPoint x: 221, endPoint y: 105, distance: 25.6
click at [191, 104] on label at bounding box center [191, 104] width 0 height 0
click at [196, 109] on input "checkbox" at bounding box center [193, 106] width 5 height 5
checkbox input "true"
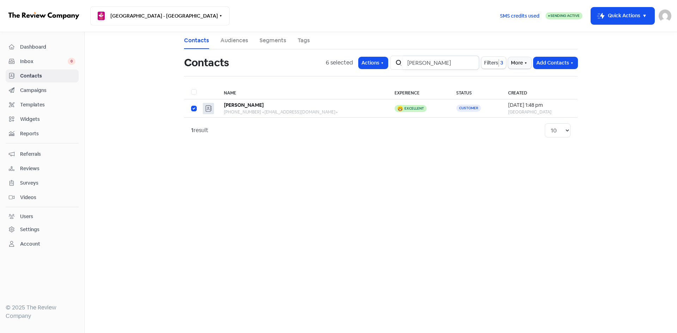
drag, startPoint x: 451, startPoint y: 63, endPoint x: 410, endPoint y: 62, distance: 41.3
click at [410, 62] on input "james ga" at bounding box center [441, 63] width 76 height 14
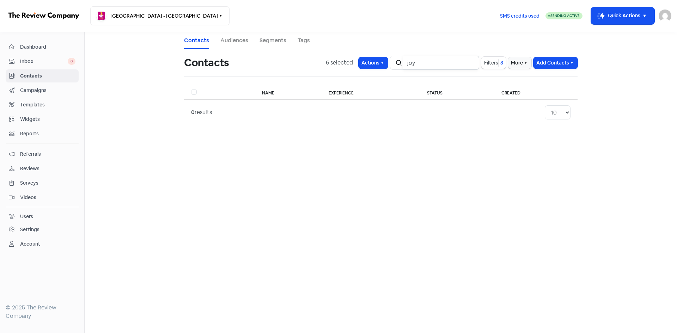
drag, startPoint x: 424, startPoint y: 63, endPoint x: 402, endPoint y: 63, distance: 21.2
click at [402, 63] on div "Icon For Search joy" at bounding box center [434, 63] width 89 height 14
drag, startPoint x: 429, startPoint y: 66, endPoint x: 409, endPoint y: 66, distance: 19.8
click at [409, 66] on input "ramez" at bounding box center [441, 63] width 76 height 14
drag, startPoint x: 441, startPoint y: 65, endPoint x: 414, endPoint y: 64, distance: 26.5
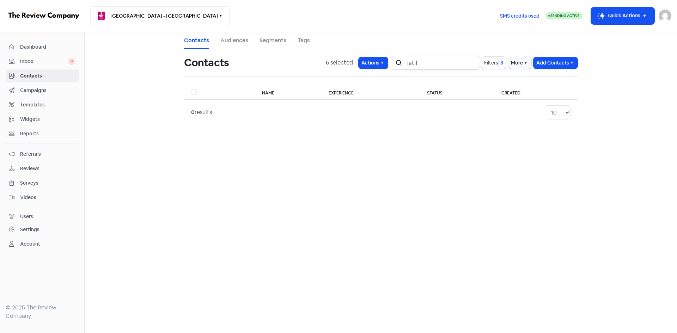
click at [414, 64] on input "latif" at bounding box center [441, 63] width 76 height 14
type input "l"
drag, startPoint x: 444, startPoint y: 66, endPoint x: 410, endPoint y: 66, distance: 34.6
click at [410, 66] on input "heath" at bounding box center [441, 63] width 76 height 14
type input "baker"
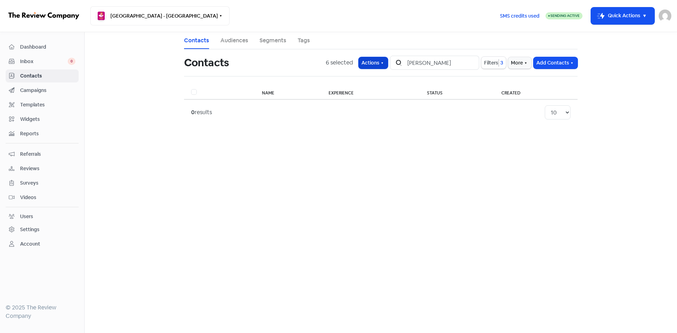
click at [379, 64] on button "Actions" at bounding box center [373, 63] width 29 height 12
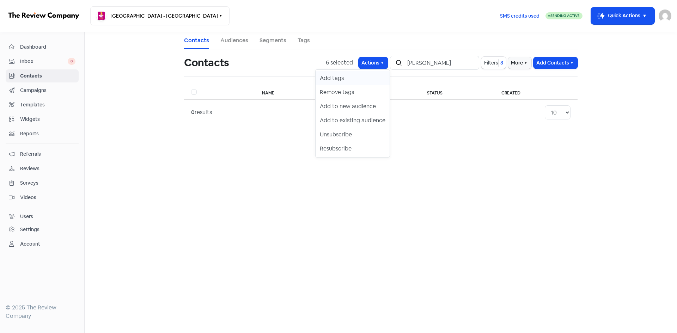
click at [337, 79] on button "Add tags" at bounding box center [353, 78] width 74 height 14
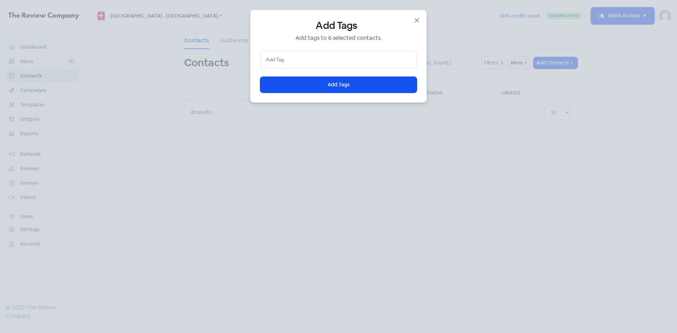
click at [319, 63] on input "text" at bounding box center [338, 60] width 145 height 8
click at [295, 72] on div "REVIEWED" at bounding box center [339, 73] width 156 height 11
click at [302, 85] on button "Icon For Loading Add Tags" at bounding box center [338, 85] width 157 height 16
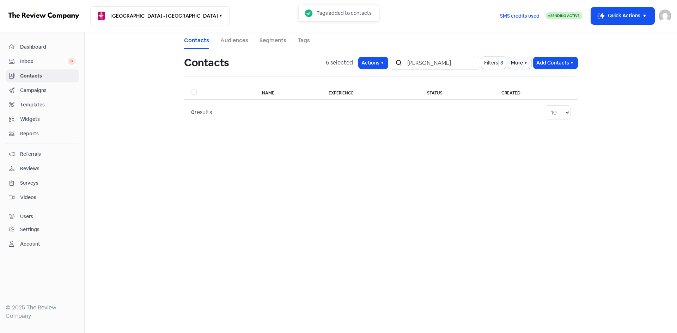
click at [201, 41] on link "Contacts" at bounding box center [196, 40] width 25 height 8
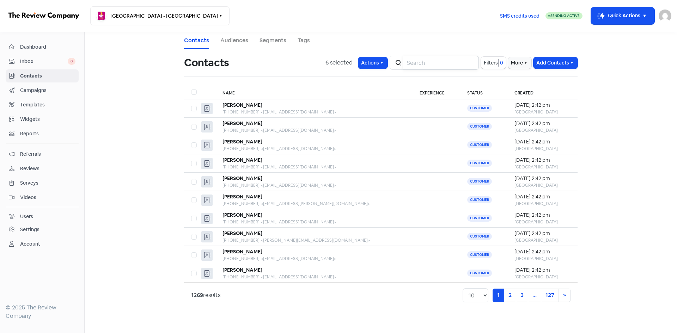
click at [414, 66] on input "search" at bounding box center [441, 63] width 76 height 14
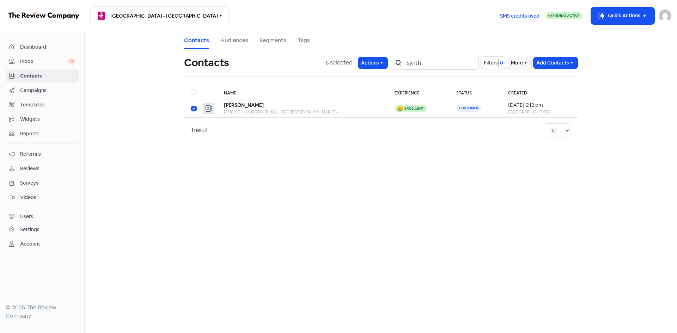
drag, startPoint x: 417, startPoint y: 65, endPoint x: 409, endPoint y: 65, distance: 7.4
click at [409, 65] on input "synth" at bounding box center [441, 63] width 76 height 14
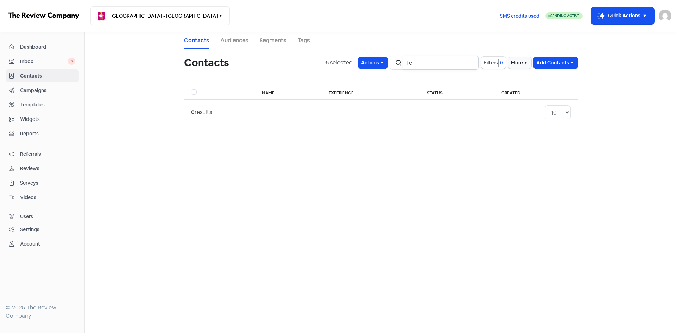
type input "f"
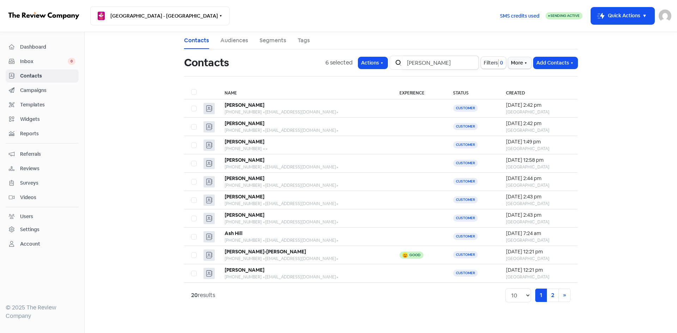
type input "lee"
click at [555, 297] on link "2" at bounding box center [553, 295] width 12 height 13
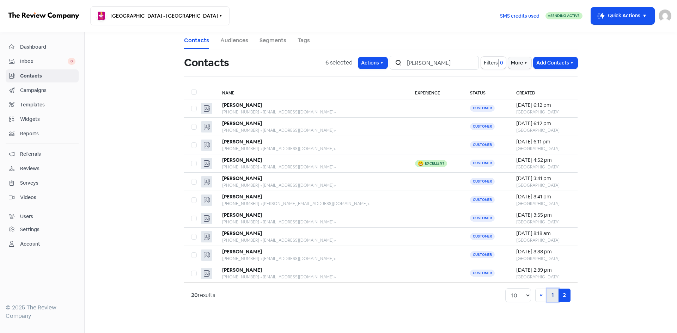
click at [549, 296] on link "1" at bounding box center [553, 295] width 12 height 13
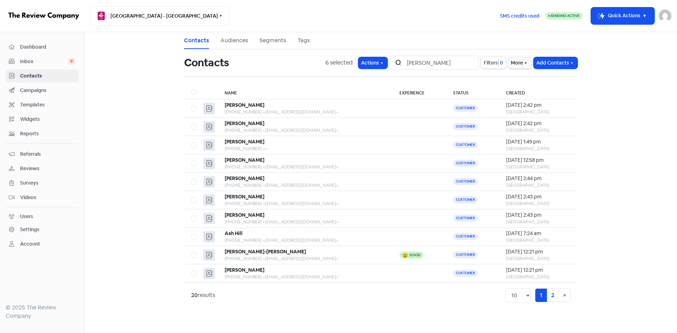
click at [190, 42] on link "Contacts" at bounding box center [196, 40] width 25 height 8
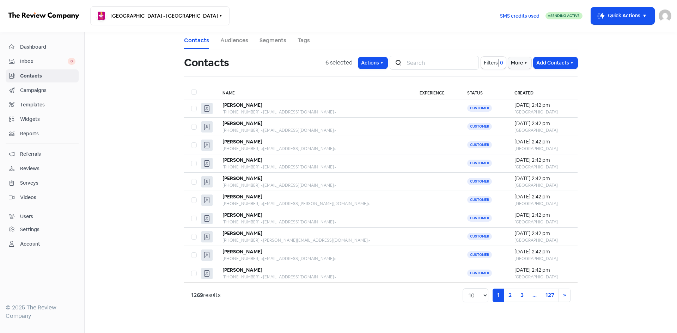
click at [238, 39] on link "Audiences" at bounding box center [234, 40] width 28 height 8
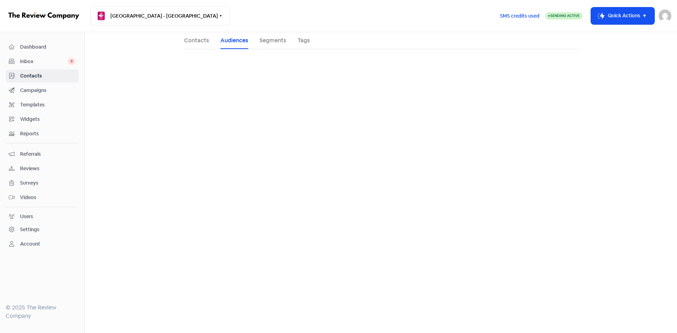
click at [201, 40] on link "Contacts" at bounding box center [196, 40] width 25 height 8
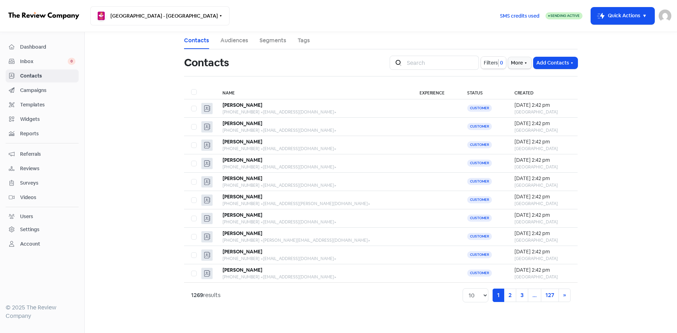
click at [492, 64] on span "Filters" at bounding box center [491, 62] width 14 height 7
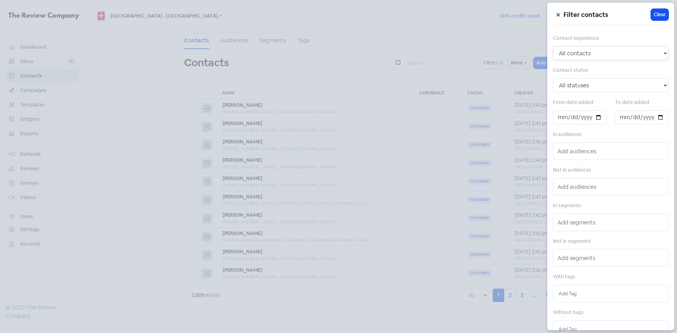
click at [589, 54] on select "All contacts Any experience (5, 4, 3, 2, 1) Positive experience (5, 4) Excellen…" at bounding box center [611, 53] width 116 height 14
select select "5"
click at [553, 46] on select "All contacts Any experience (5, 4, 3, 2, 1) Positive experience (5, 4) Excellen…" at bounding box center [611, 53] width 116 height 14
click at [578, 188] on input "text" at bounding box center [612, 186] width 108 height 11
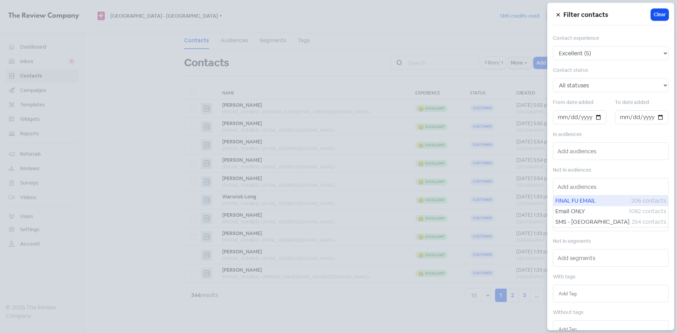
click at [577, 204] on span "FINAL FU EMAIL" at bounding box center [594, 201] width 76 height 8
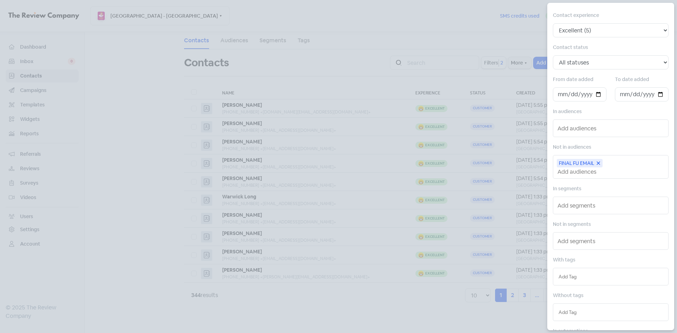
scroll to position [35, 0]
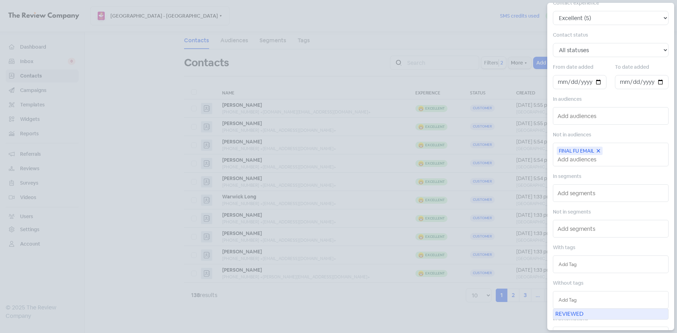
click at [570, 298] on input "text" at bounding box center [611, 300] width 104 height 8
click at [580, 314] on div "REVIEWED" at bounding box center [610, 314] width 115 height 11
click at [362, 301] on div at bounding box center [338, 166] width 677 height 333
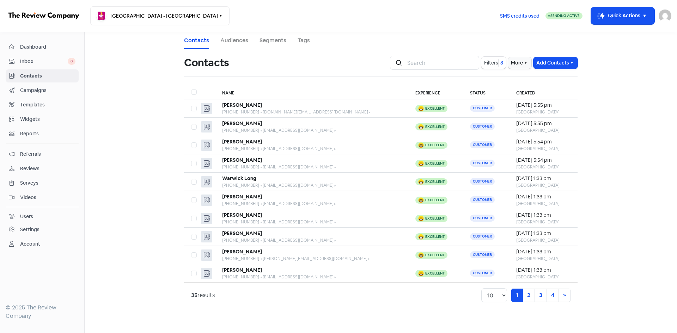
click at [191, 88] on label at bounding box center [191, 88] width 0 height 0
click at [192, 92] on input "checkbox" at bounding box center [193, 90] width 5 height 5
checkbox input "true"
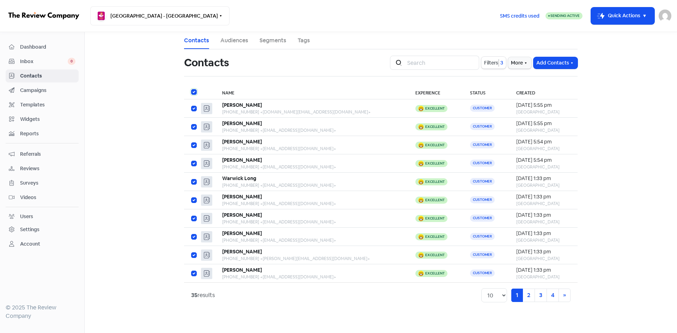
checkbox input "true"
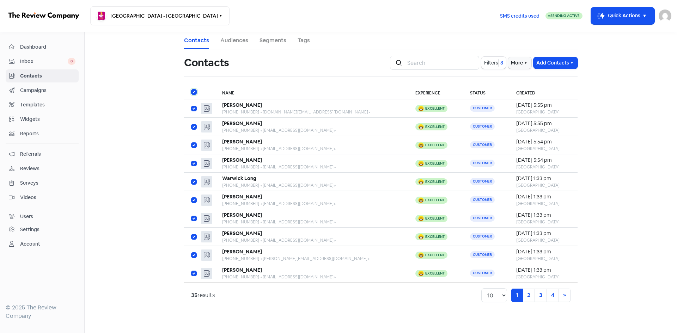
checkbox input "true"
click at [191, 88] on label at bounding box center [191, 88] width 0 height 0
click at [191, 92] on input "checkbox" at bounding box center [193, 90] width 5 height 5
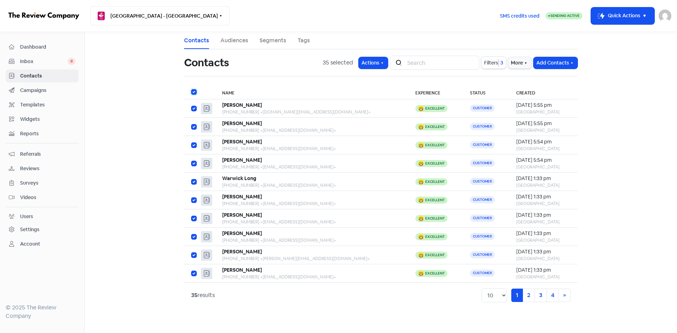
checkbox input "false"
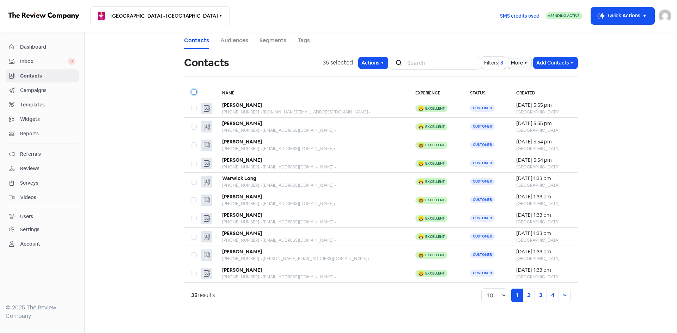
checkbox input "false"
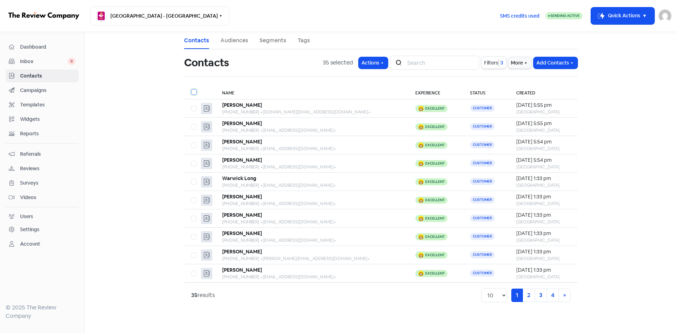
checkbox input "false"
click at [191, 141] on label at bounding box center [191, 141] width 0 height 0
click at [193, 146] on input "checkbox" at bounding box center [193, 143] width 5 height 5
click at [386, 60] on button "Actions" at bounding box center [373, 63] width 29 height 12
click at [367, 78] on button "Add tags" at bounding box center [353, 78] width 74 height 14
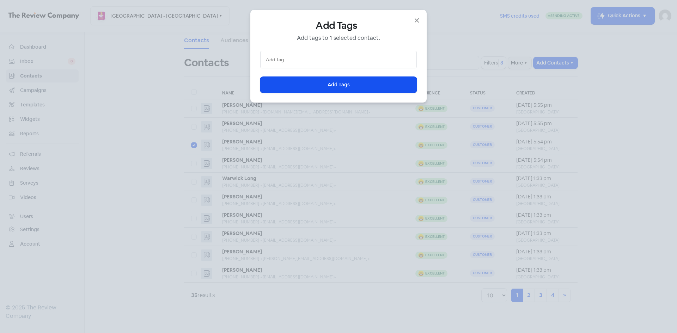
click at [296, 57] on input "text" at bounding box center [338, 60] width 145 height 8
click at [299, 77] on div "REVIEWED" at bounding box center [339, 73] width 156 height 11
click at [305, 84] on button "Icon For Loading Add Tags" at bounding box center [338, 85] width 157 height 16
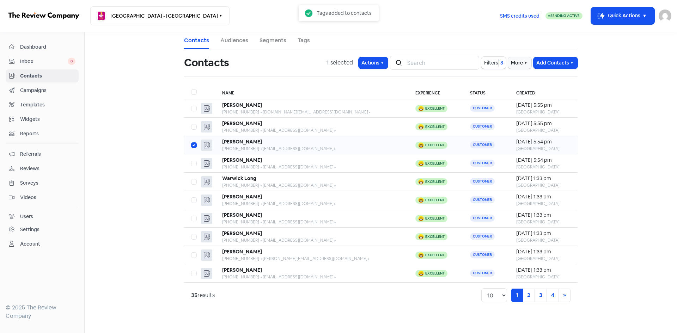
click at [191, 141] on label at bounding box center [191, 141] width 0 height 0
click at [193, 145] on input "checkbox" at bounding box center [193, 143] width 5 height 5
checkbox input "false"
click at [191, 88] on label at bounding box center [191, 88] width 0 height 0
click at [195, 91] on input "checkbox" at bounding box center [193, 90] width 5 height 5
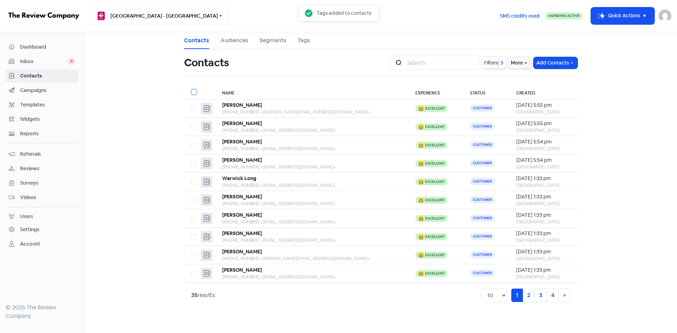
checkbox input "true"
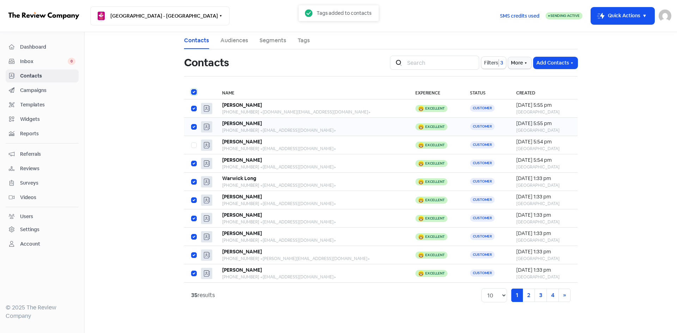
checkbox input "true"
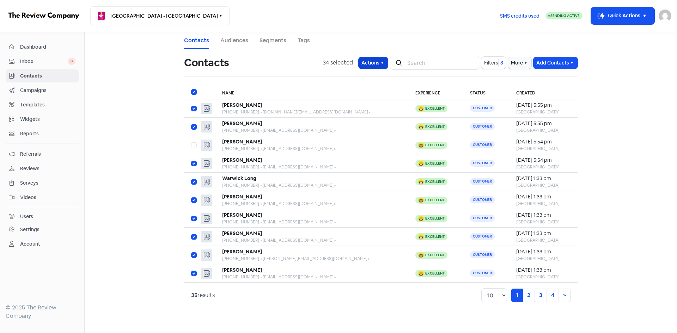
click at [367, 65] on button "Actions" at bounding box center [373, 63] width 29 height 12
click at [491, 64] on span "Filters" at bounding box center [491, 62] width 14 height 7
select select "5"
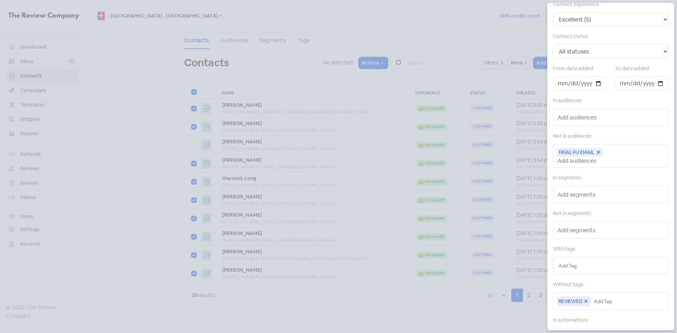
scroll to position [106, 0]
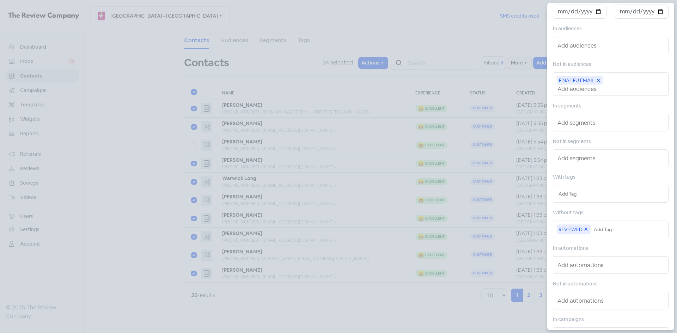
click at [370, 63] on div at bounding box center [338, 166] width 677 height 333
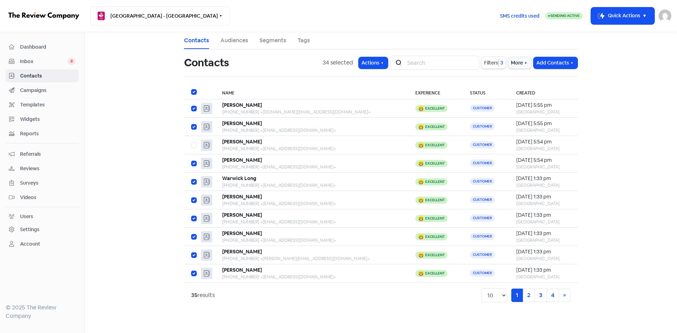
click at [191, 88] on label at bounding box center [191, 88] width 0 height 0
click at [193, 92] on input "checkbox" at bounding box center [193, 90] width 5 height 5
checkbox input "false"
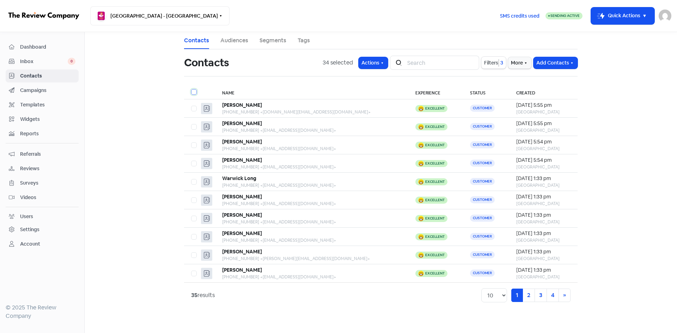
checkbox input "false"
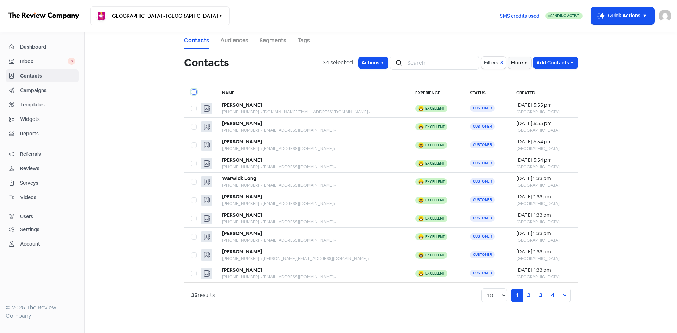
checkbox input "false"
click at [191, 214] on label at bounding box center [191, 214] width 0 height 0
click at [194, 219] on input "checkbox" at bounding box center [193, 216] width 5 height 5
checkbox input "true"
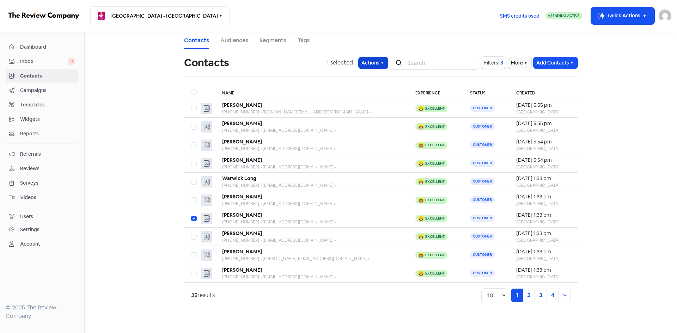
click at [381, 63] on button "Actions" at bounding box center [373, 63] width 29 height 12
click at [333, 79] on button "Add tags" at bounding box center [353, 78] width 74 height 14
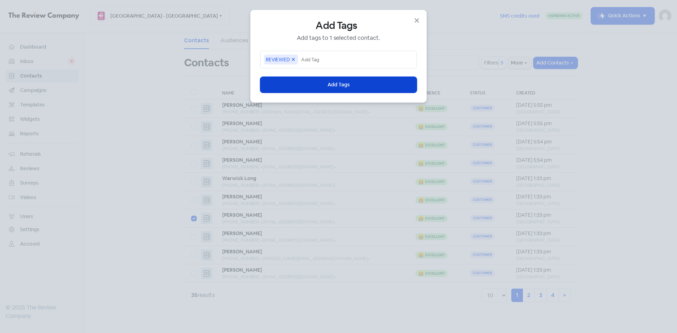
click at [320, 84] on button "Icon For Loading Add Tags" at bounding box center [338, 85] width 157 height 16
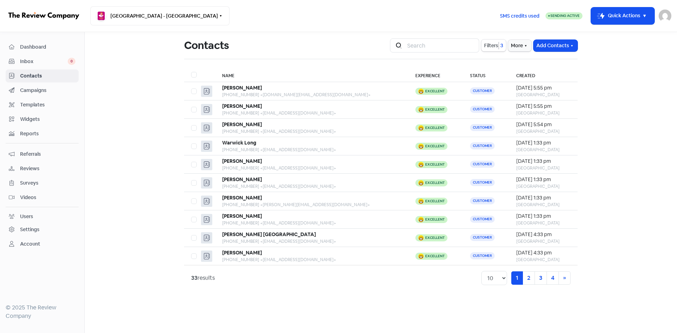
click at [191, 71] on label at bounding box center [191, 71] width 0 height 0
click at [194, 74] on input "checkbox" at bounding box center [193, 73] width 5 height 5
checkbox input "true"
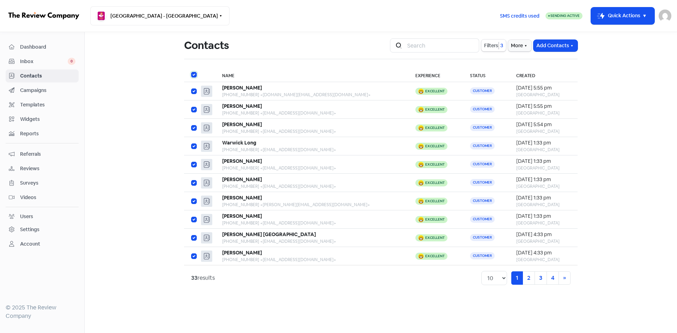
checkbox input "true"
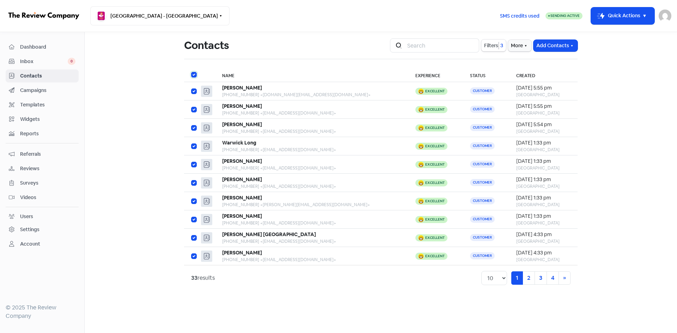
checkbox input "true"
click at [191, 71] on label at bounding box center [191, 71] width 0 height 0
click at [195, 74] on input "checkbox" at bounding box center [193, 73] width 5 height 5
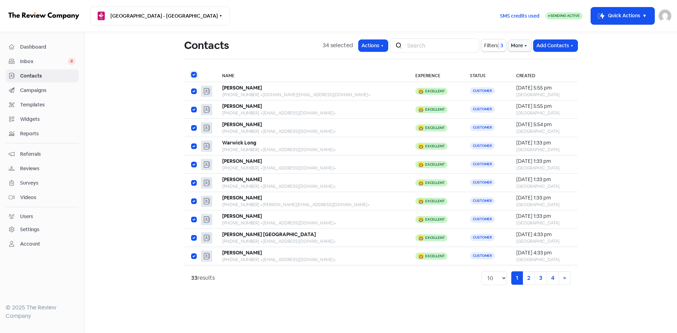
checkbox input "false"
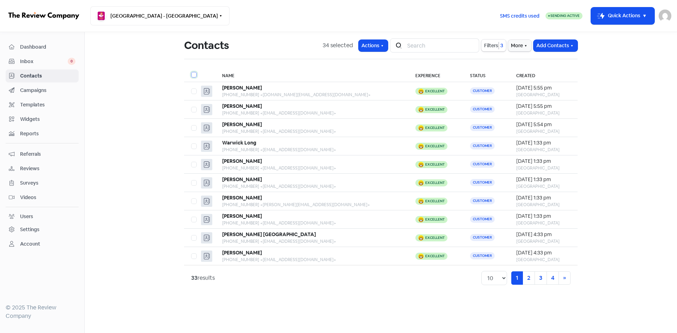
checkbox input "false"
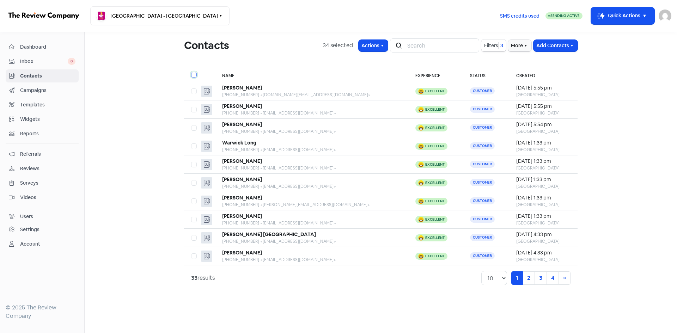
checkbox input "false"
click at [299, 199] on div "[PERSON_NAME]" at bounding box center [311, 197] width 179 height 7
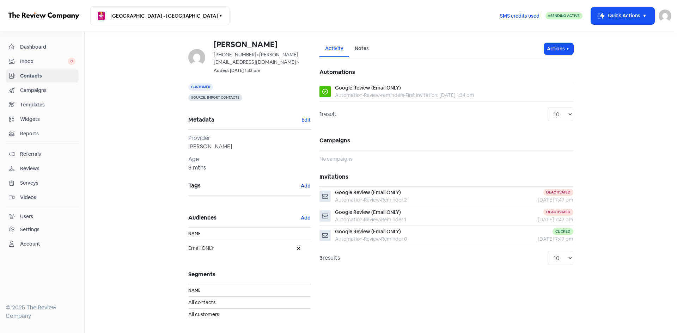
click at [301, 187] on button "Add" at bounding box center [306, 186] width 11 height 8
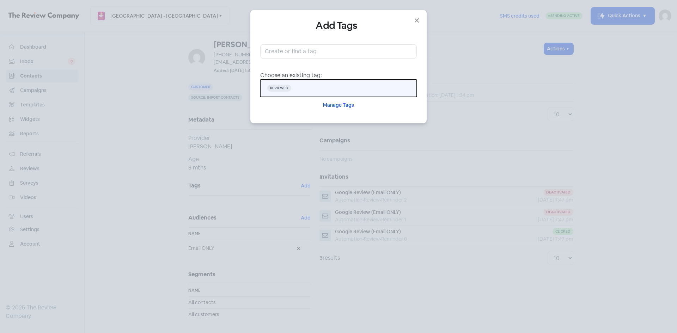
click at [278, 85] on span "REVIEWED" at bounding box center [279, 88] width 24 height 7
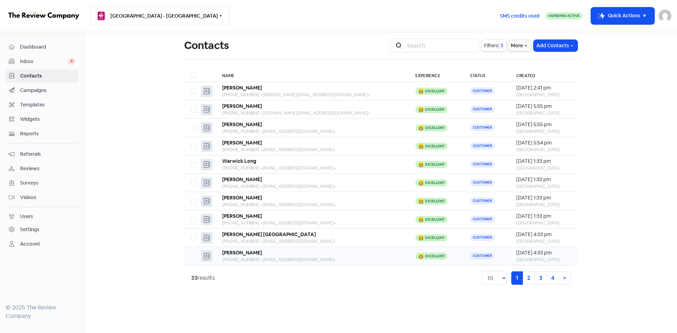
click at [191, 252] on label at bounding box center [191, 252] width 0 height 0
click at [194, 257] on input "checkbox" at bounding box center [193, 254] width 5 height 5
checkbox input "true"
click at [526, 277] on link "2" at bounding box center [529, 278] width 12 height 13
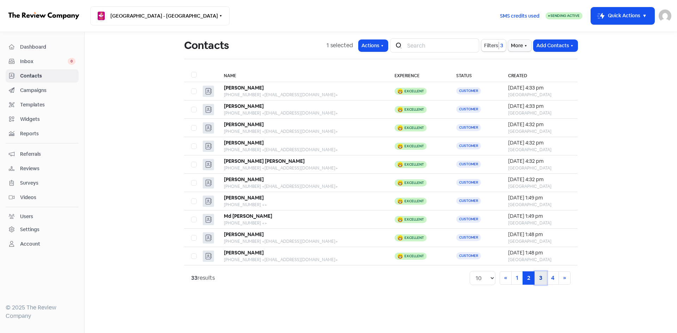
click at [538, 279] on link "3" at bounding box center [541, 278] width 12 height 13
click at [549, 280] on link "4" at bounding box center [553, 278] width 12 height 13
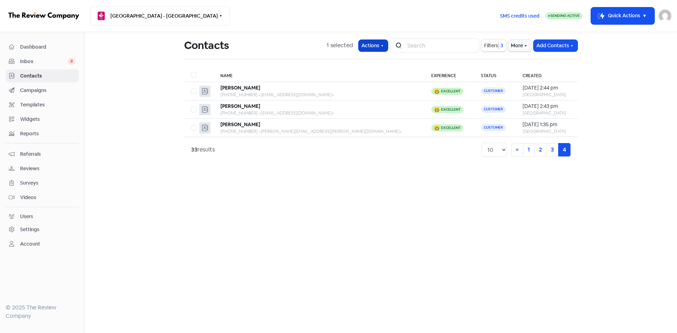
click at [370, 42] on button "Actions" at bounding box center [373, 46] width 29 height 12
click at [343, 63] on button "Add tags" at bounding box center [353, 61] width 74 height 14
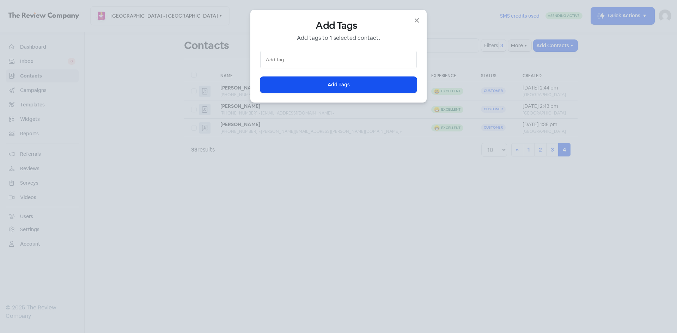
click at [319, 59] on input "text" at bounding box center [338, 60] width 145 height 8
click at [295, 73] on div "REVIEWED" at bounding box center [339, 73] width 156 height 11
click at [294, 81] on button "Icon For Loading Add Tags" at bounding box center [338, 85] width 157 height 16
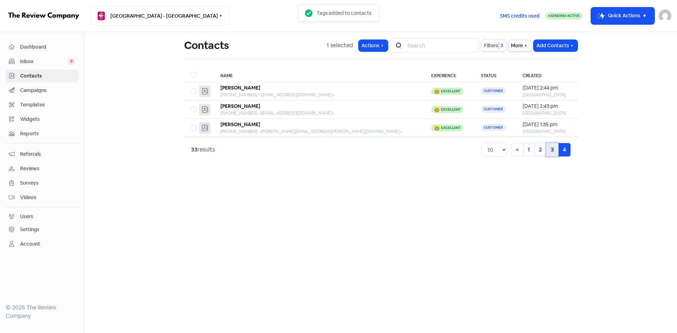
click at [552, 149] on link "3" at bounding box center [552, 149] width 12 height 13
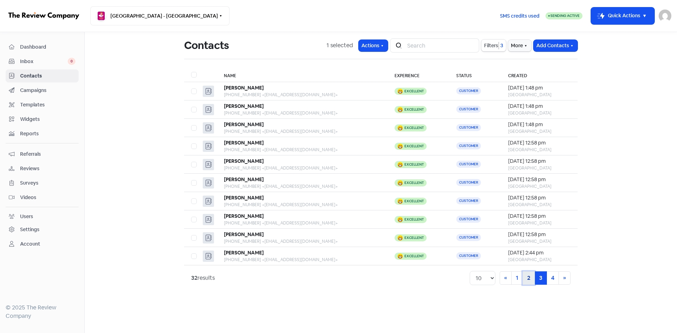
click at [531, 279] on link "2" at bounding box center [529, 278] width 12 height 13
click at [516, 279] on link "1" at bounding box center [517, 278] width 12 height 13
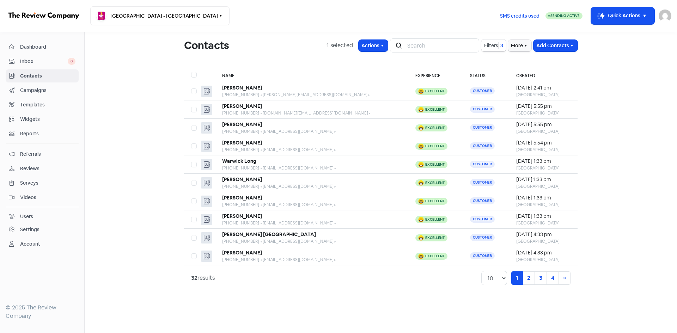
click at [31, 65] on span "Inbox" at bounding box center [44, 61] width 48 height 7
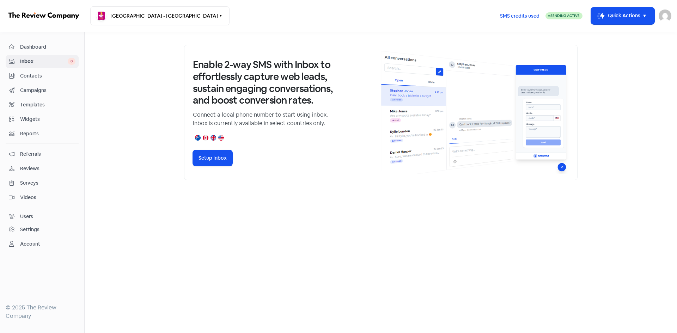
click at [34, 76] on span "Contacts" at bounding box center [47, 75] width 55 height 7
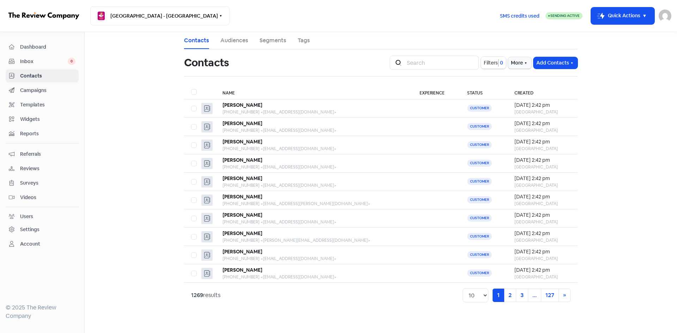
click at [493, 61] on span "Filters" at bounding box center [491, 62] width 14 height 7
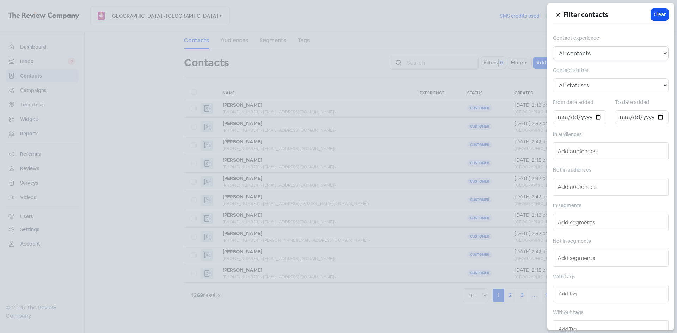
click at [596, 54] on select "All contacts Any experience (5, 4, 3, 2, 1) Positive experience (5, 4) Excellen…" at bounding box center [611, 53] width 116 height 14
select select "5"
click at [553, 46] on select "All contacts Any experience (5, 4, 3, 2, 1) Positive experience (5, 4) Excellen…" at bounding box center [611, 53] width 116 height 14
click at [576, 185] on input "text" at bounding box center [612, 186] width 108 height 11
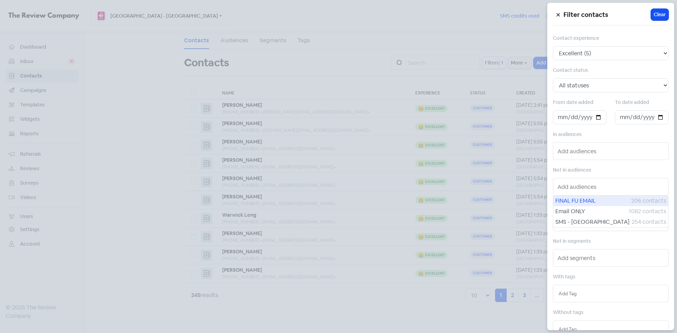
click at [581, 201] on span "FINAL FU EMAIL" at bounding box center [594, 201] width 76 height 8
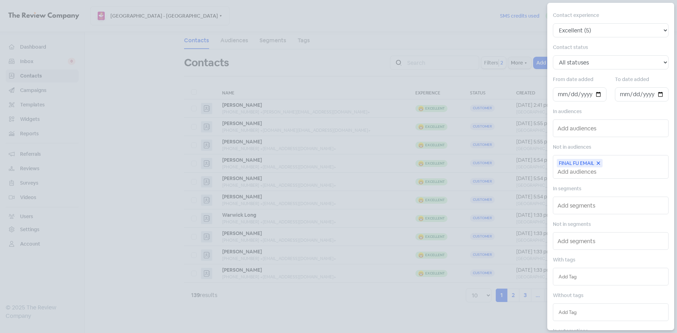
scroll to position [35, 0]
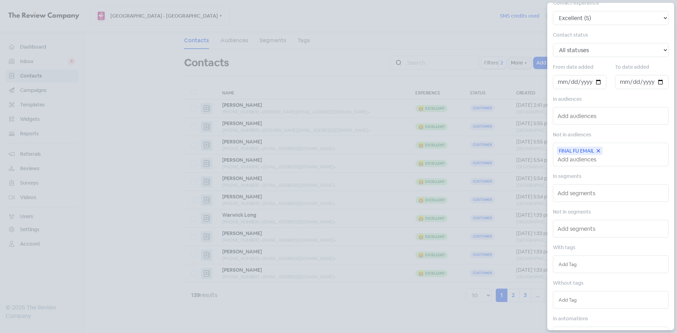
click at [577, 298] on input "text" at bounding box center [611, 300] width 104 height 8
click at [582, 312] on div "REVIEWED" at bounding box center [610, 314] width 115 height 11
click at [365, 318] on div at bounding box center [338, 166] width 677 height 333
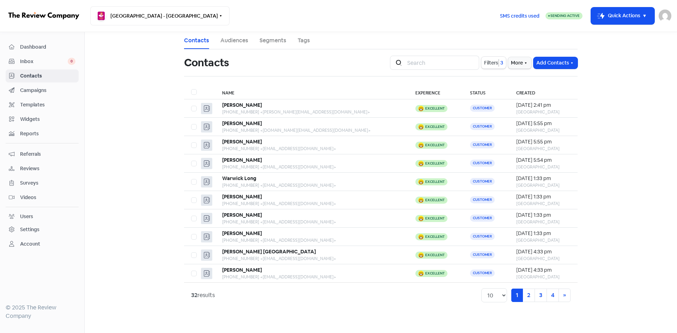
click at [191, 88] on label at bounding box center [191, 88] width 0 height 0
click at [196, 90] on input "checkbox" at bounding box center [193, 90] width 5 height 5
checkbox input "true"
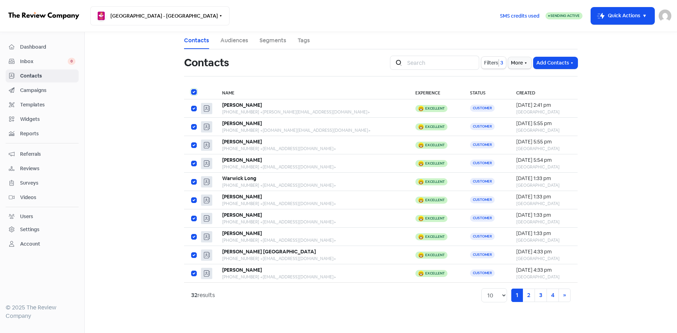
checkbox input "true"
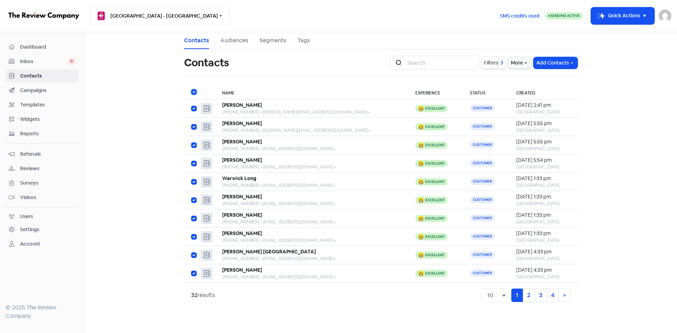
checkbox input "true"
click at [374, 65] on button "Actions" at bounding box center [373, 63] width 29 height 12
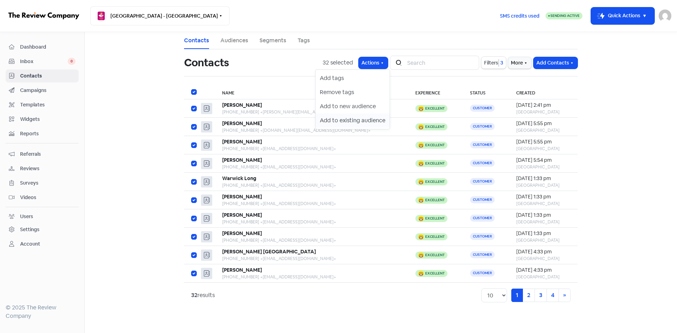
click at [359, 119] on button "Add to existing audience" at bounding box center [353, 121] width 74 height 14
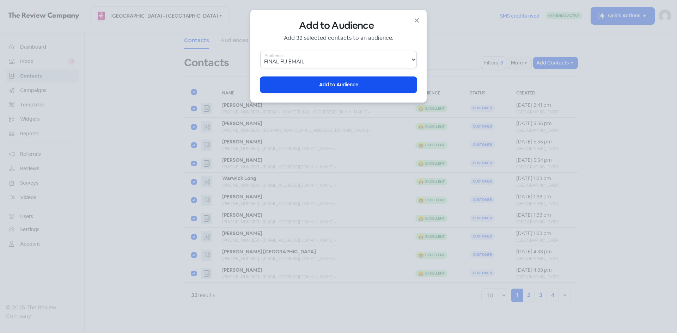
click at [346, 60] on select "FINAL FU EMAIL Email ONLY SMS - Bangor" at bounding box center [338, 60] width 157 height 18
click at [260, 51] on select "FINAL FU EMAIL Email ONLY SMS - Bangor" at bounding box center [338, 60] width 157 height 18
click at [342, 84] on span "Add to Audience" at bounding box center [338, 84] width 39 height 7
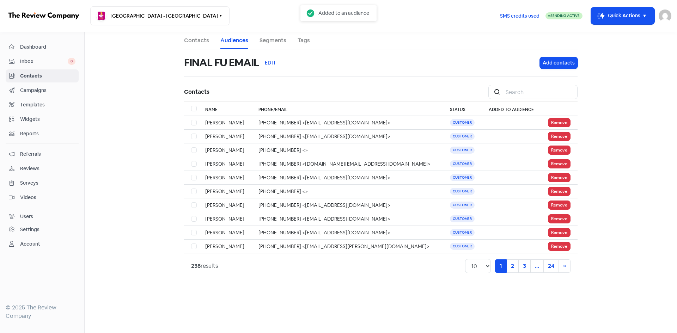
click at [32, 95] on link "Campaigns" at bounding box center [42, 90] width 73 height 13
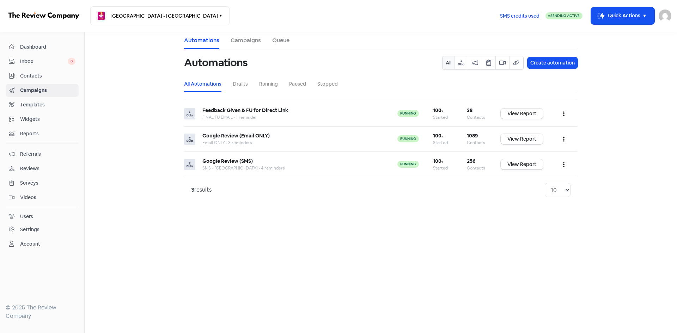
click at [37, 77] on span "Contacts" at bounding box center [47, 75] width 55 height 7
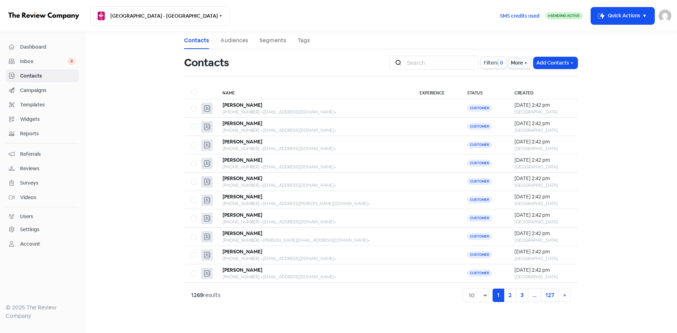
click at [35, 92] on span "Campaigns" at bounding box center [47, 90] width 55 height 7
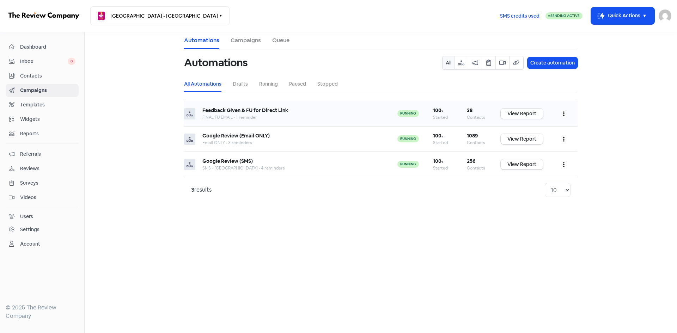
click at [523, 112] on link "View Report" at bounding box center [522, 114] width 42 height 10
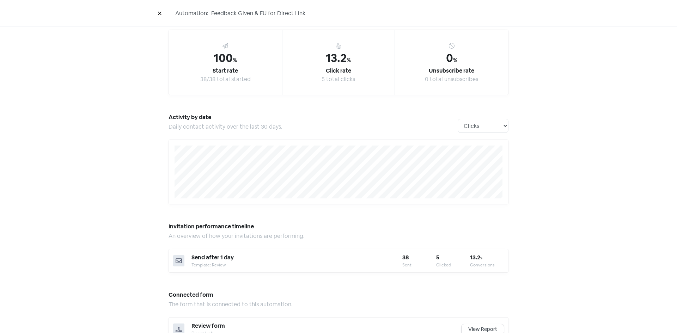
scroll to position [71, 0]
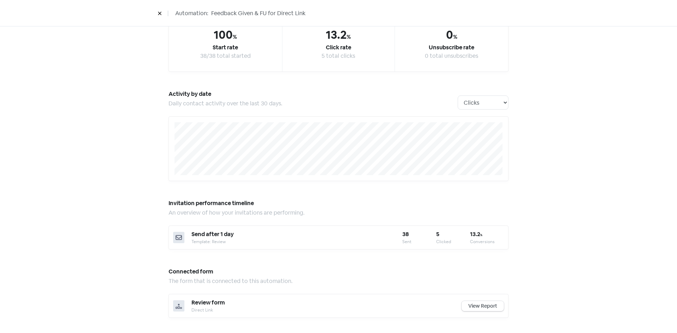
click at [162, 15] on button at bounding box center [159, 13] width 11 height 12
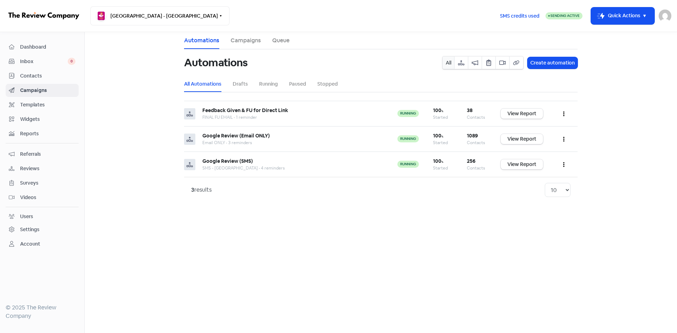
click at [33, 72] on link "Contacts" at bounding box center [42, 75] width 73 height 13
